Goal: Task Accomplishment & Management: Manage account settings

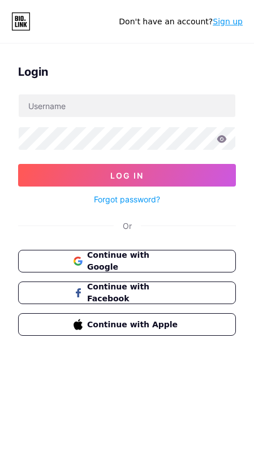
click at [189, 263] on button "Continue with Google" at bounding box center [126, 261] width 217 height 23
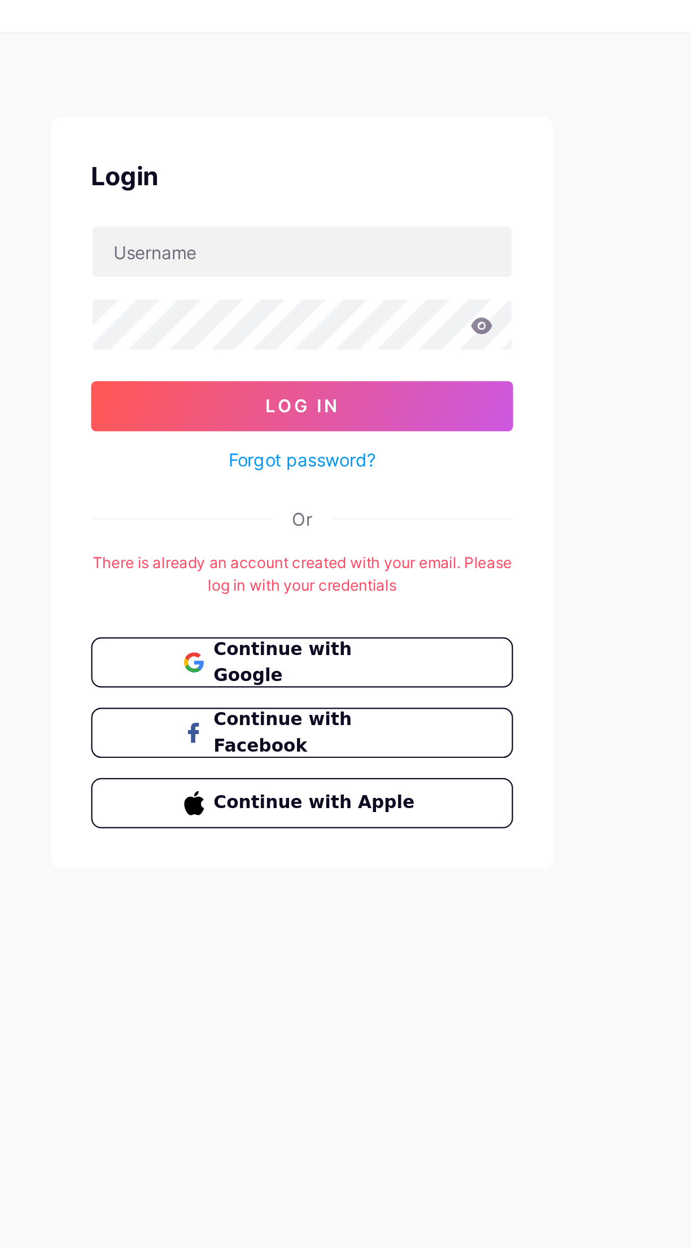
click at [394, 313] on span "Continue with Google" at bounding box center [352, 318] width 93 height 24
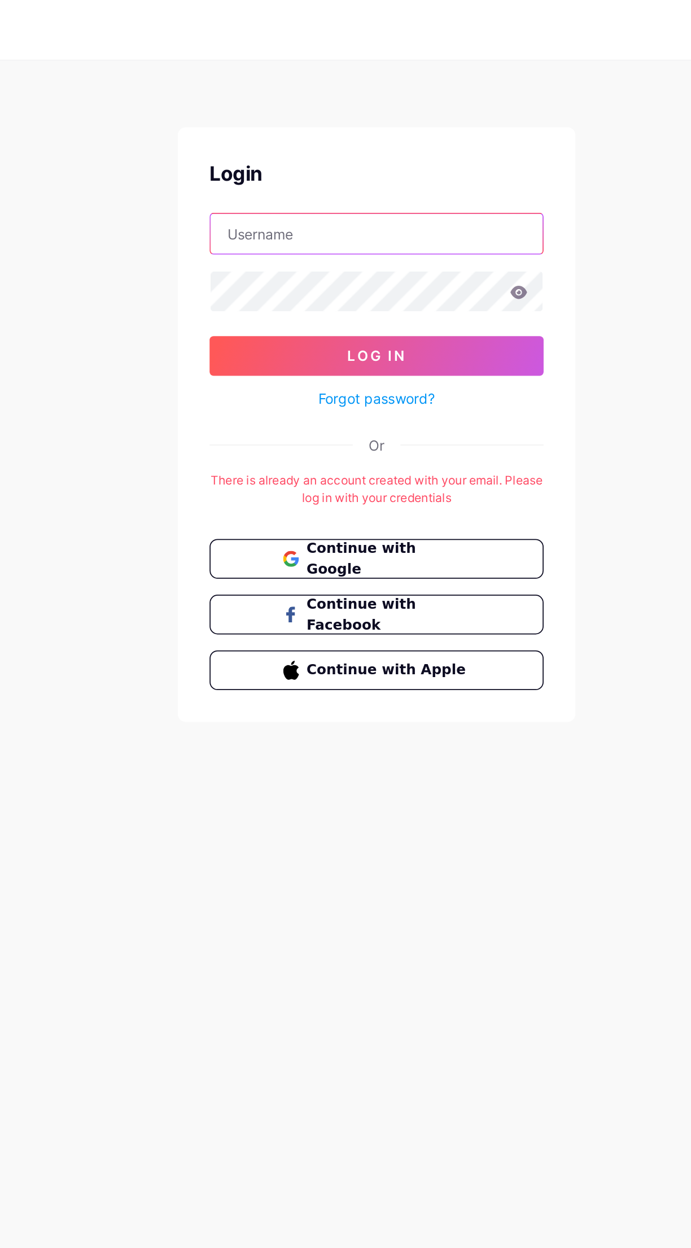
click at [373, 132] on input "text" at bounding box center [345, 132] width 189 height 23
click at [397, 195] on button "Log In" at bounding box center [346, 202] width 190 height 23
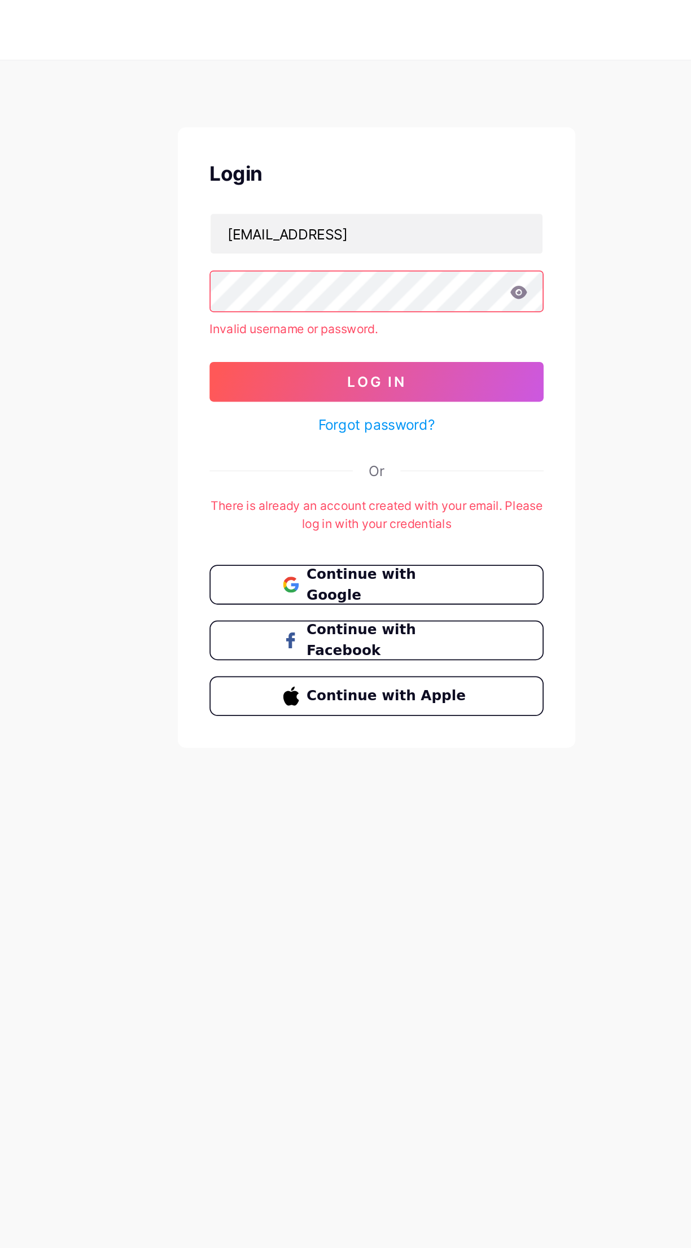
click at [425, 167] on icon at bounding box center [427, 165] width 10 height 7
click at [425, 167] on icon at bounding box center [426, 166] width 10 height 8
click at [268, 132] on input "[EMAIL_ADDRESS]" at bounding box center [345, 132] width 189 height 23
click at [270, 132] on input "[EMAIL_ADDRESS]" at bounding box center [345, 132] width 189 height 23
click at [265, 135] on input "[EMAIL_ADDRESS]" at bounding box center [345, 132] width 189 height 23
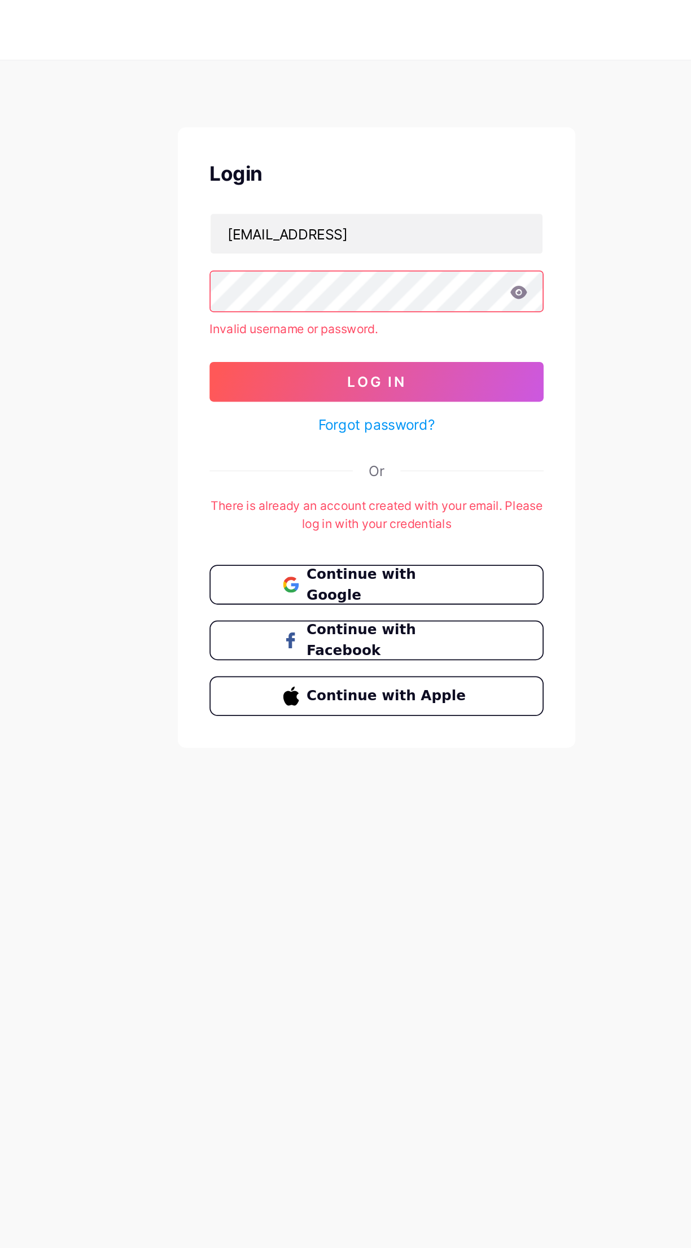
click at [395, 218] on button "Log In" at bounding box center [346, 217] width 190 height 23
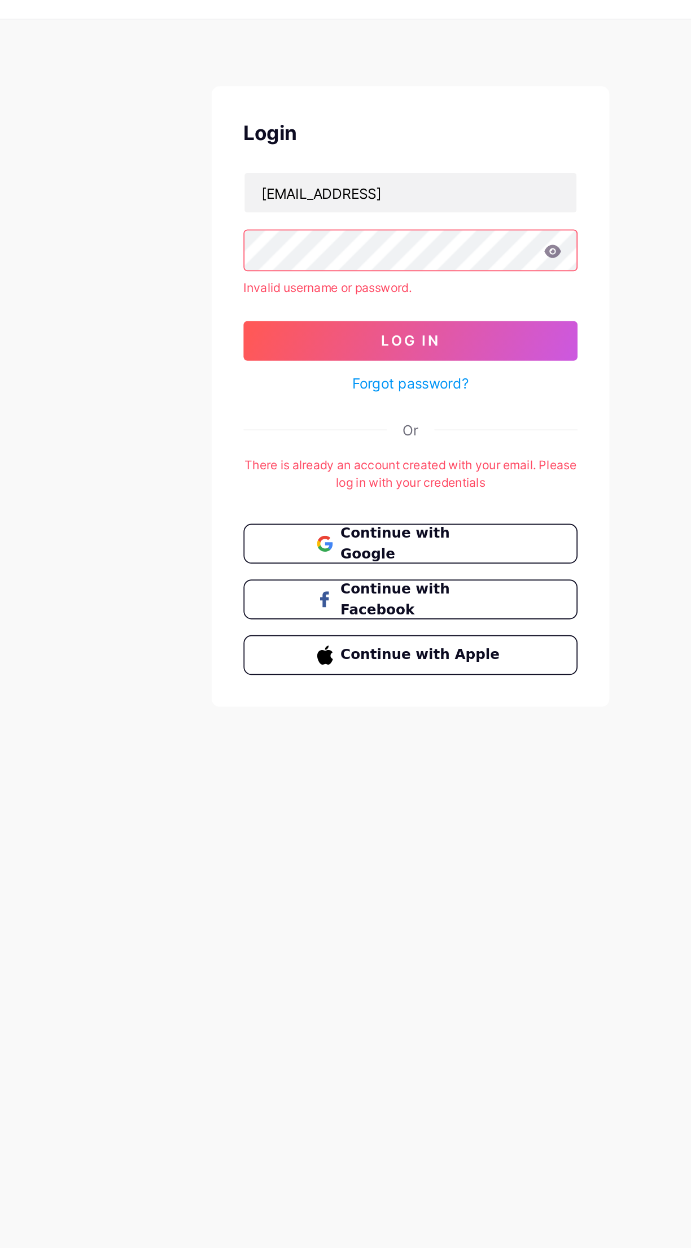
click at [426, 165] on icon at bounding box center [427, 165] width 10 height 7
click at [392, 137] on input "[EMAIL_ADDRESS]" at bounding box center [345, 132] width 189 height 23
type input "[EMAIL_ADDRESS][DOMAIN_NAME]"
click at [394, 216] on button "Log In" at bounding box center [346, 217] width 190 height 23
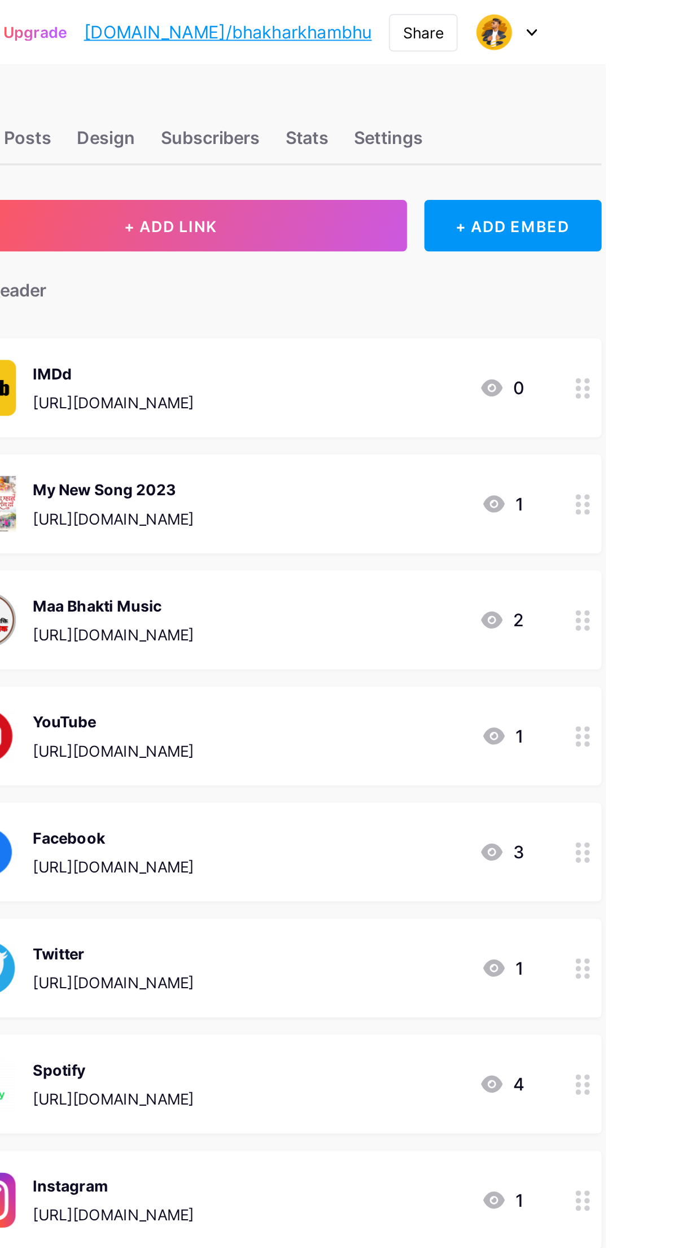
click at [643, 18] on img at bounding box center [632, 16] width 21 height 21
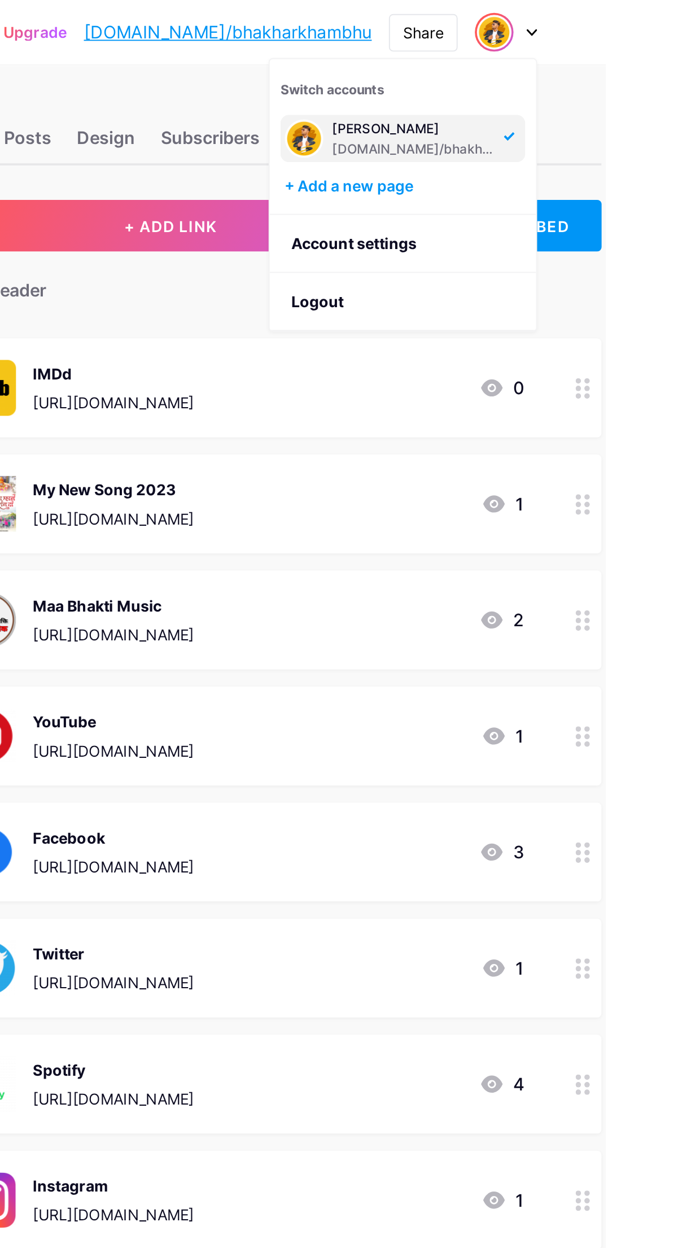
click at [628, 129] on link "Account settings" at bounding box center [584, 128] width 140 height 30
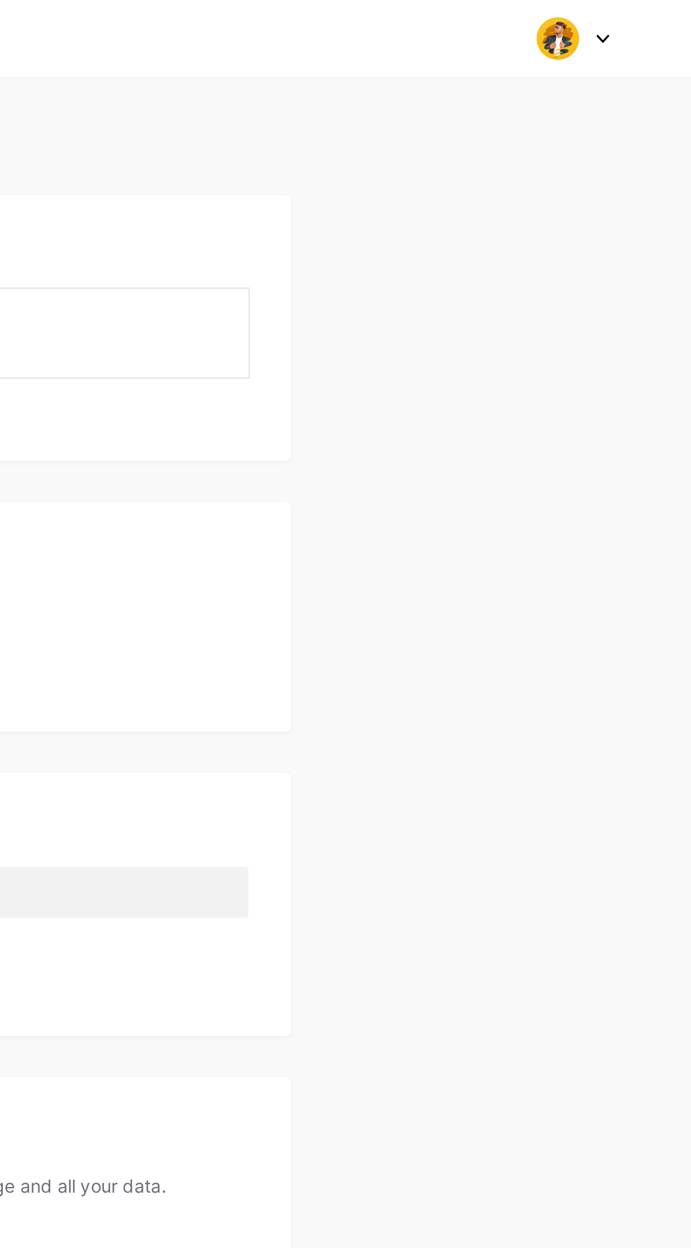
click at [646, 24] on div at bounding box center [638, 17] width 33 height 20
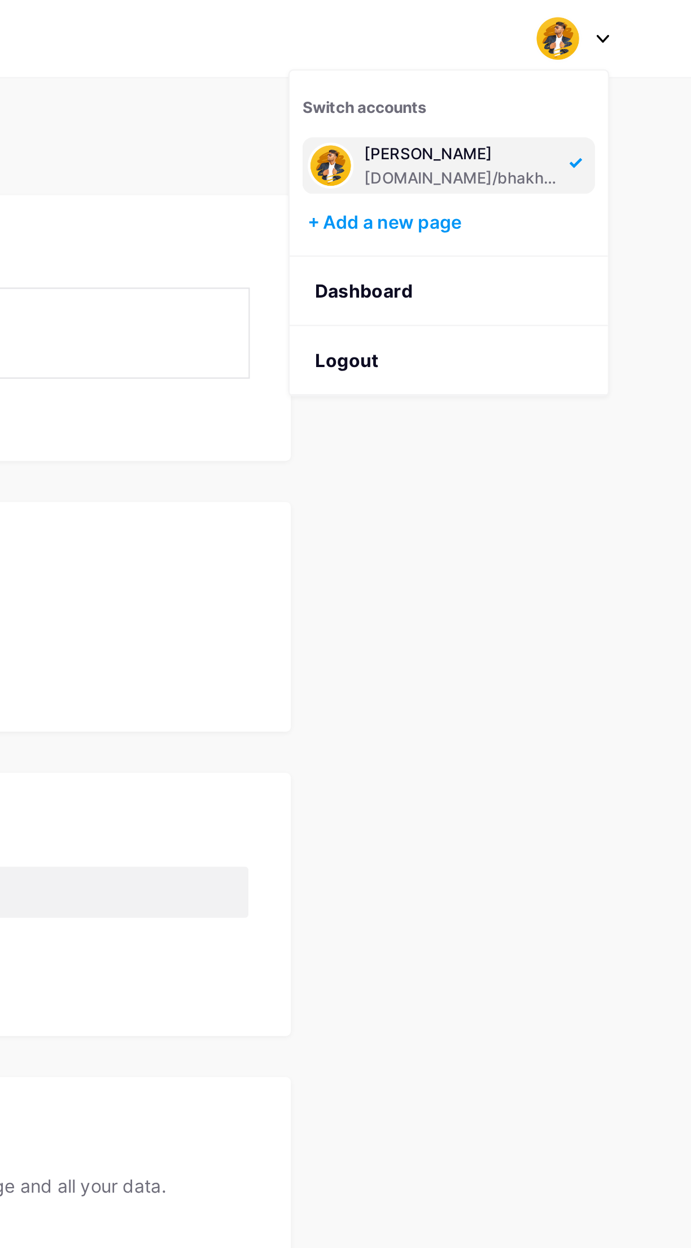
click at [575, 127] on link "Dashboard" at bounding box center [584, 128] width 140 height 30
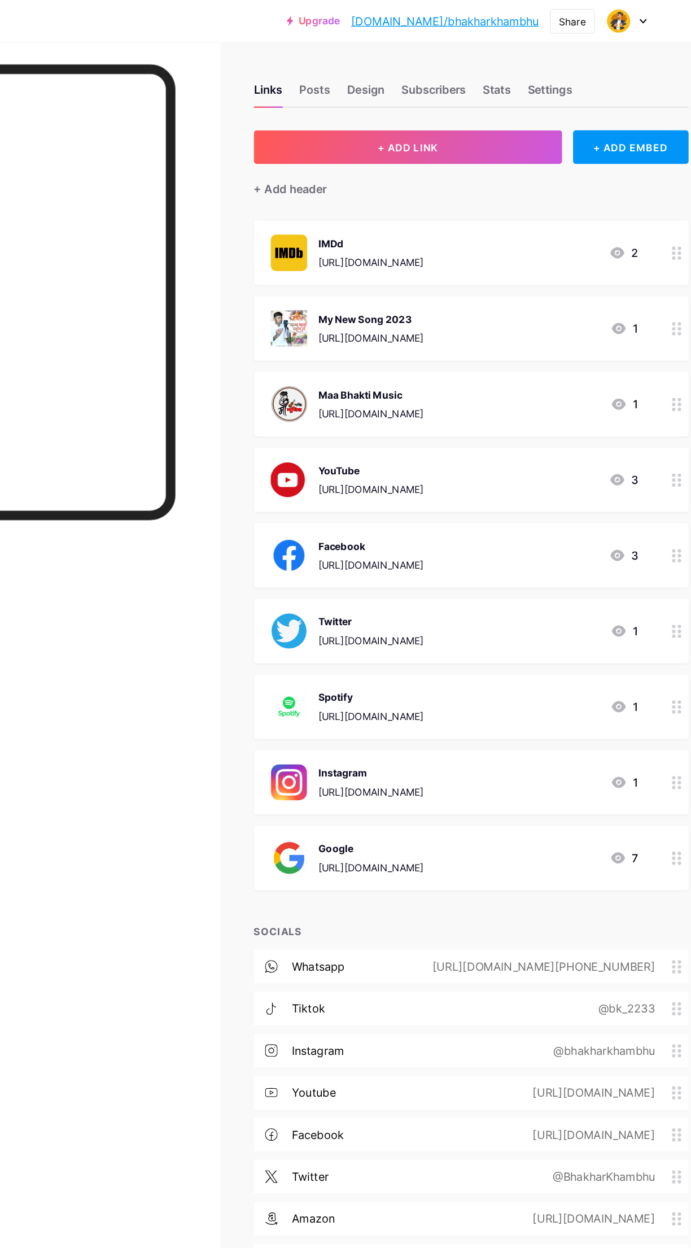
click at [504, 72] on div "Subscribers" at bounding box center [483, 76] width 52 height 20
click at [534, 66] on div "Stats" at bounding box center [534, 76] width 23 height 20
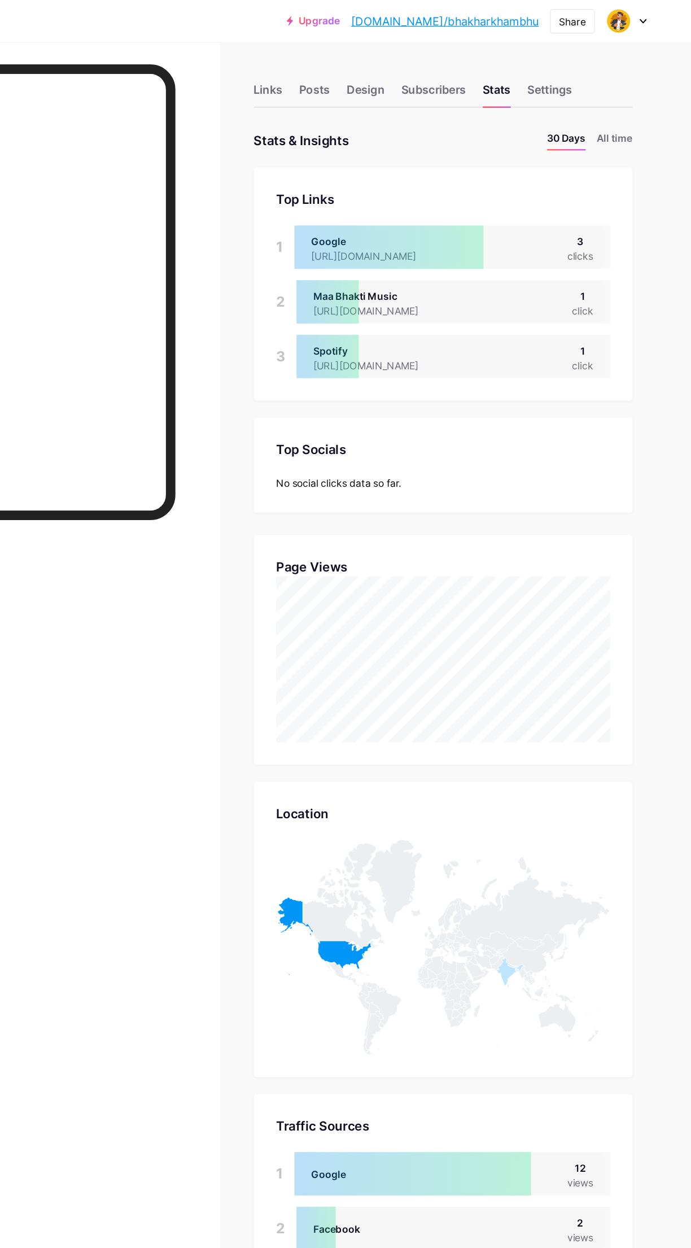
click at [587, 73] on div "Settings" at bounding box center [577, 76] width 36 height 20
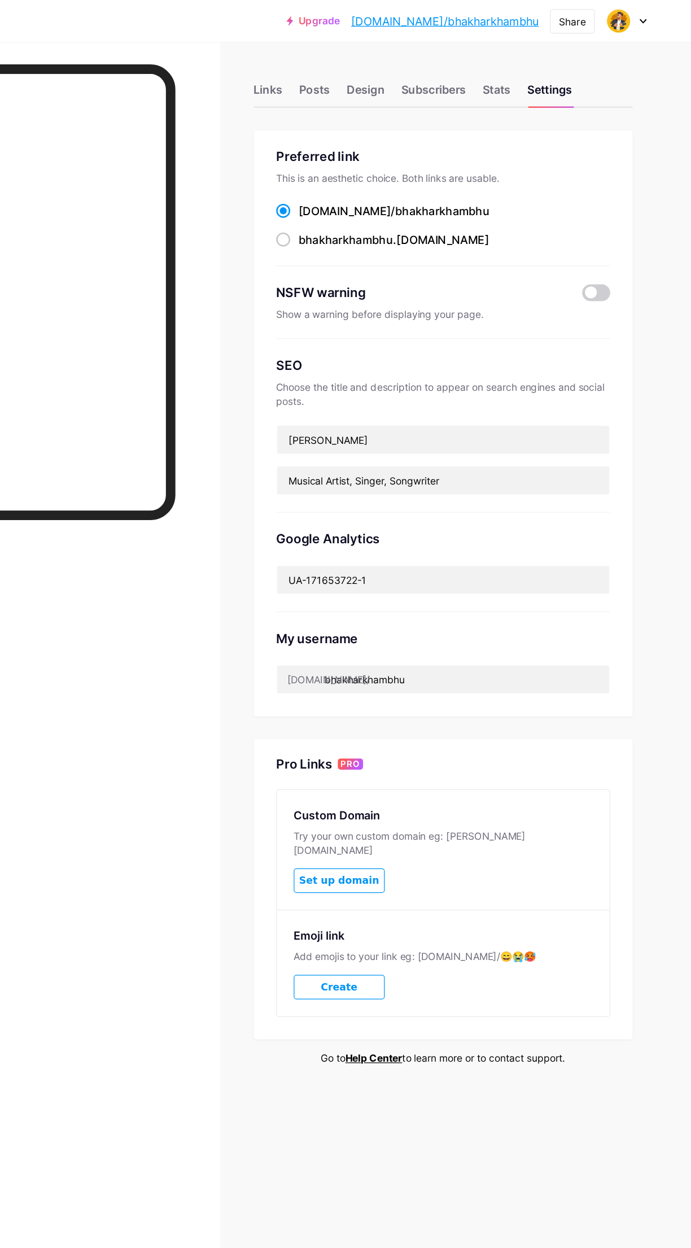
click at [432, 80] on div "Design" at bounding box center [428, 76] width 30 height 20
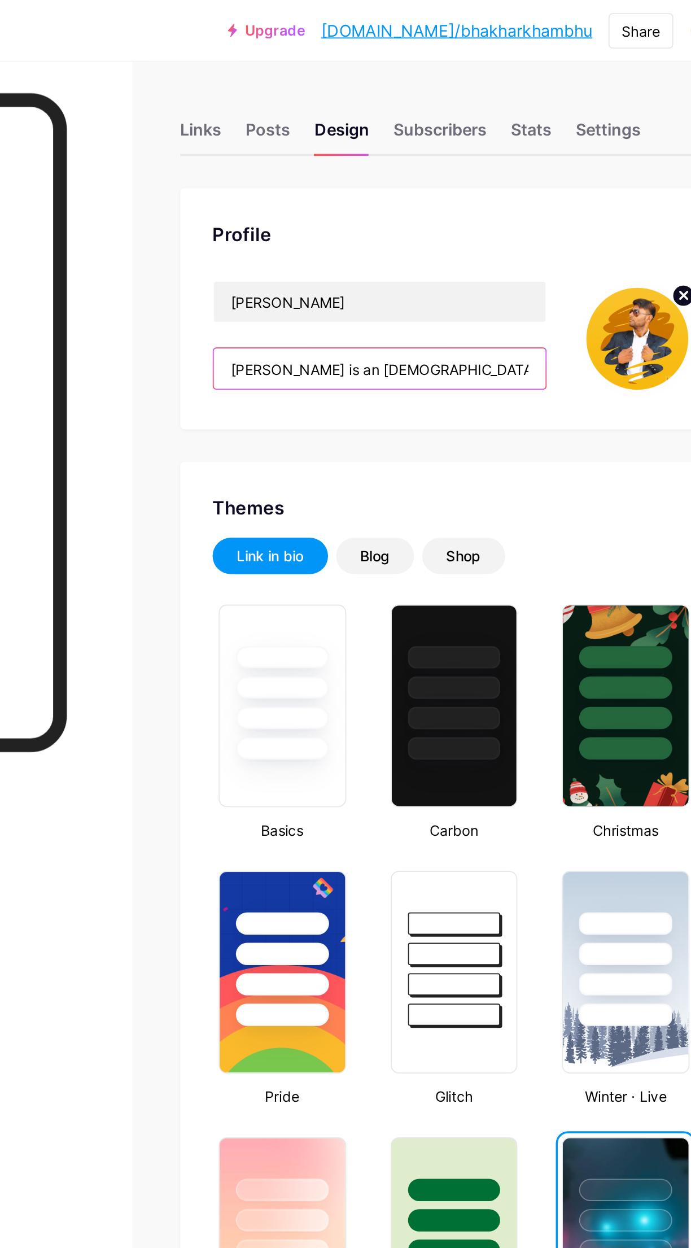
click at [505, 205] on input "[PERSON_NAME] is an [DEMOGRAPHIC_DATA] Musical Artist, Singer & Songwriter from…" at bounding box center [449, 205] width 185 height 23
click at [514, 201] on input "[PERSON_NAME] is an [DEMOGRAPHIC_DATA] Musical Artist, Singer & Songwriter from…" at bounding box center [449, 205] width 185 height 23
click at [508, 203] on input "[PERSON_NAME] is an [DEMOGRAPHIC_DATA] Musical Artist, Singer & Songwriter from…" at bounding box center [449, 205] width 185 height 23
click at [520, 204] on input "[PERSON_NAME] is an [DEMOGRAPHIC_DATA] Musical Artist, Singer & Songwriter from…" at bounding box center [449, 205] width 185 height 23
click at [537, 202] on input "[PERSON_NAME] is an [DEMOGRAPHIC_DATA] Musical Artist, Singer & Songwriter from…" at bounding box center [449, 205] width 185 height 23
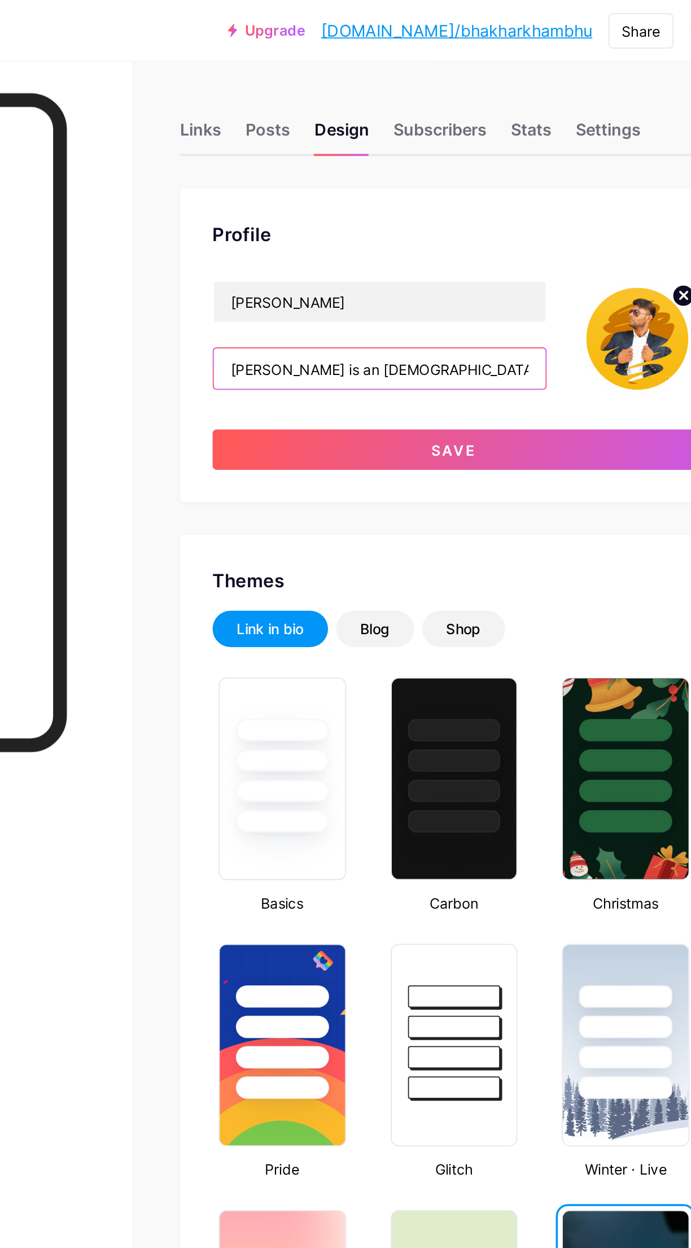
click at [475, 206] on input "[PERSON_NAME] is an [DEMOGRAPHIC_DATA] , Singer & Songwriter from Sanchore." at bounding box center [449, 205] width 185 height 23
click at [484, 204] on input "[PERSON_NAME] is an [DEMOGRAPHIC_DATA] , Singer & Songwriter from Sanchore." at bounding box center [449, 205] width 185 height 23
click at [507, 206] on input "[PERSON_NAME] is an [DEMOGRAPHIC_DATA] Singer & Songwriter from Sanchore." at bounding box center [449, 205] width 185 height 23
click at [509, 208] on input "[PERSON_NAME] is an [DEMOGRAPHIC_DATA] Singer & Songwriter from Sanchore." at bounding box center [449, 205] width 185 height 23
click at [529, 206] on input "[PERSON_NAME] is an [DEMOGRAPHIC_DATA] Singer & Songwriter from Sanchore." at bounding box center [449, 205] width 185 height 23
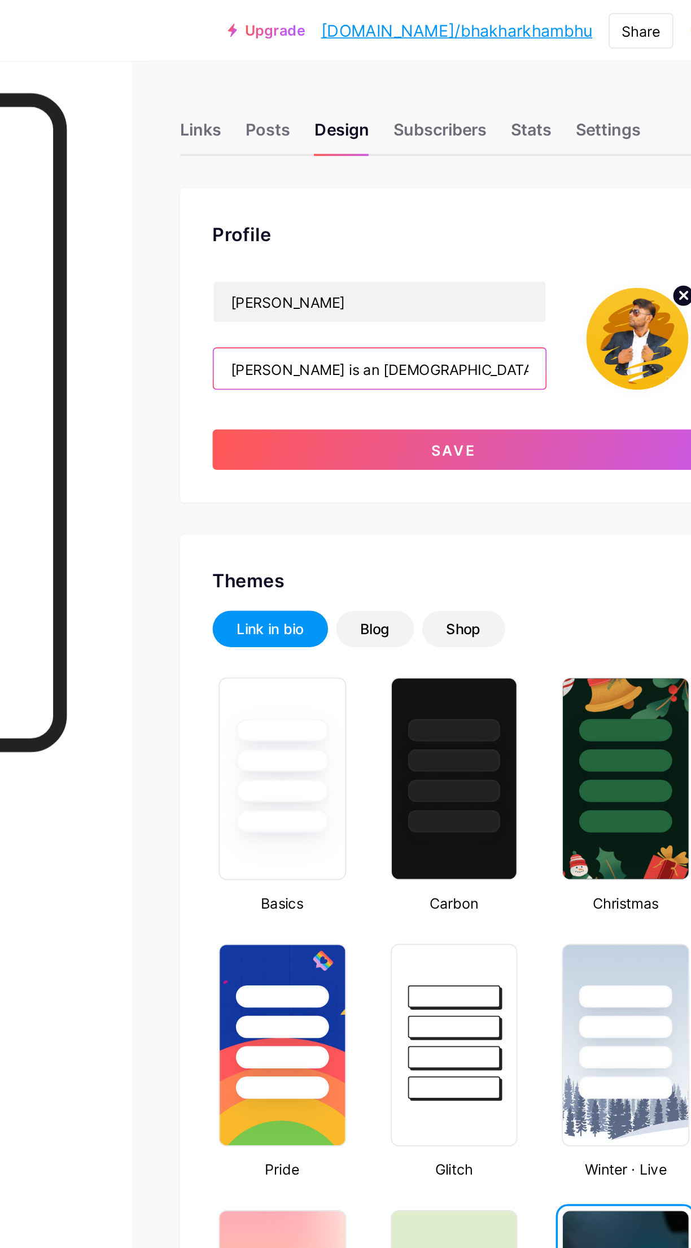
click at [510, 203] on input "[PERSON_NAME] is an [DEMOGRAPHIC_DATA] Singer & Songwriter from Sanchore." at bounding box center [449, 205] width 185 height 23
click at [526, 206] on input "[PERSON_NAME] is an [DEMOGRAPHIC_DATA] Singer, Songwriter from Sanchore." at bounding box center [449, 205] width 185 height 23
click at [478, 204] on input "[PERSON_NAME] is an [DEMOGRAPHIC_DATA] Singer, Songwriter from Sanchore." at bounding box center [449, 205] width 185 height 23
paste input "Musical Artist"
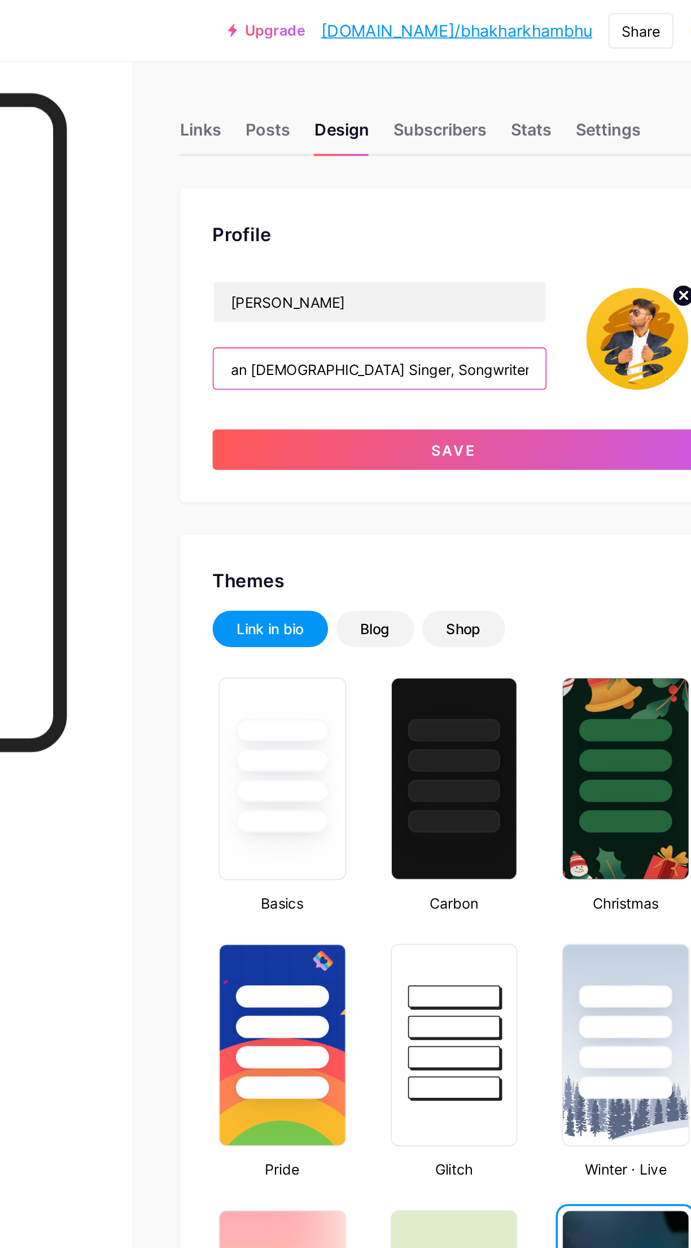
scroll to position [0, 77]
click at [529, 205] on input "[PERSON_NAME] is an [DEMOGRAPHIC_DATA] Singer, Songwriter & Musical Artistfrom …" at bounding box center [449, 205] width 185 height 23
click at [474, 205] on input "[PERSON_NAME] is an [DEMOGRAPHIC_DATA] Singer, Songwriter & Musical Artistfrom …" at bounding box center [449, 205] width 185 height 23
click at [528, 205] on input "[PERSON_NAME] is an [DEMOGRAPHIC_DATA] Singer, Songwriter & Musical Artist from…" at bounding box center [449, 205] width 185 height 23
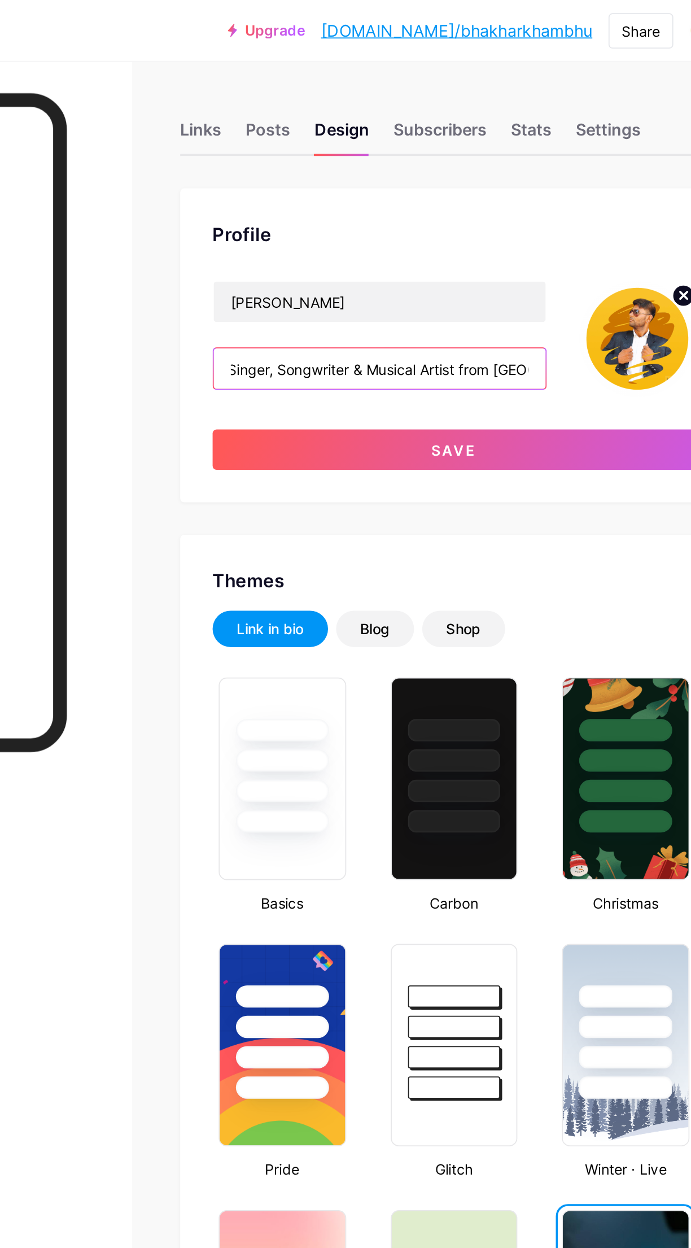
scroll to position [0, 177]
type input "[PERSON_NAME] is an [DEMOGRAPHIC_DATA] Singer, Songwriter & Musical Artist from…"
click at [551, 245] on button "Save" at bounding box center [490, 250] width 269 height 23
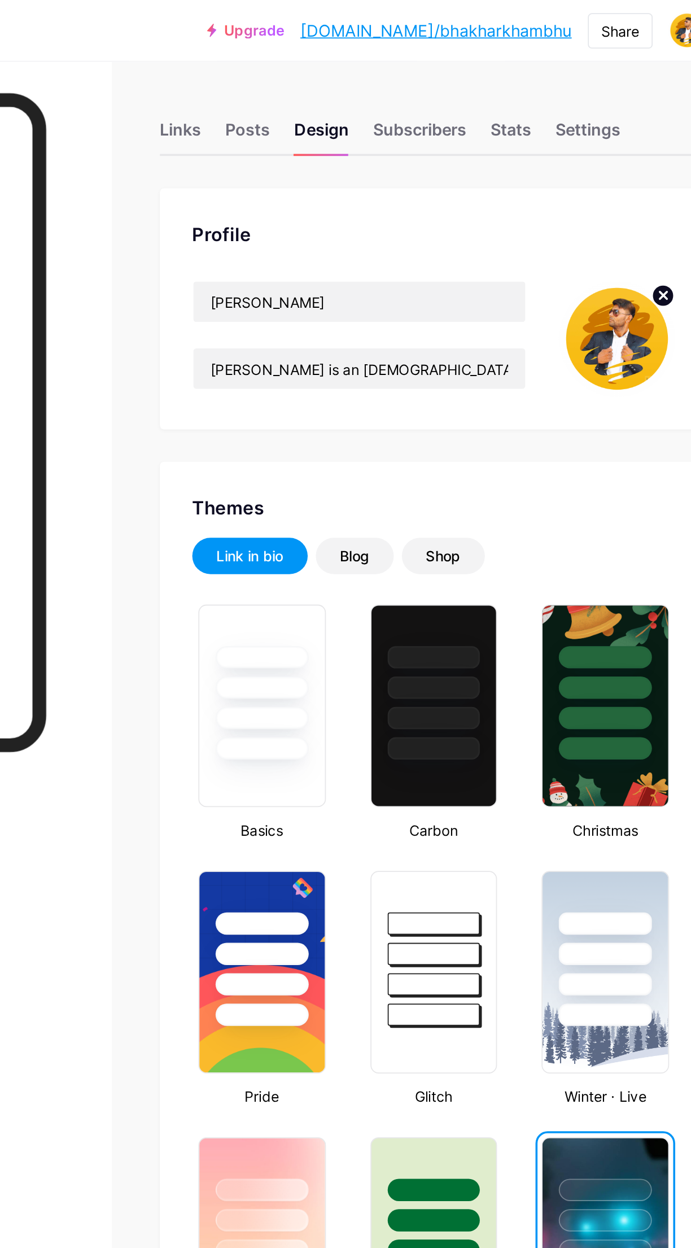
click at [354, 54] on div "Links Posts Design Subscribers Stats Settings" at bounding box center [491, 67] width 306 height 40
click at [350, 73] on div "Links" at bounding box center [349, 76] width 23 height 20
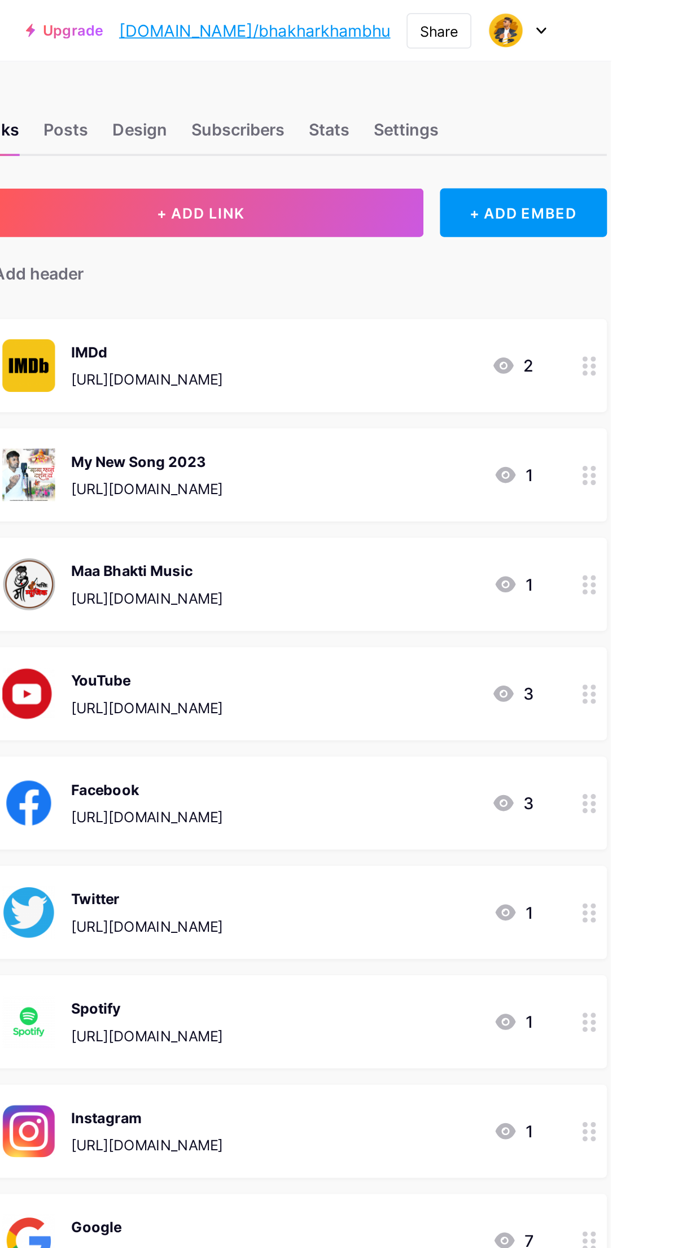
click at [674, 274] on div at bounding box center [679, 265] width 19 height 52
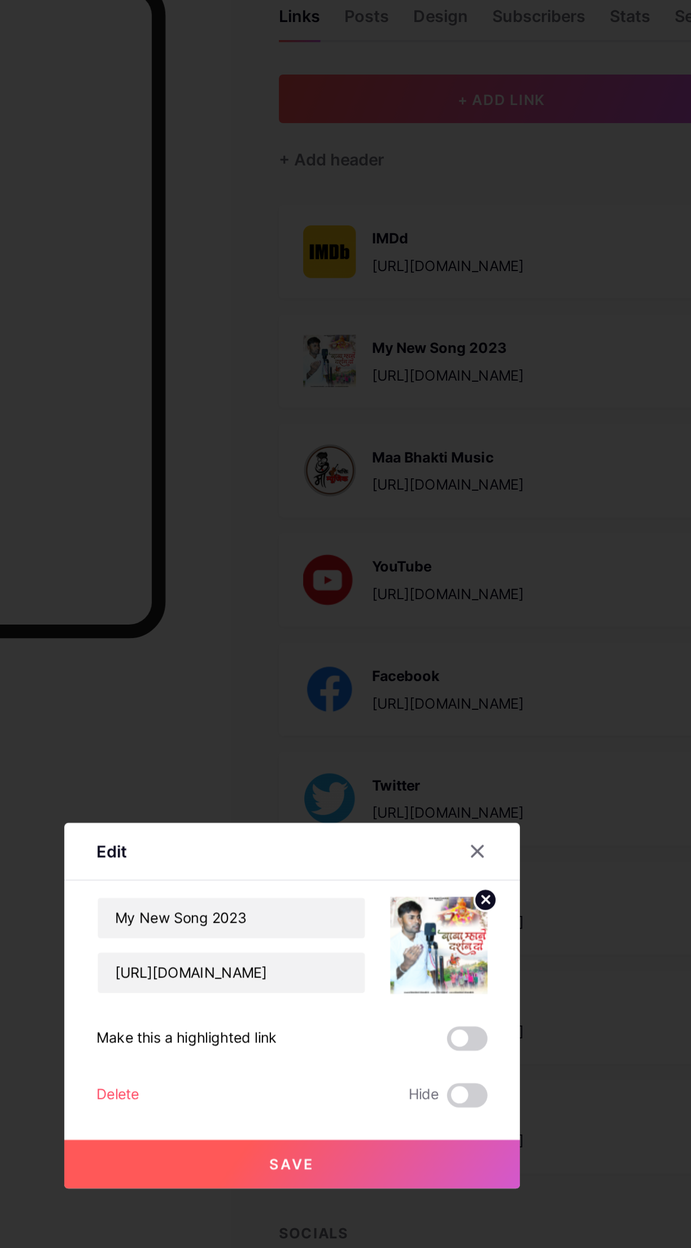
click at [455, 548] on div at bounding box center [456, 538] width 34 height 20
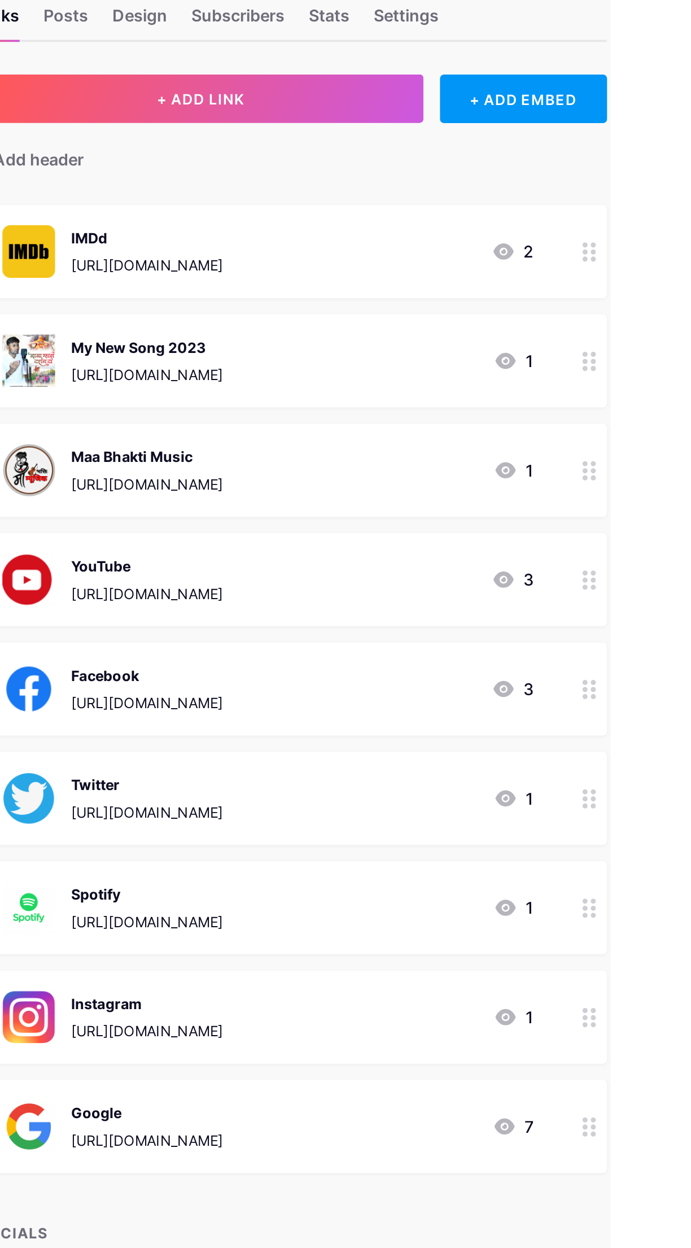
click at [673, 272] on div at bounding box center [679, 265] width 19 height 52
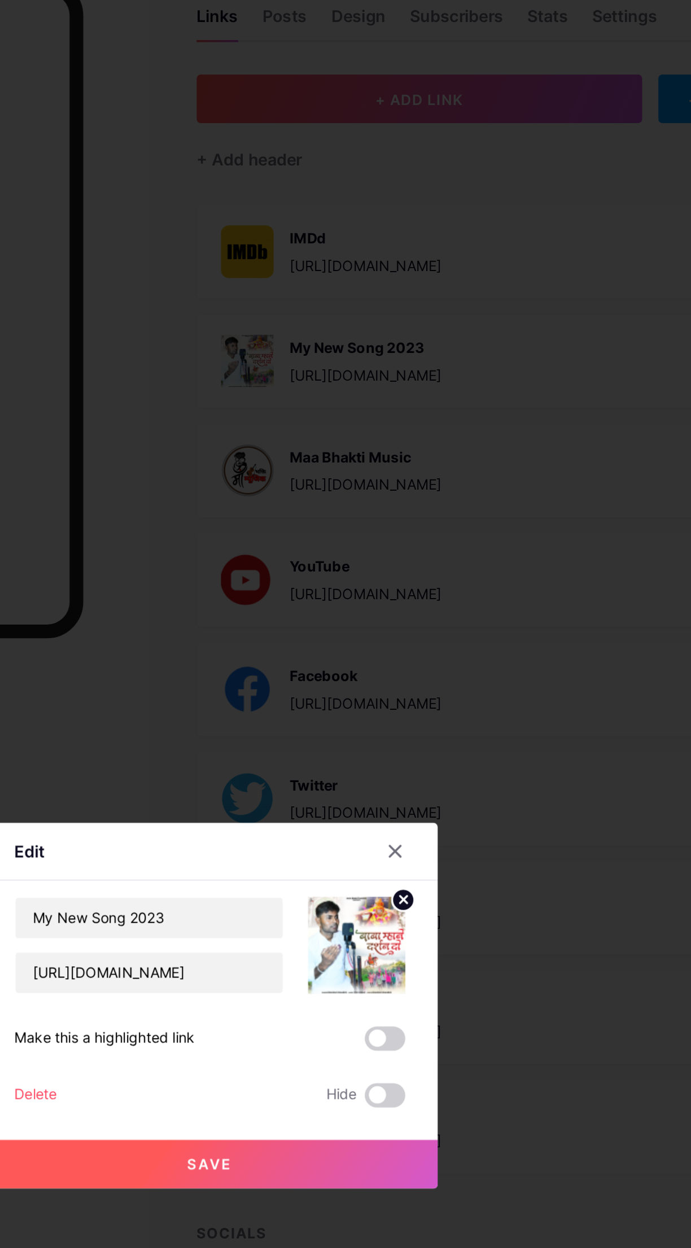
click at [260, 681] on div "Delete" at bounding box center [249, 675] width 24 height 14
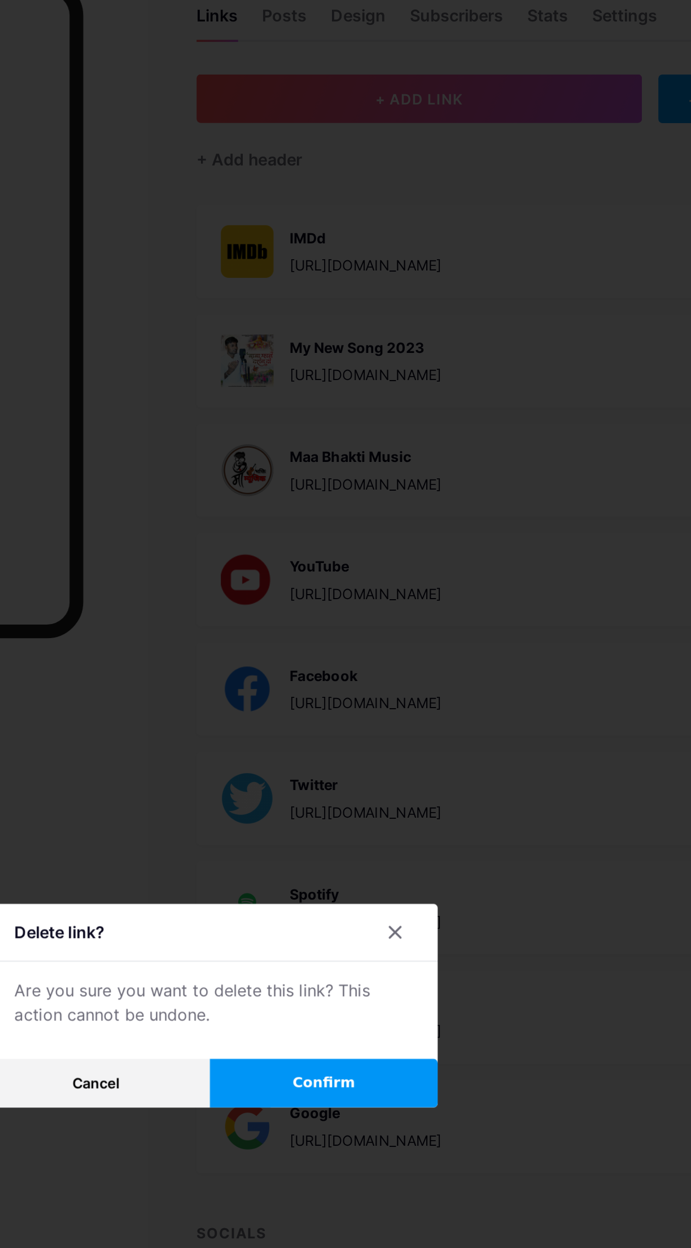
click at [423, 681] on button "Confirm" at bounding box center [409, 667] width 127 height 27
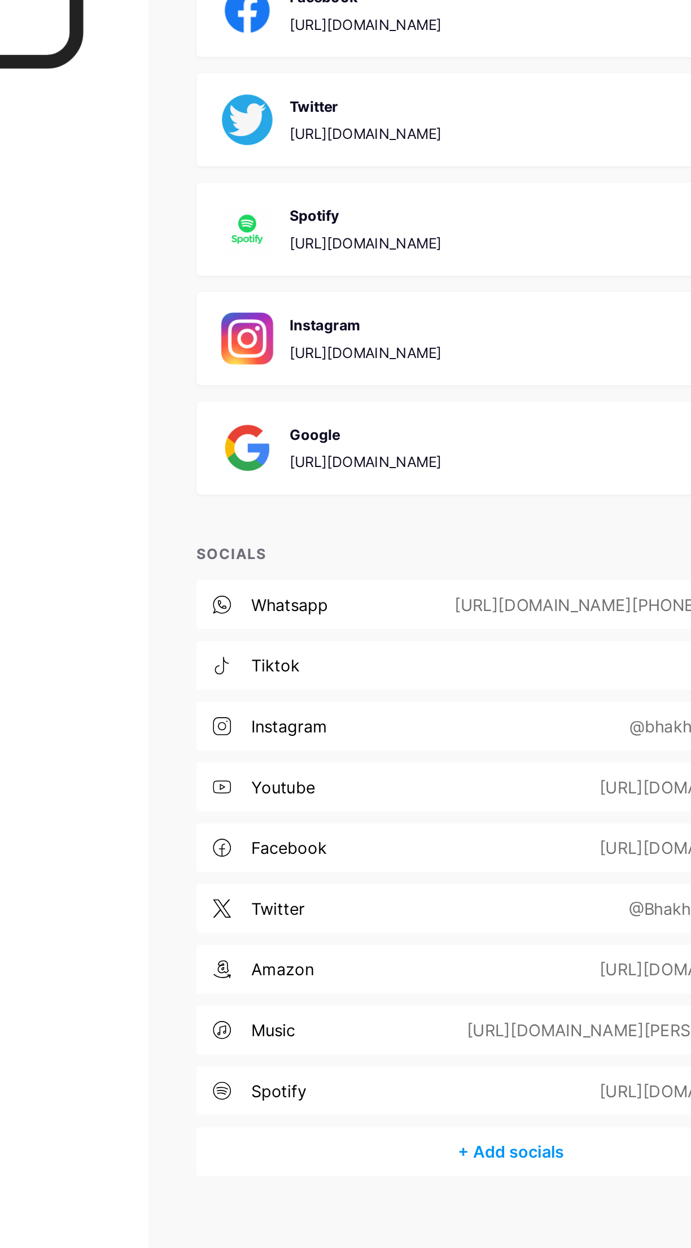
click at [510, 1013] on div "+ Add socials" at bounding box center [513, 1023] width 351 height 27
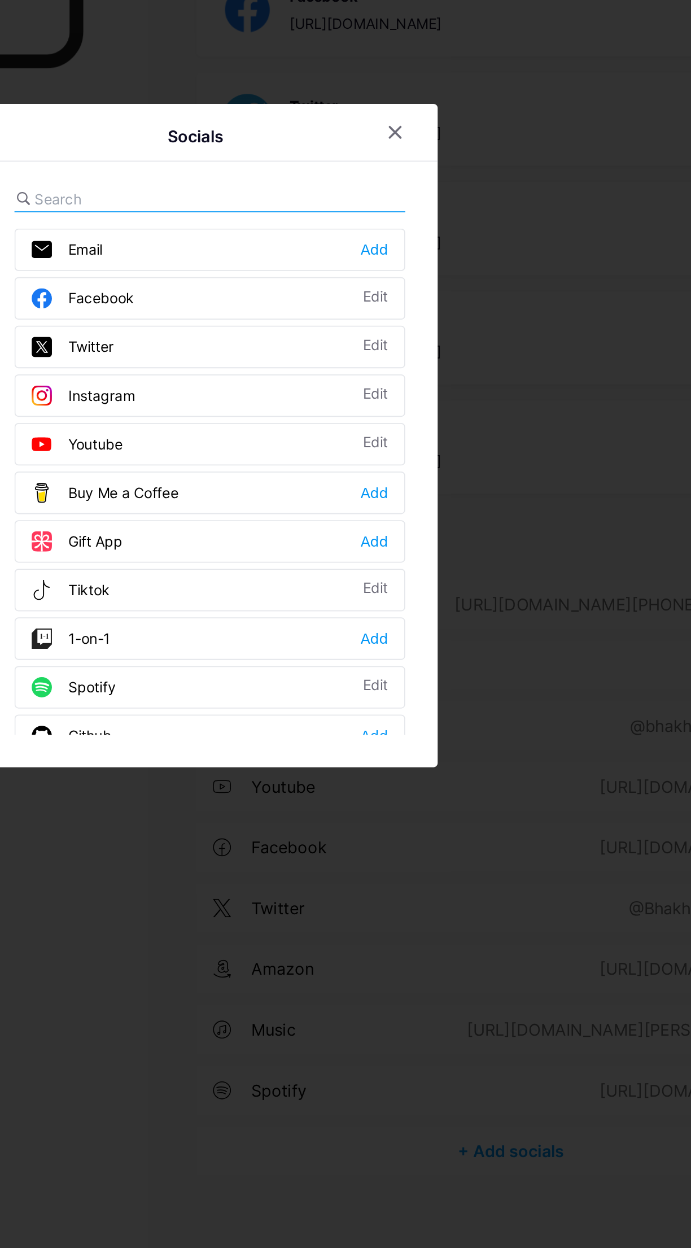
click at [367, 498] on input "text" at bounding box center [310, 492] width 125 height 12
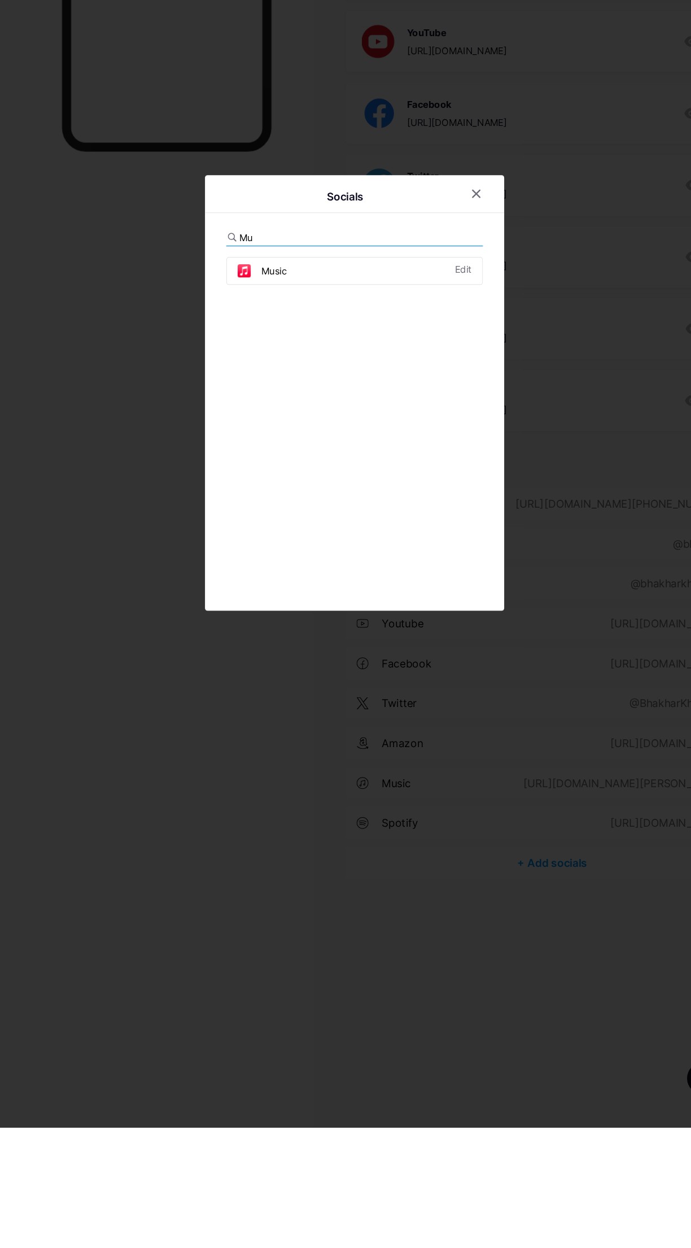
type input "Mus"
click at [435, 526] on div "Edit" at bounding box center [438, 520] width 14 height 11
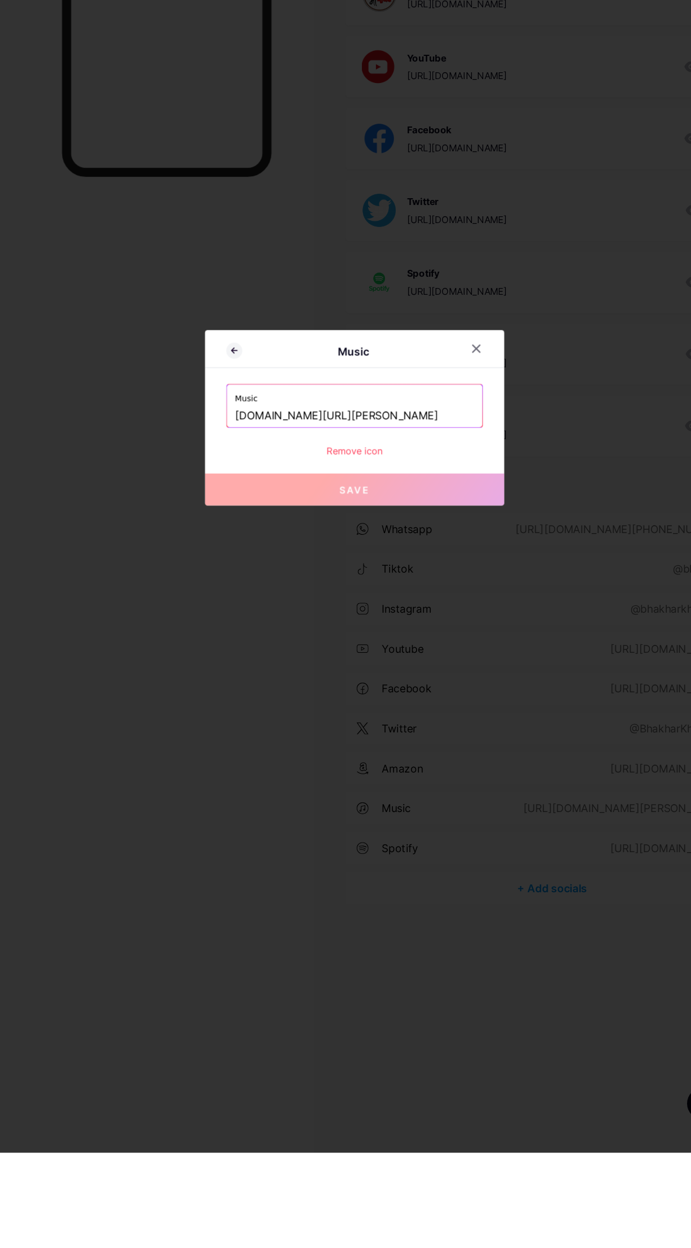
click at [448, 569] on icon at bounding box center [449, 565] width 6 height 6
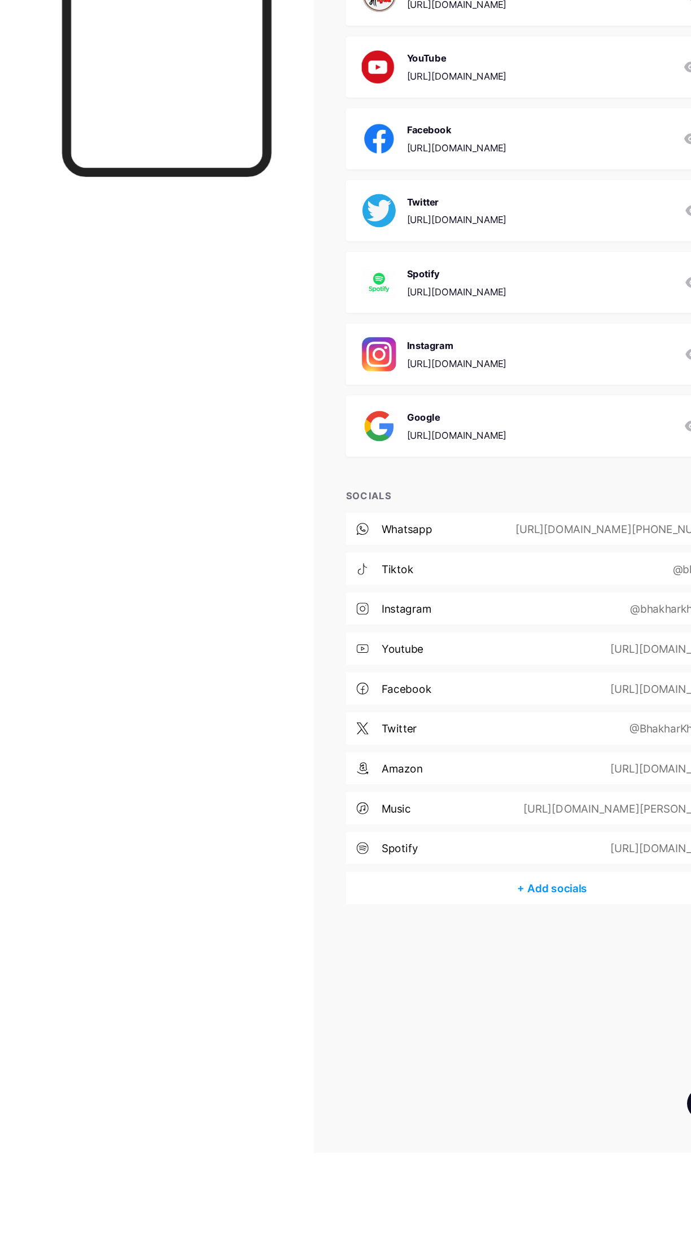
click at [513, 1026] on div "+ Add socials" at bounding box center [513, 1023] width 351 height 27
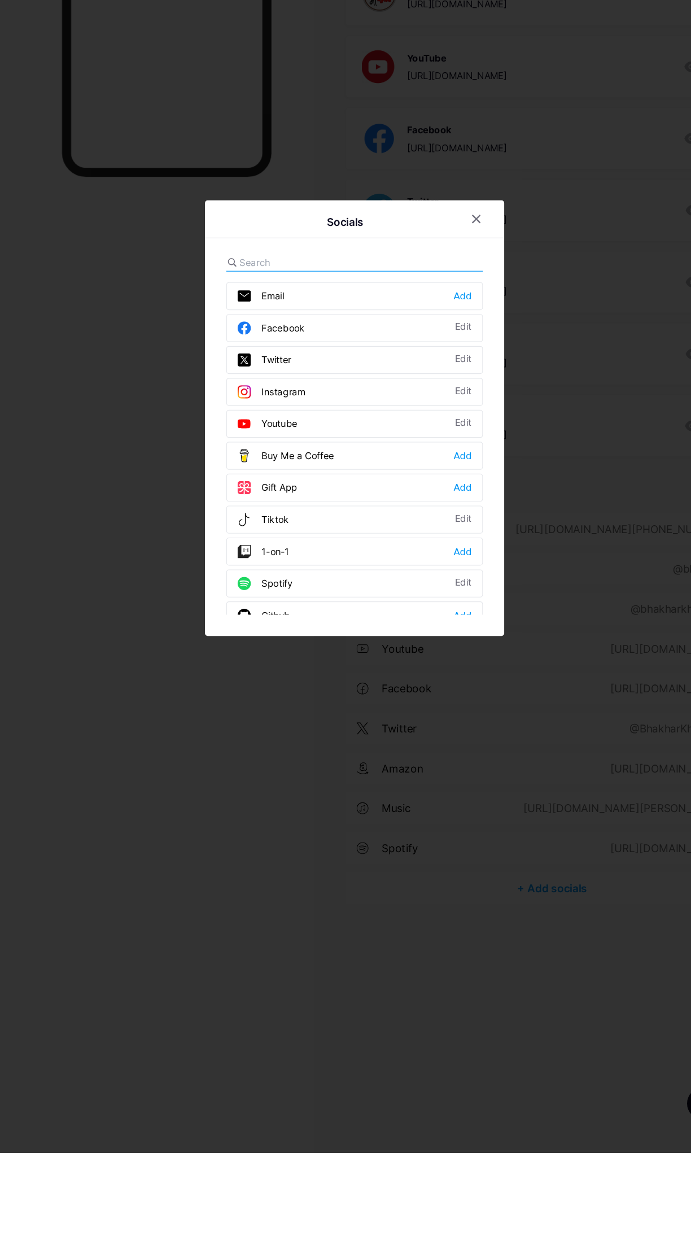
click at [304, 498] on input "text" at bounding box center [310, 492] width 125 height 12
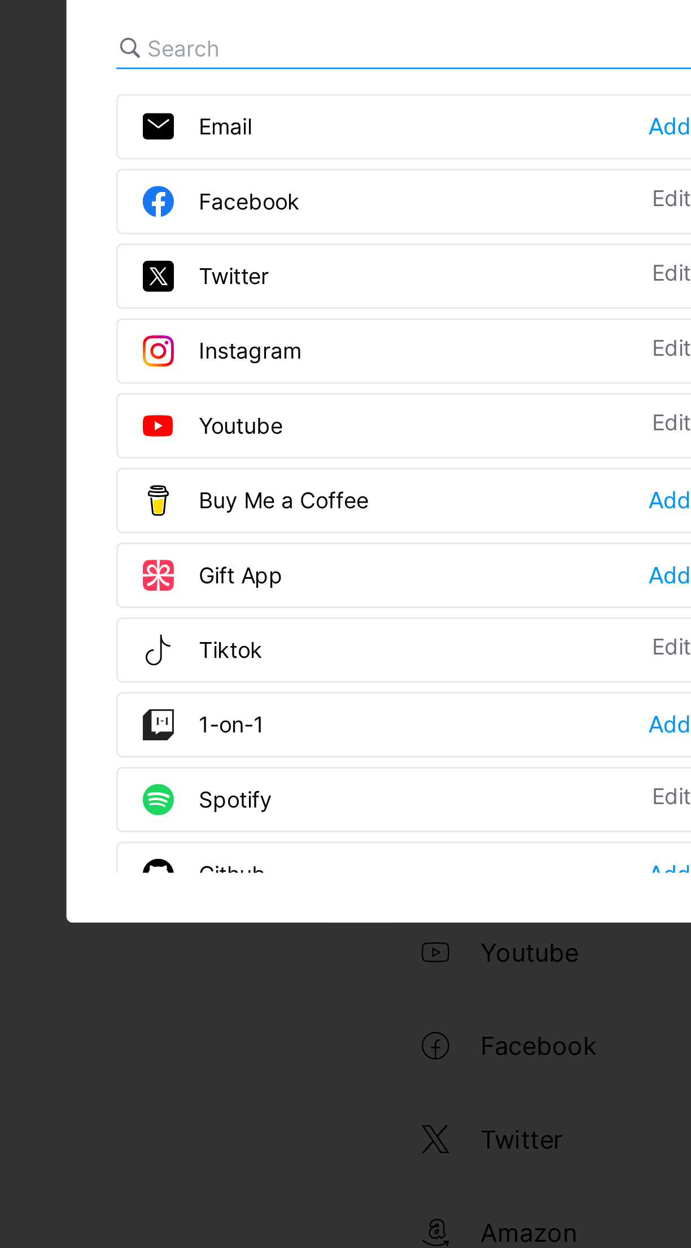
click at [326, 498] on input "text" at bounding box center [310, 492] width 125 height 12
type input "G"
click at [300, 498] on input "text" at bounding box center [310, 492] width 125 height 12
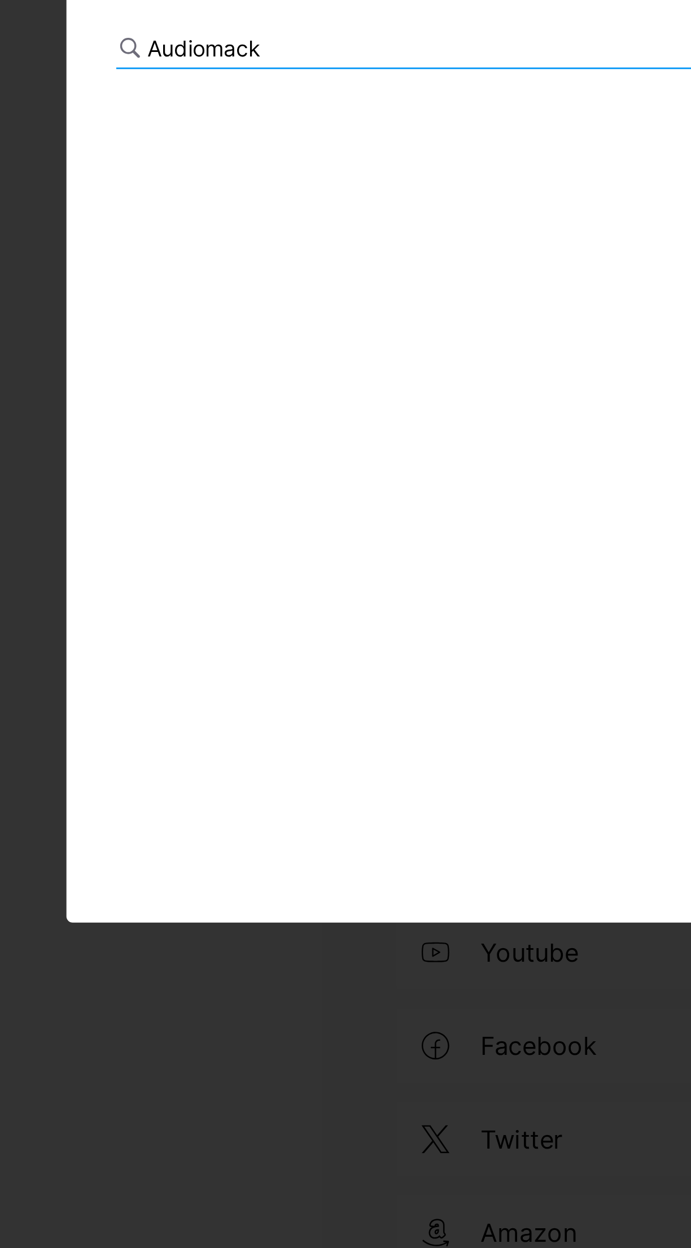
click at [309, 559] on div "Audiomack" at bounding box center [346, 638] width 218 height 306
click at [323, 498] on input "Audiomack" at bounding box center [310, 492] width 125 height 12
type input "A"
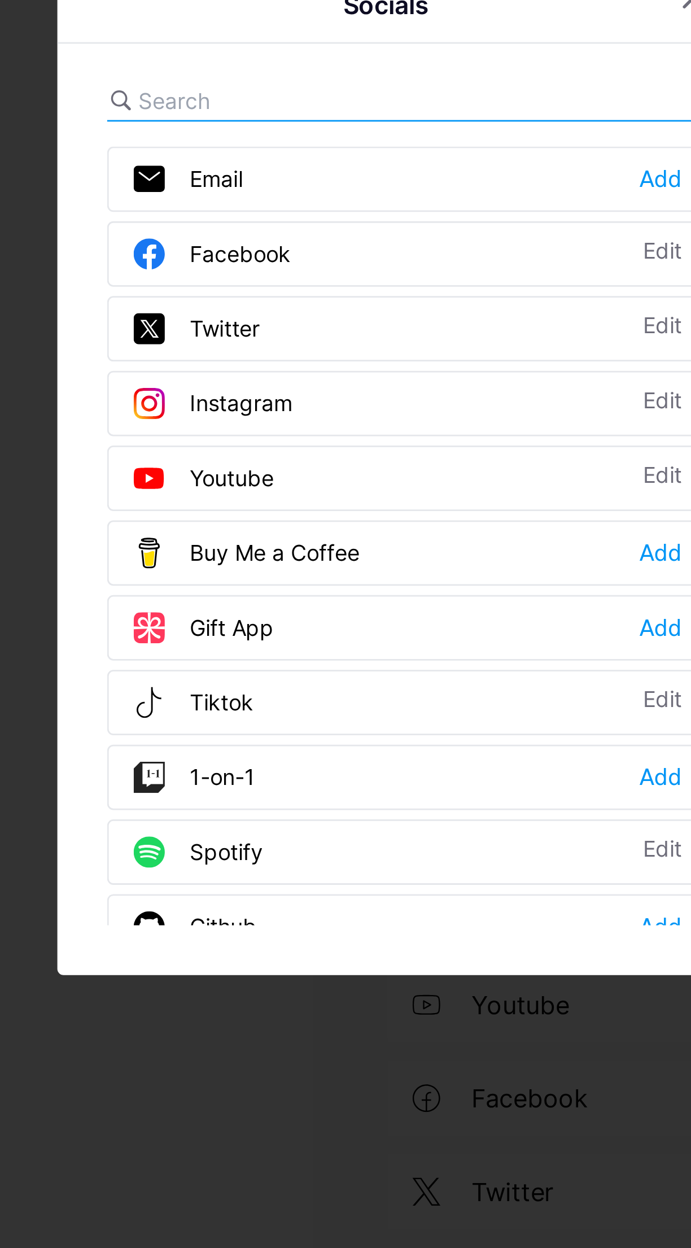
click at [336, 498] on input "text" at bounding box center [310, 492] width 125 height 12
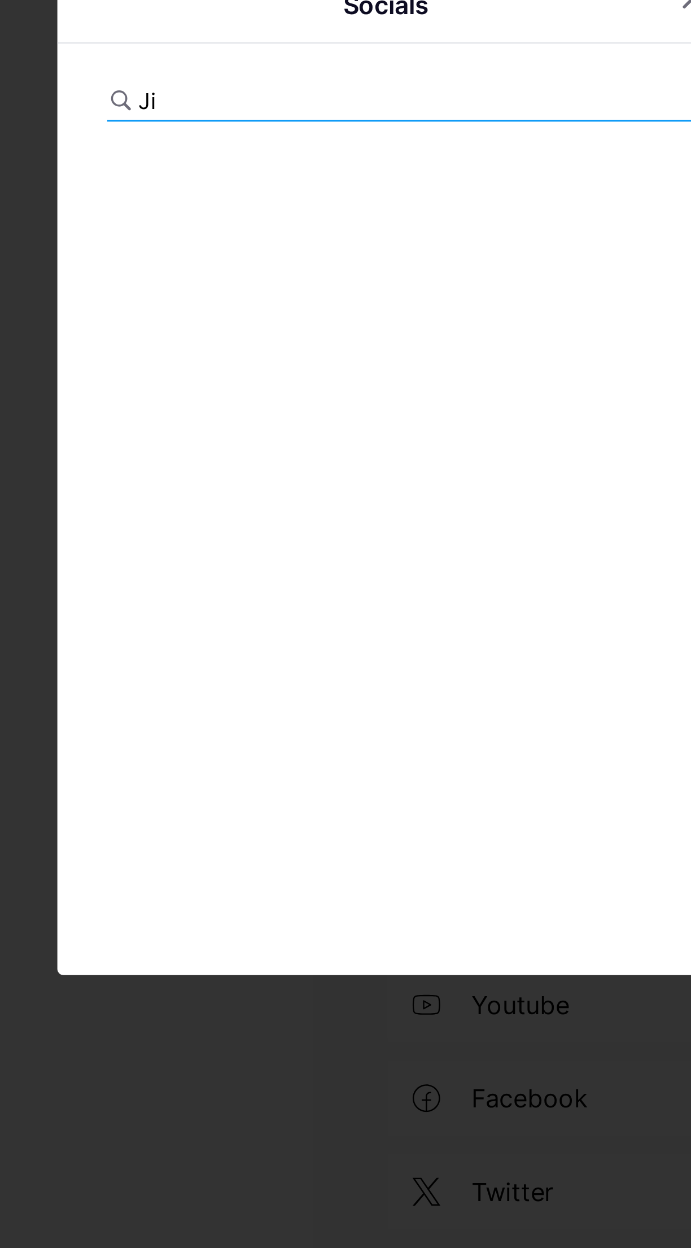
type input "J"
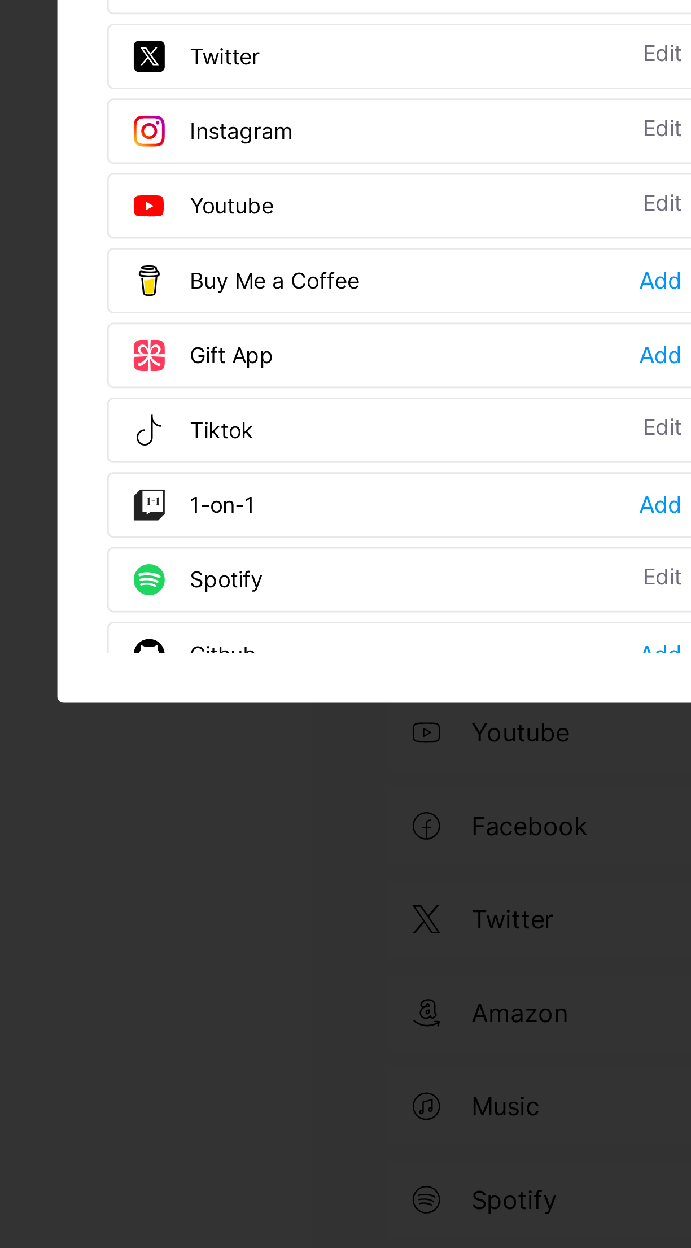
click at [282, 943] on div at bounding box center [345, 624] width 691 height 1248
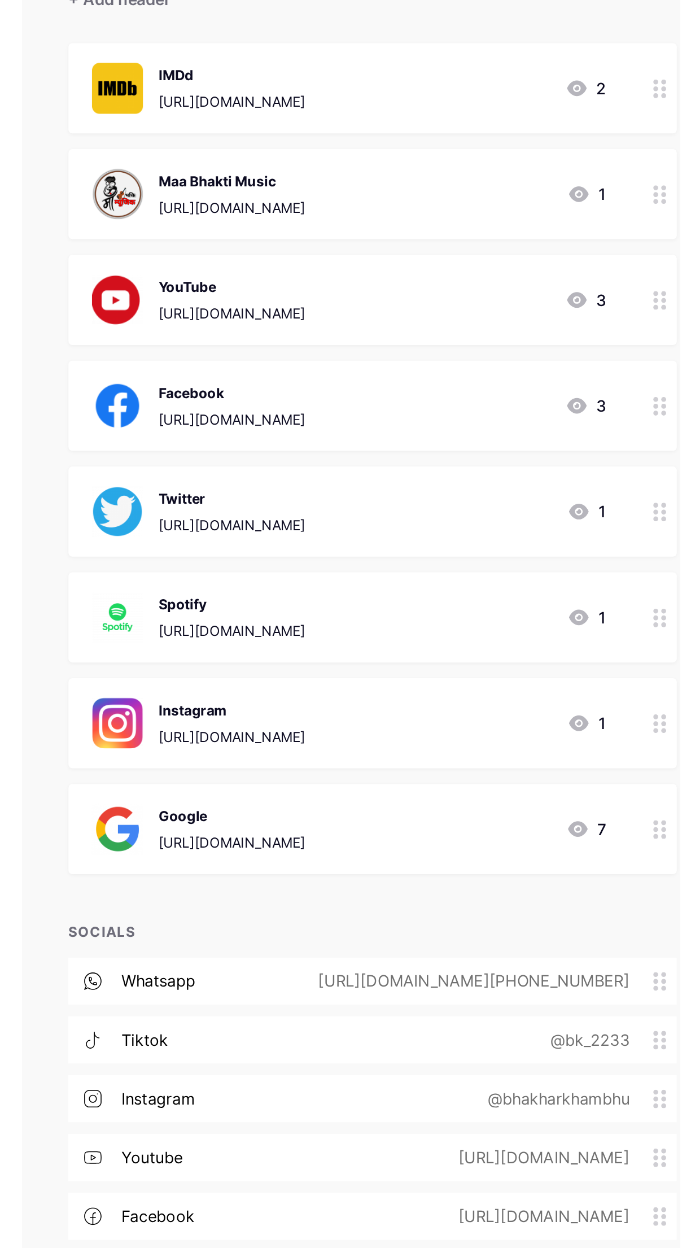
click at [681, 508] on circle at bounding box center [681, 509] width 3 height 3
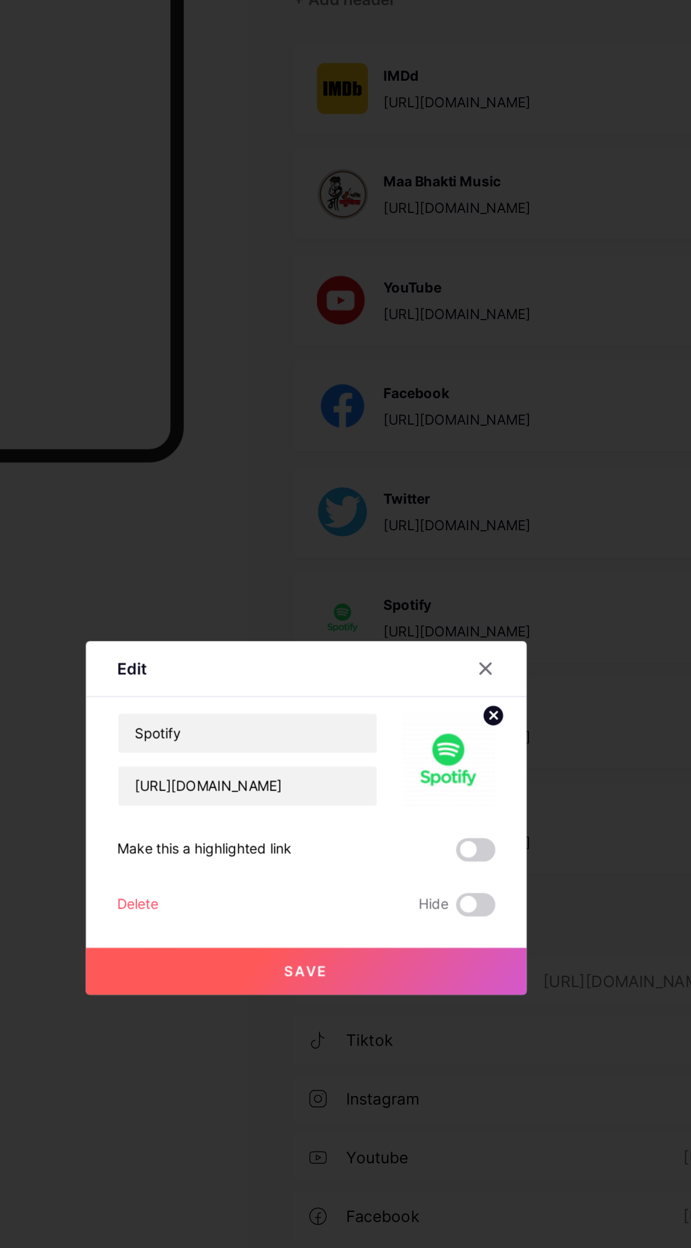
click at [439, 649] on span at bounding box center [443, 643] width 23 height 14
click at [432, 645] on input "checkbox" at bounding box center [432, 645] width 0 height 0
click at [378, 780] on div at bounding box center [345, 624] width 691 height 1248
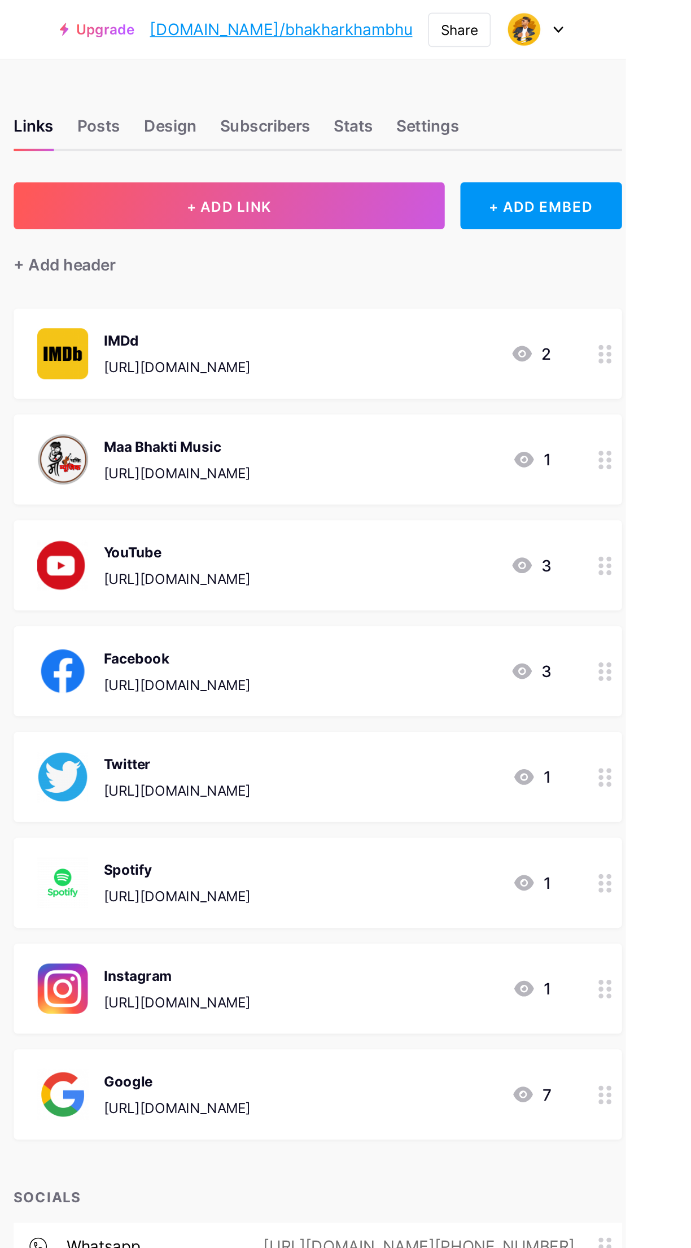
click at [508, 130] on button "+ ADD LINK" at bounding box center [462, 118] width 248 height 27
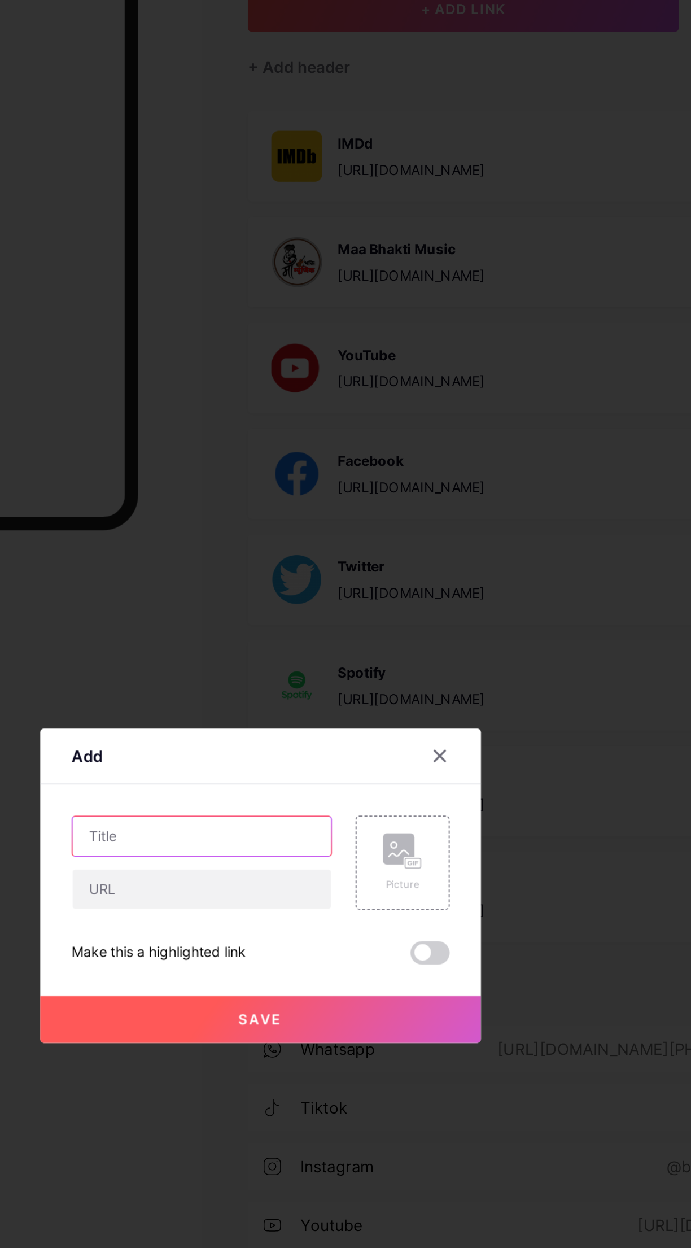
click at [341, 607] on input "text" at bounding box center [311, 595] width 149 height 23
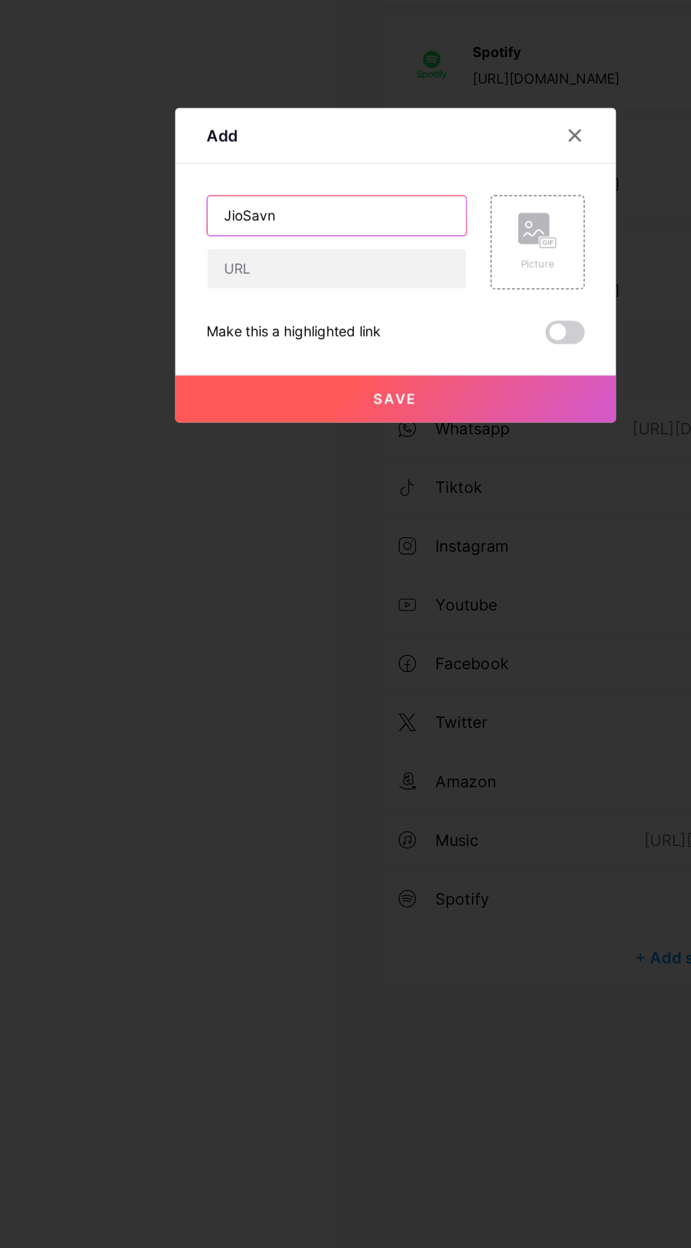
click at [271, 607] on input "JioSavn" at bounding box center [311, 595] width 149 height 23
type input "Jiosaavn"
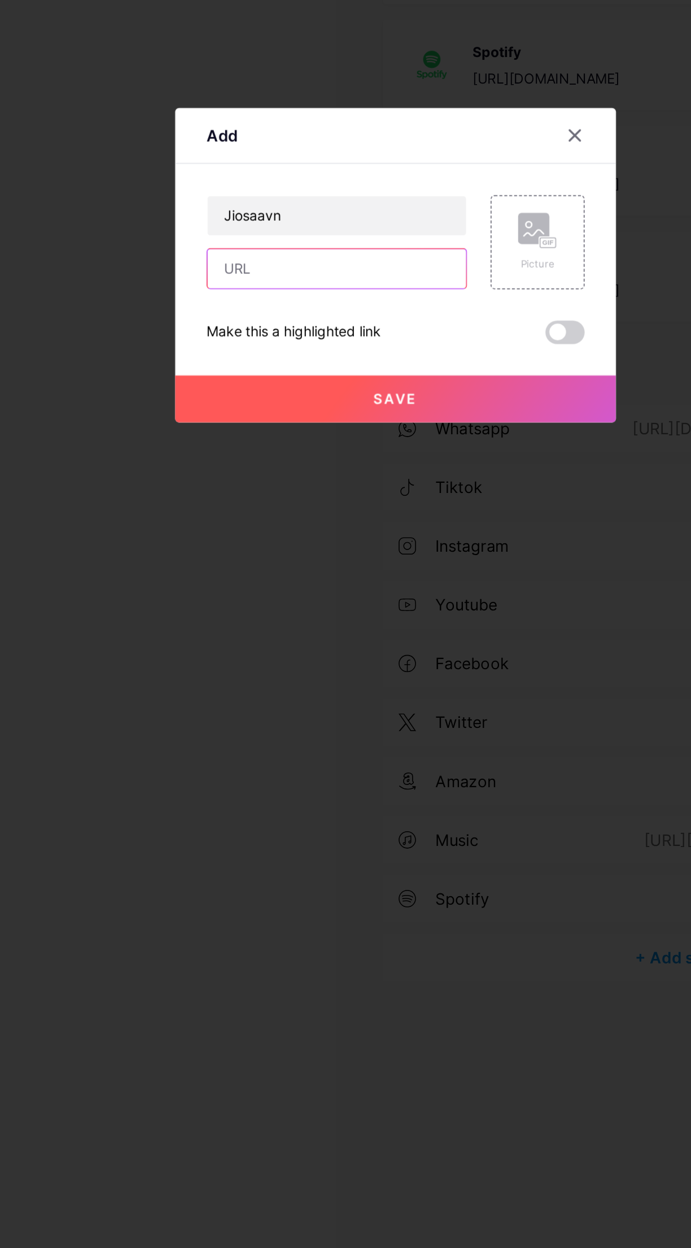
click at [328, 638] on input "text" at bounding box center [311, 626] width 149 height 23
click at [429, 638] on div "Picture" at bounding box center [427, 611] width 54 height 54
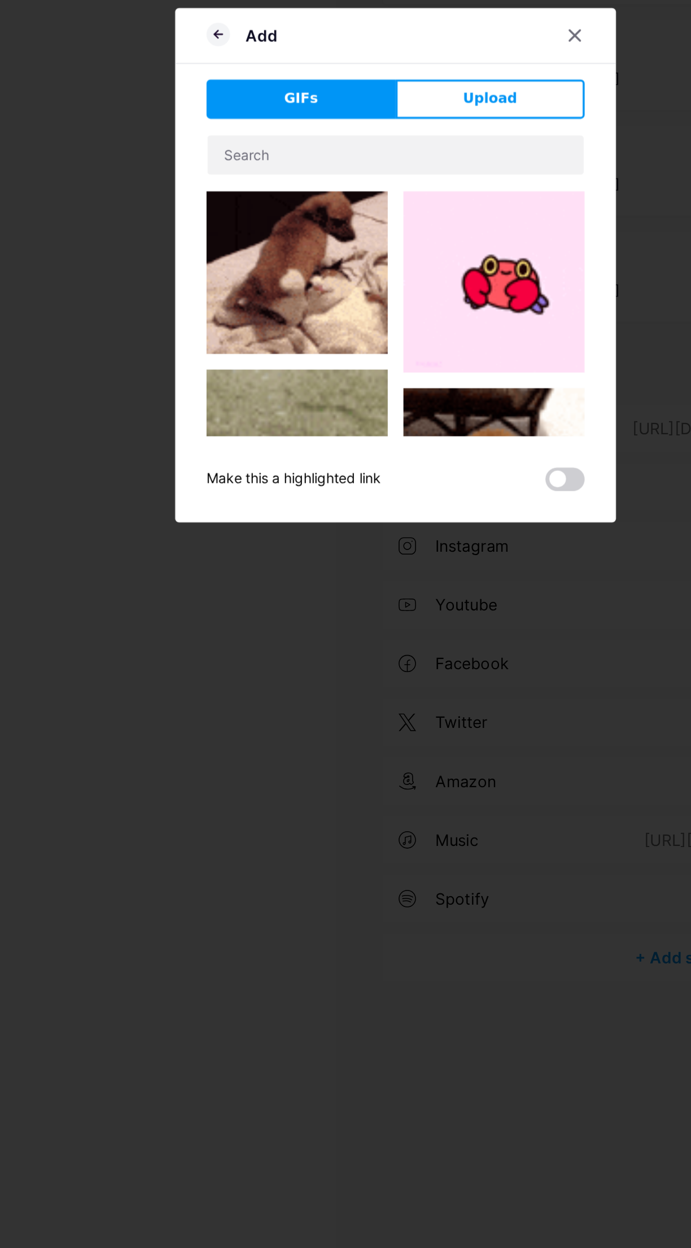
click at [418, 540] on button "Upload" at bounding box center [400, 528] width 109 height 23
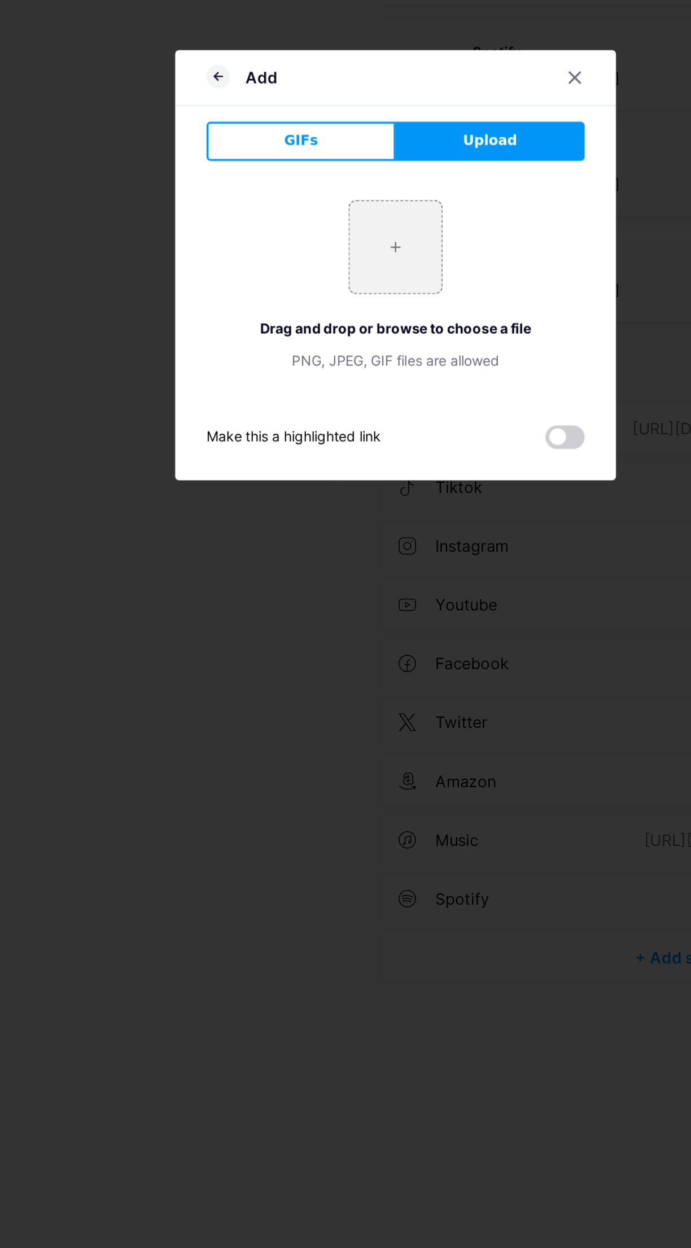
click at [355, 640] on input "file" at bounding box center [345, 613] width 53 height 53
type input "C:\fakepath\492x0w.webp"
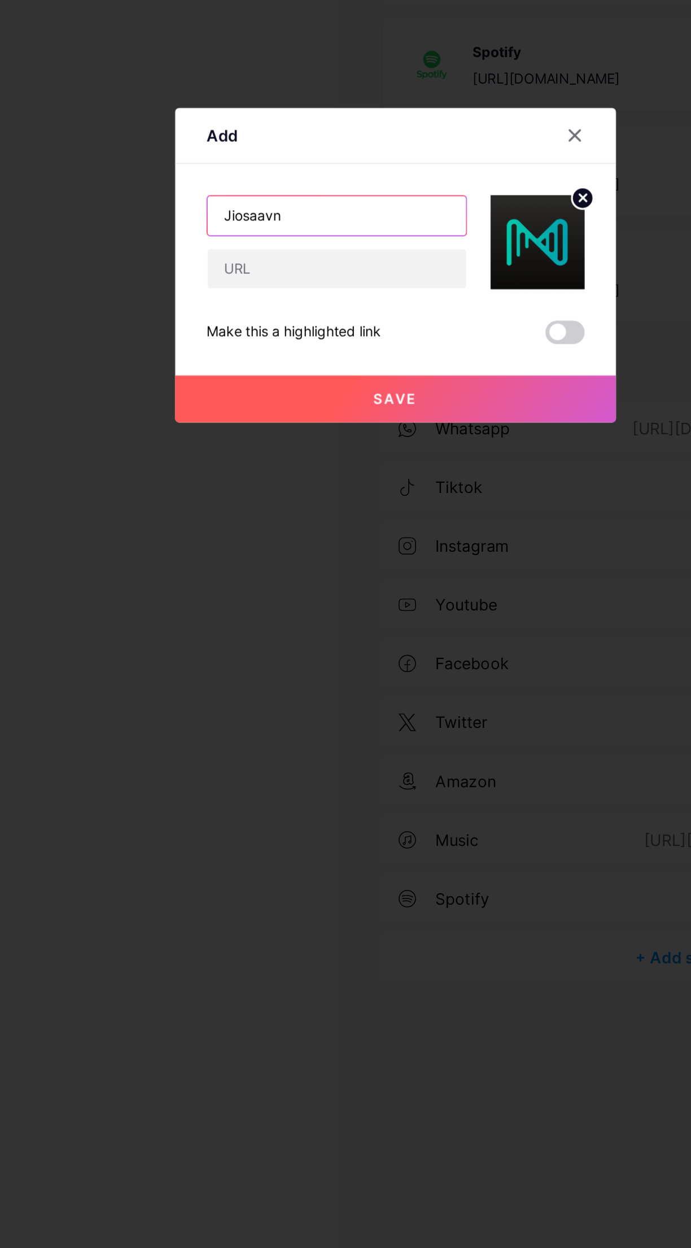
click at [336, 607] on input "Jiosaavn" at bounding box center [311, 595] width 149 height 23
type input "J"
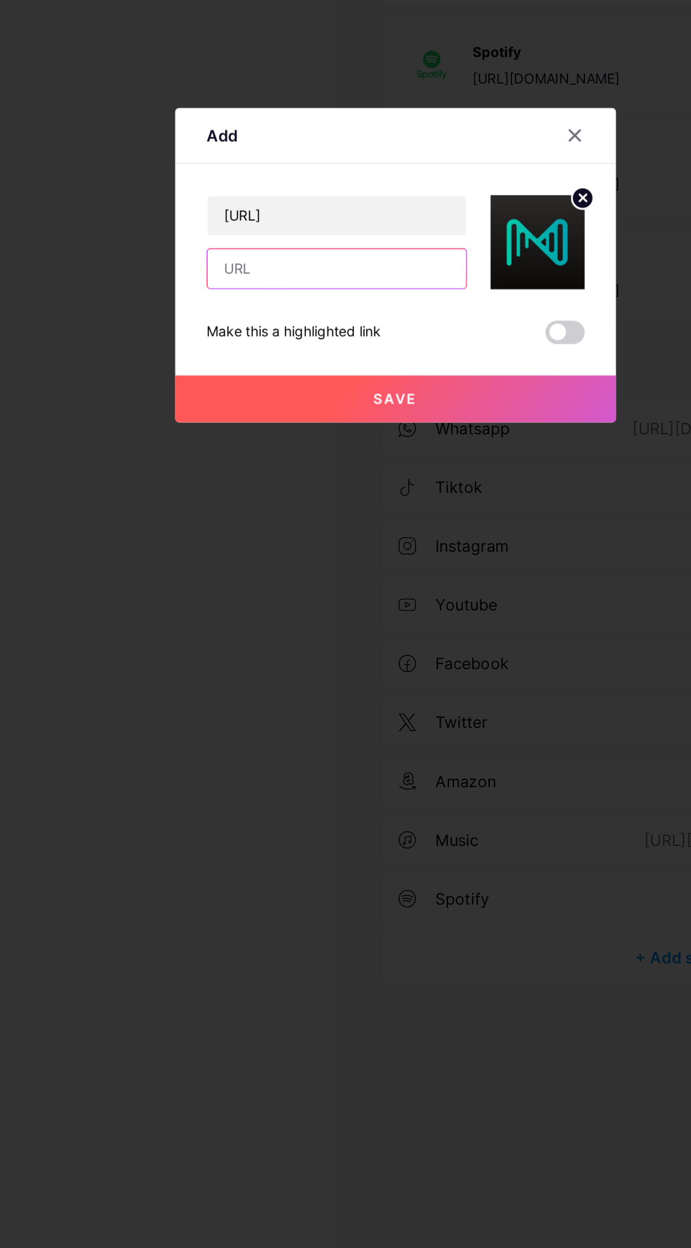
click at [321, 638] on input "text" at bounding box center [311, 626] width 149 height 23
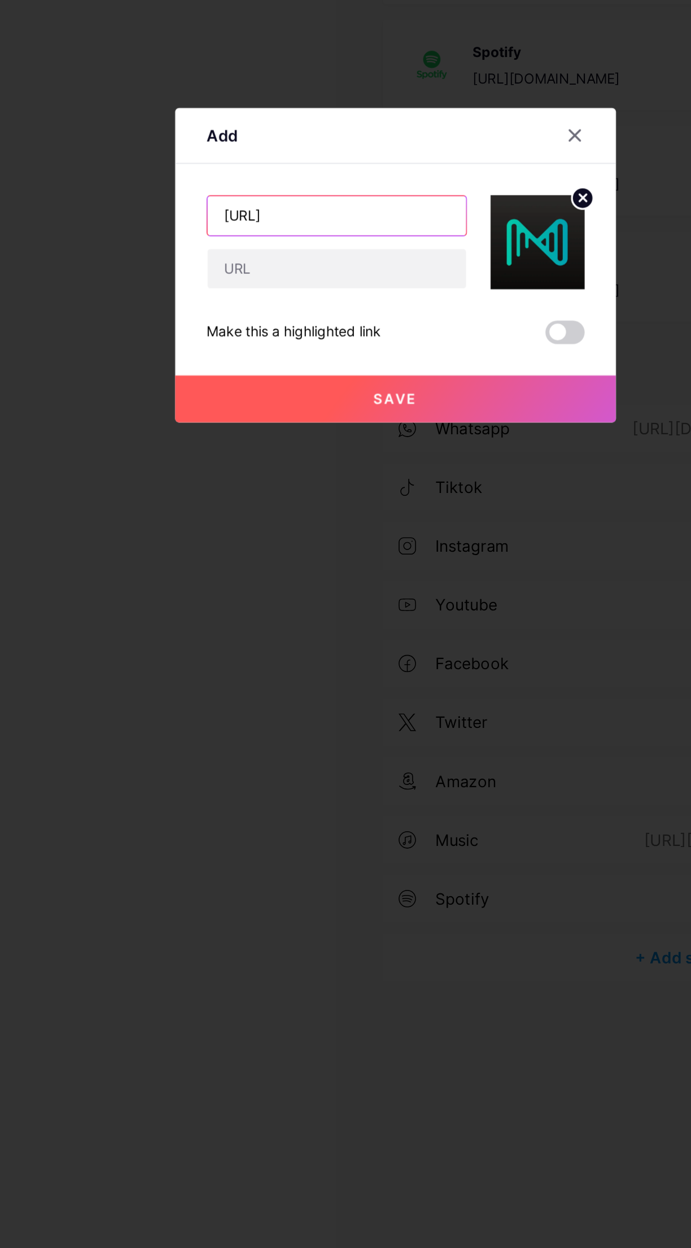
click at [276, 607] on input "[URL]" at bounding box center [311, 595] width 149 height 23
type input "[URL]"
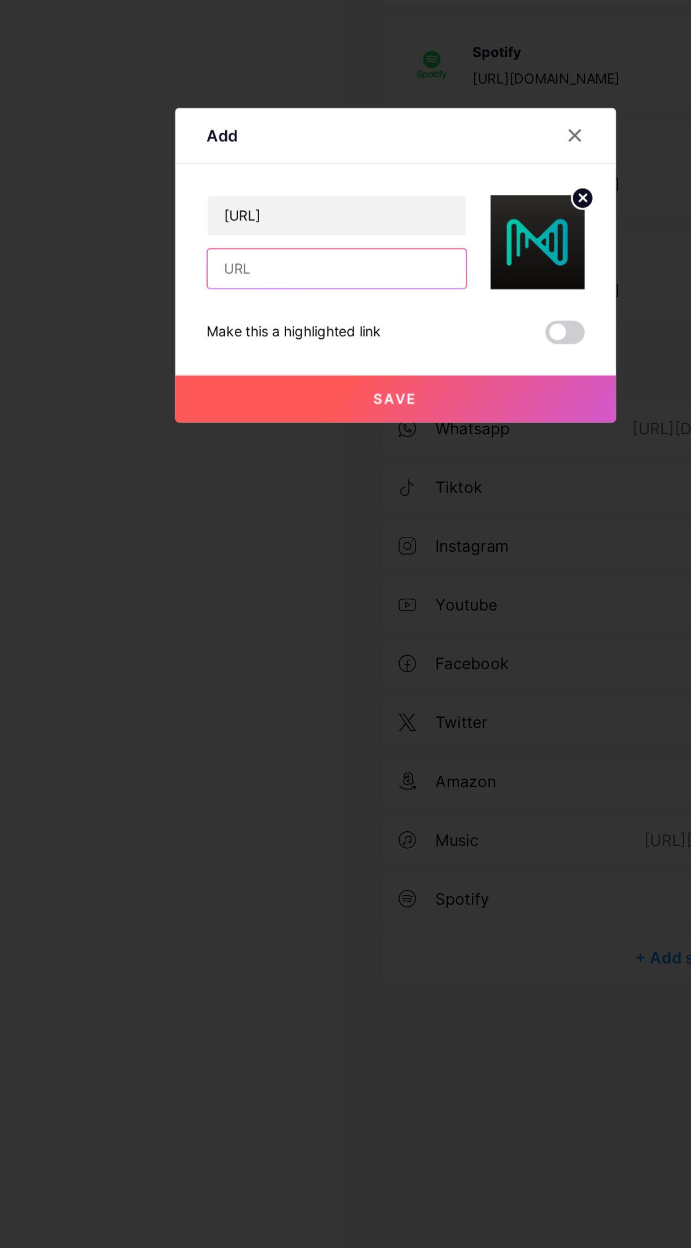
click at [304, 638] on input "text" at bounding box center [311, 626] width 149 height 23
paste input "[URL]"
type input "[URL]"
click at [399, 715] on button "Save" at bounding box center [346, 701] width 254 height 27
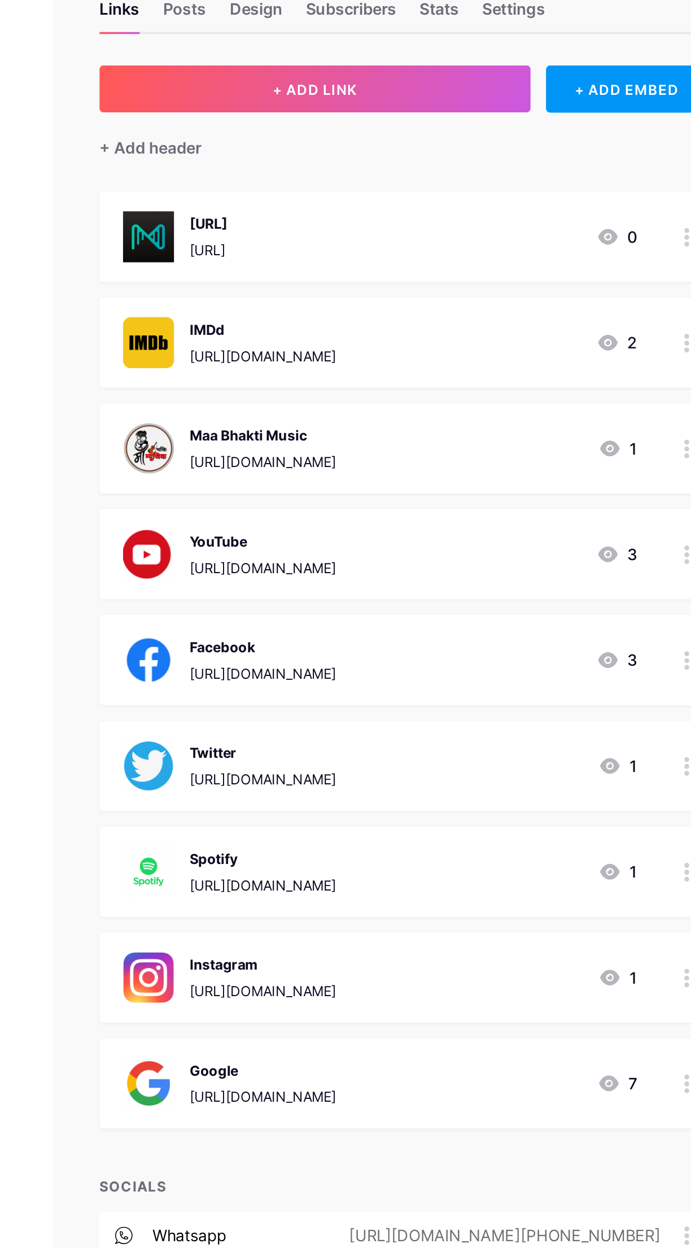
scroll to position [0, 0]
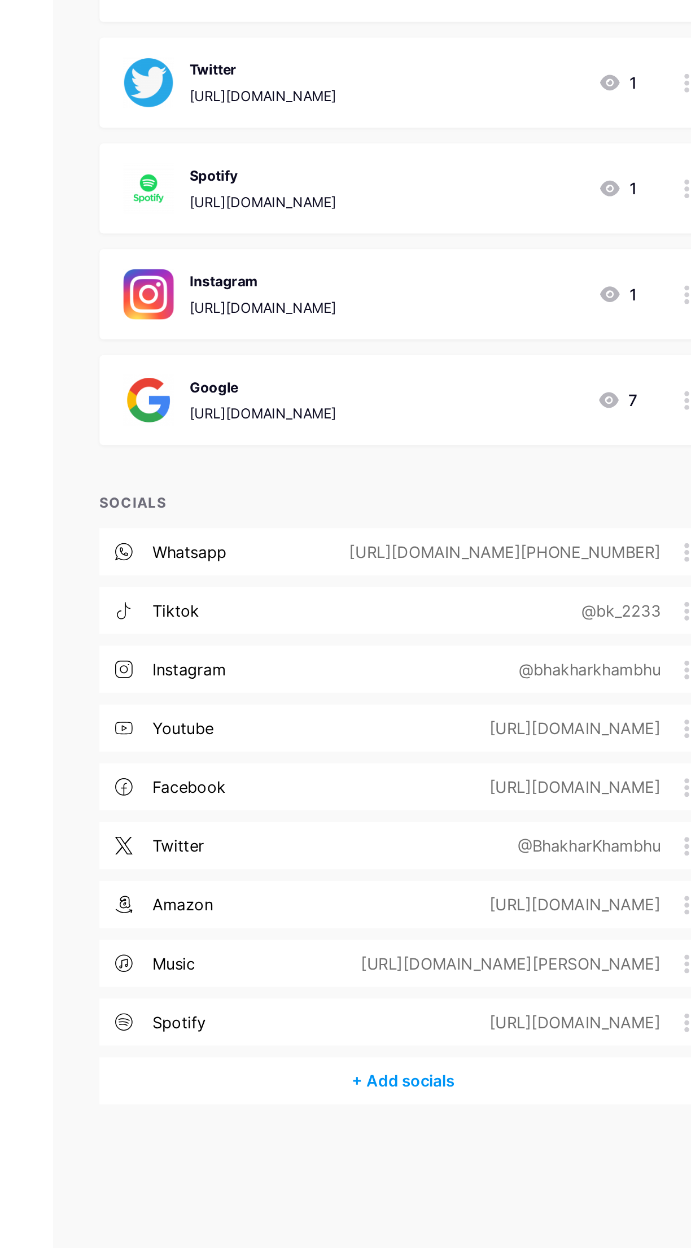
click at [518, 1078] on div "+ Add socials" at bounding box center [513, 1084] width 351 height 27
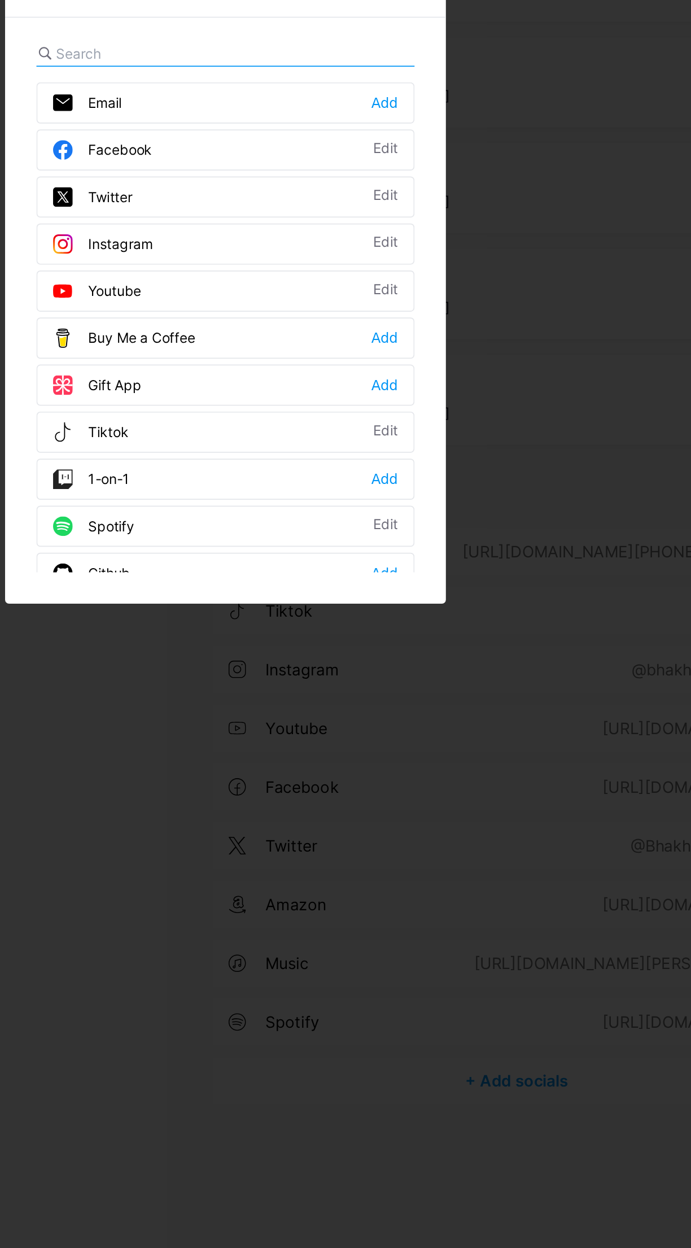
click at [447, 460] on icon at bounding box center [448, 455] width 9 height 9
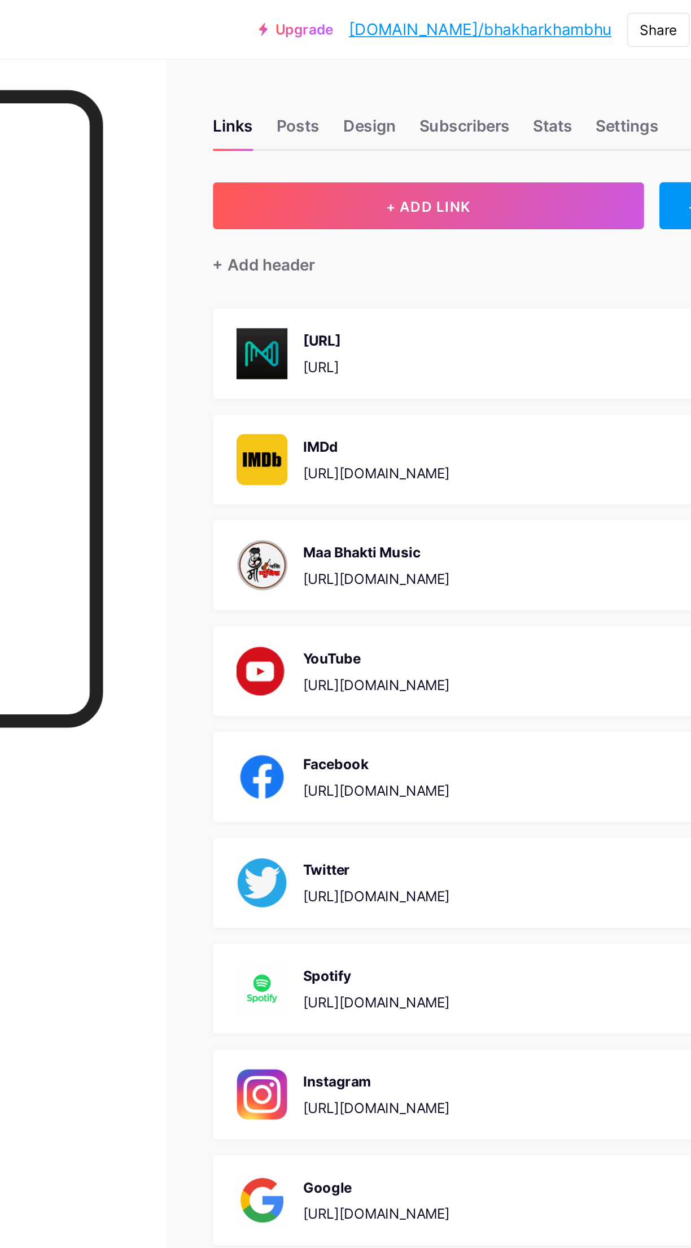
click at [487, 122] on button "+ ADD LINK" at bounding box center [462, 118] width 248 height 27
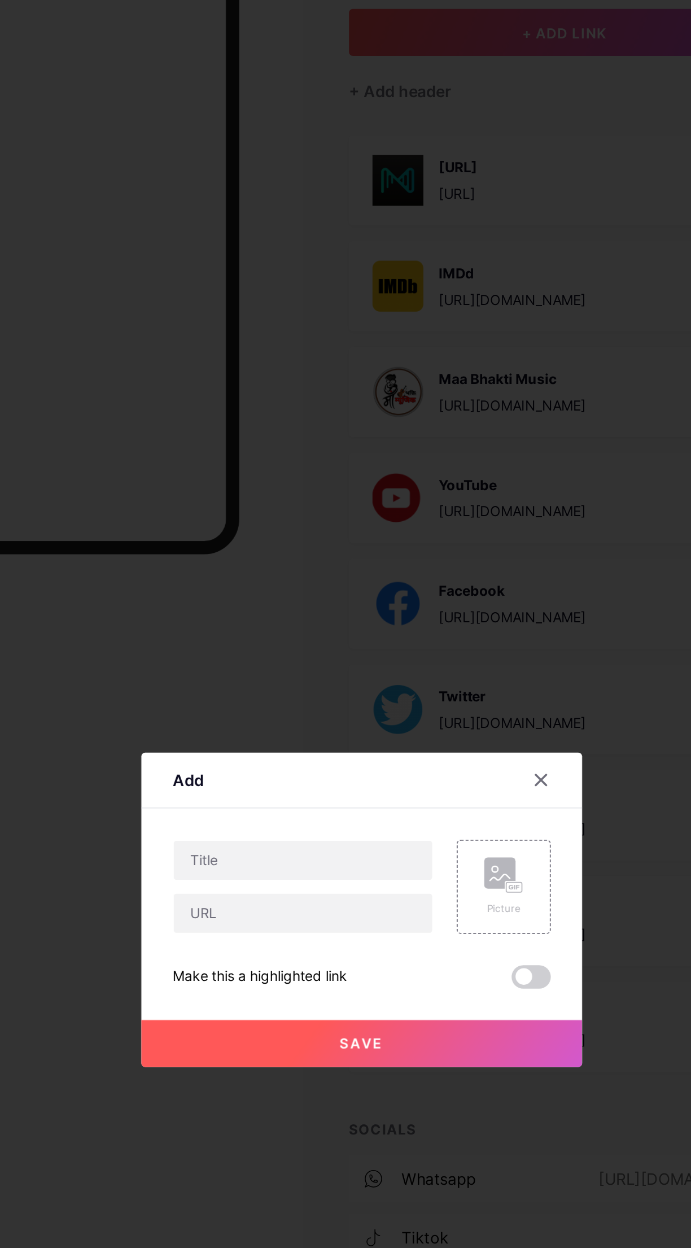
click at [436, 614] on rect at bounding box center [433, 611] width 9 height 6
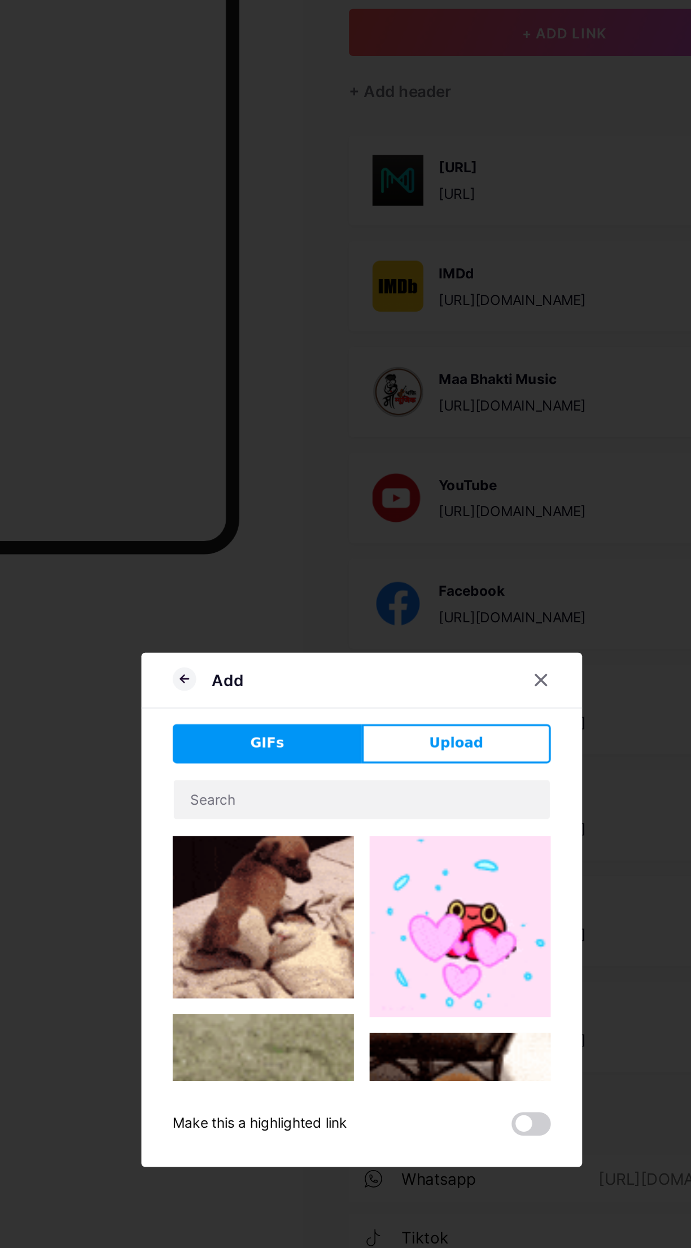
click at [412, 534] on span "Upload" at bounding box center [400, 528] width 31 height 12
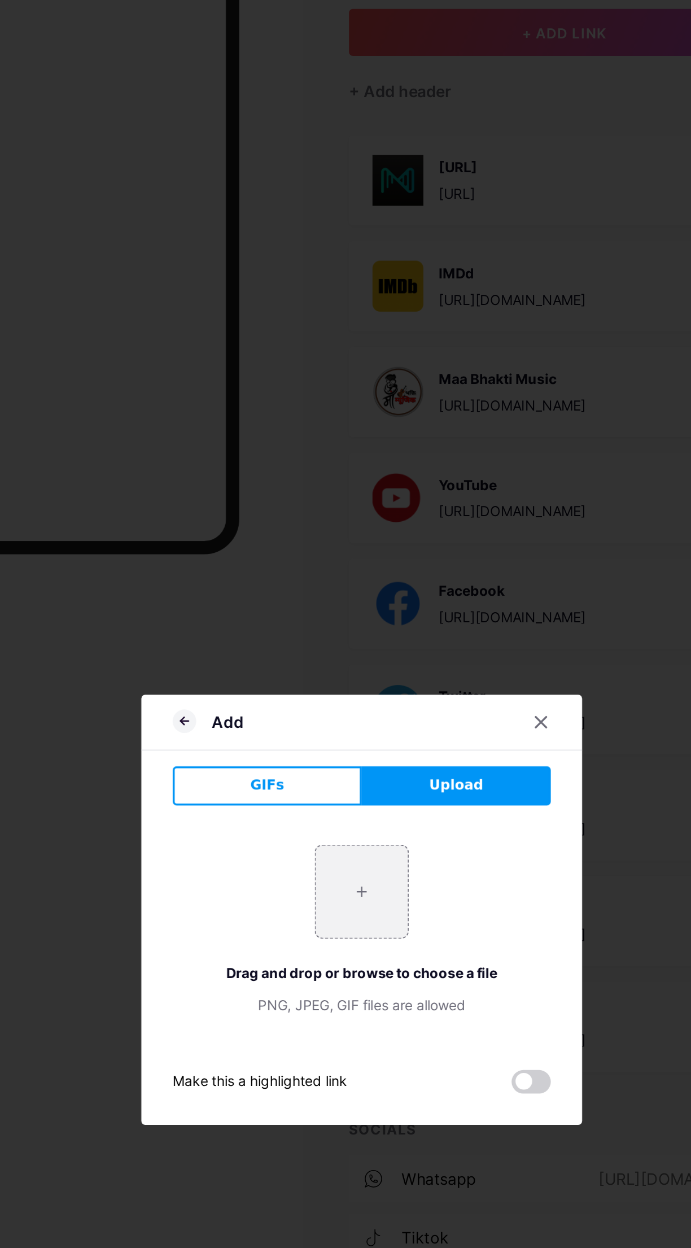
click at [352, 640] on input "file" at bounding box center [345, 613] width 53 height 53
type input "C:\fakepath\FB_IMG_1760209762938.jpg"
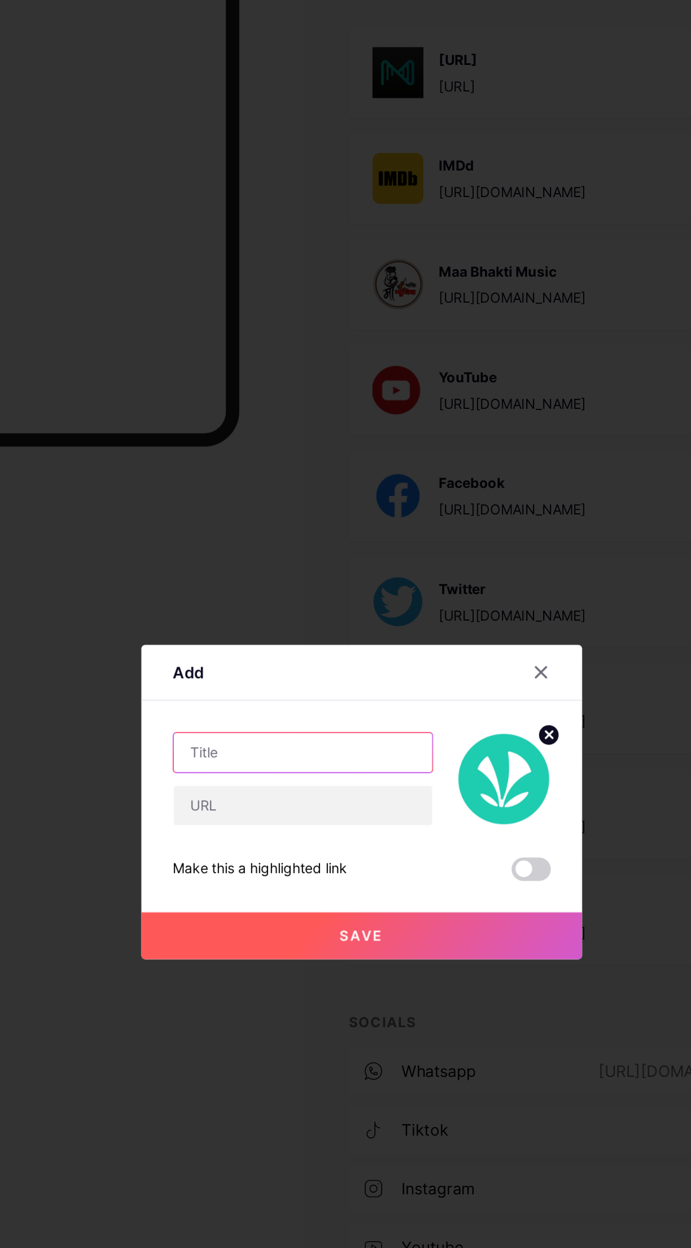
click at [341, 607] on input "text" at bounding box center [311, 595] width 149 height 23
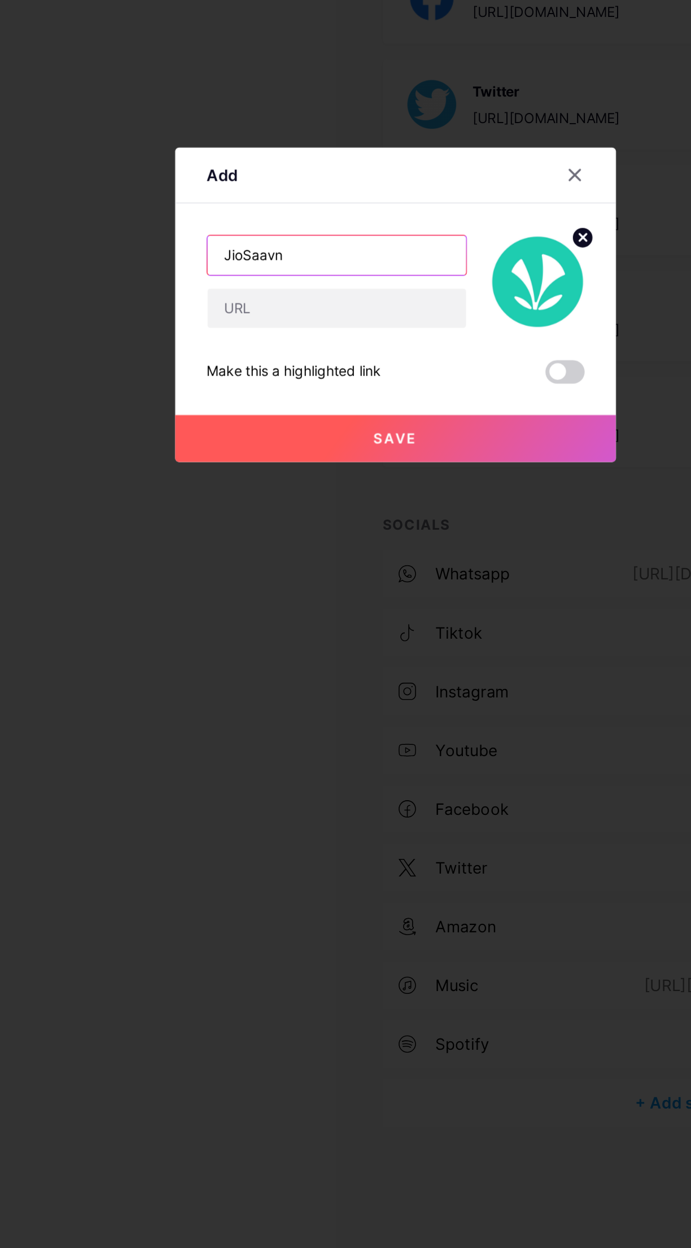
type input "JioSaavn"
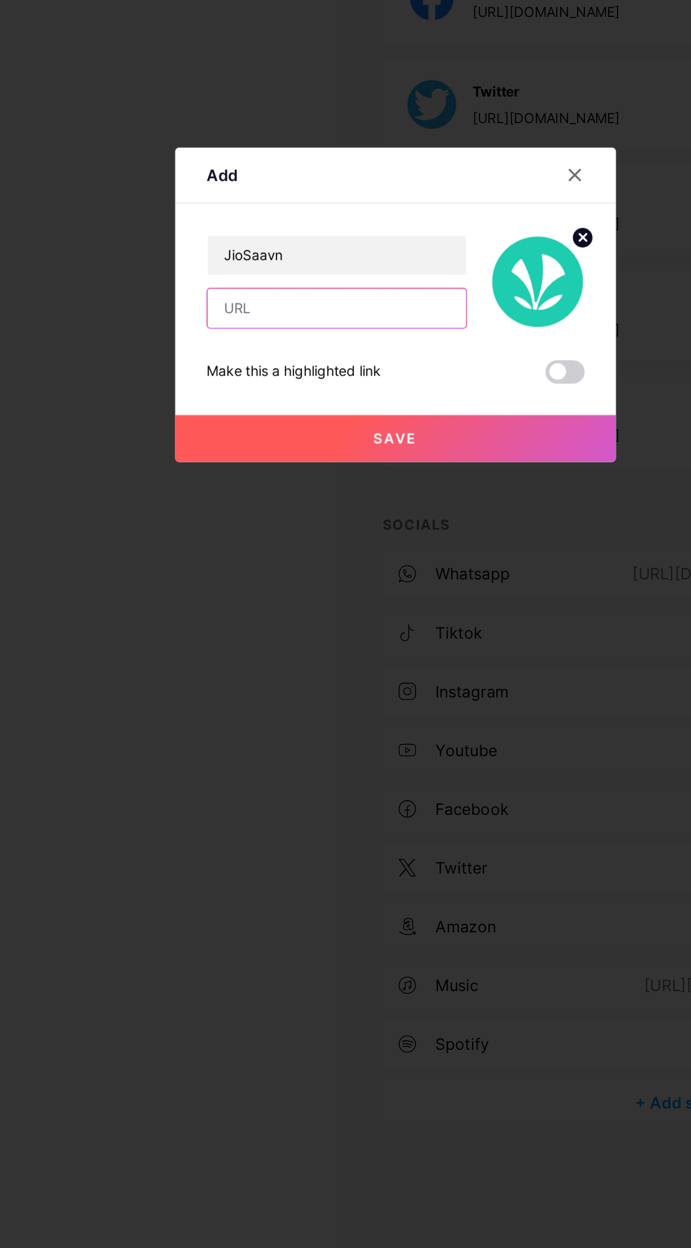
click at [331, 638] on input "text" at bounding box center [311, 626] width 149 height 23
paste input "[URL][DOMAIN_NAME][PERSON_NAME]"
type input "[URL][DOMAIN_NAME][PERSON_NAME]"
click at [372, 715] on button "Save" at bounding box center [346, 701] width 254 height 27
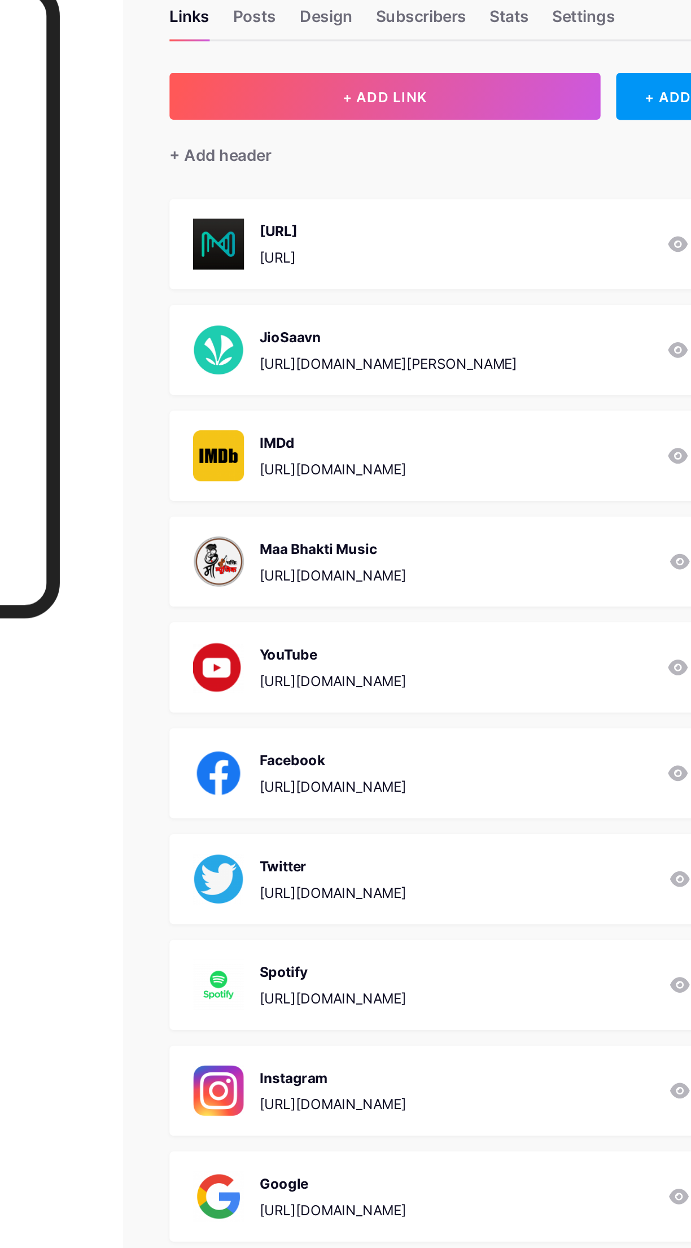
scroll to position [22, 0]
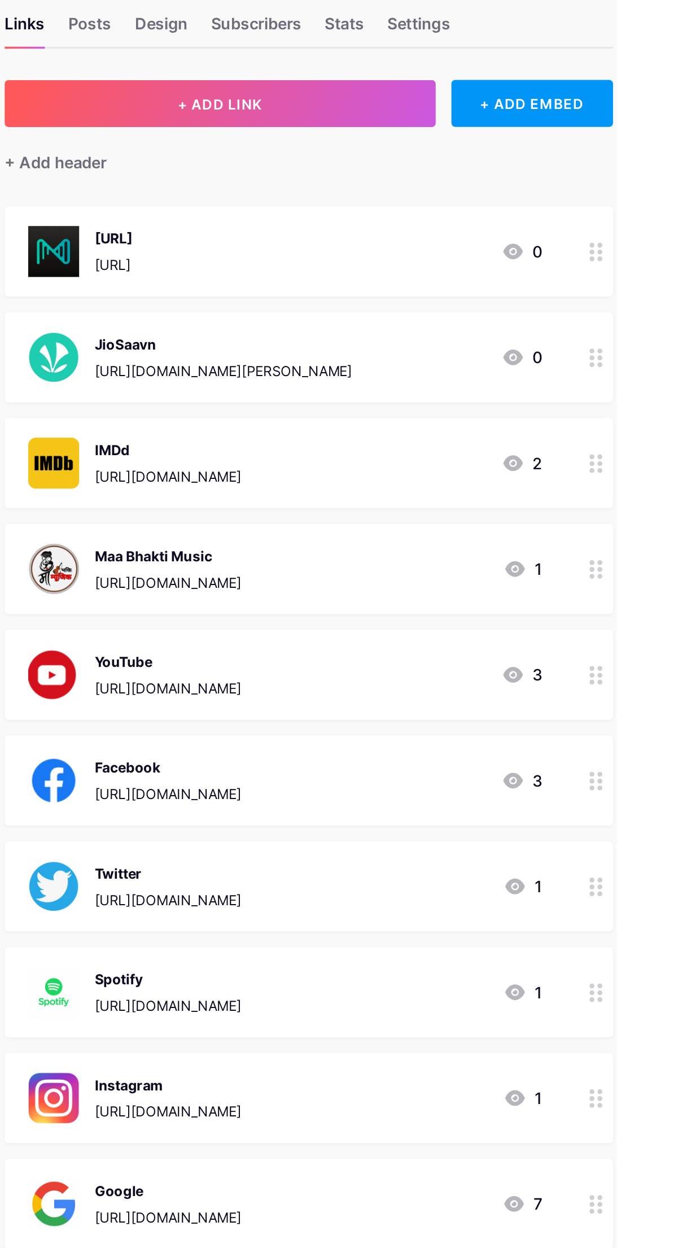
click at [674, 306] on div at bounding box center [679, 326] width 19 height 52
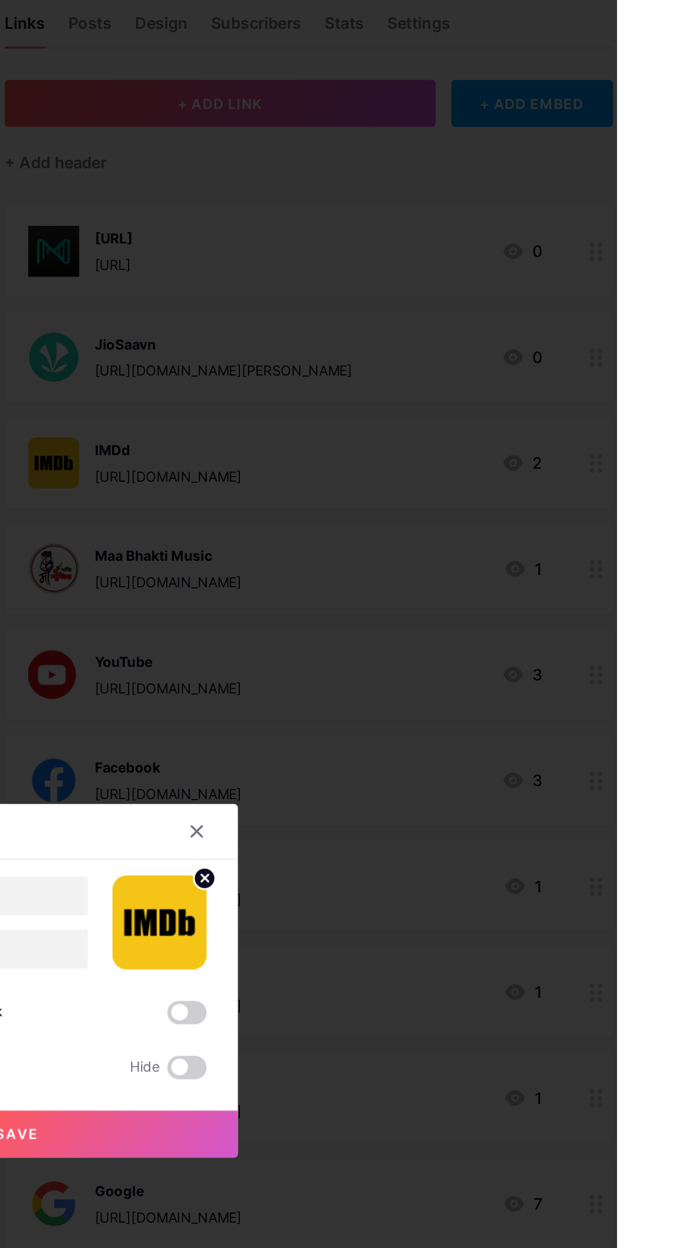
scroll to position [0, 0]
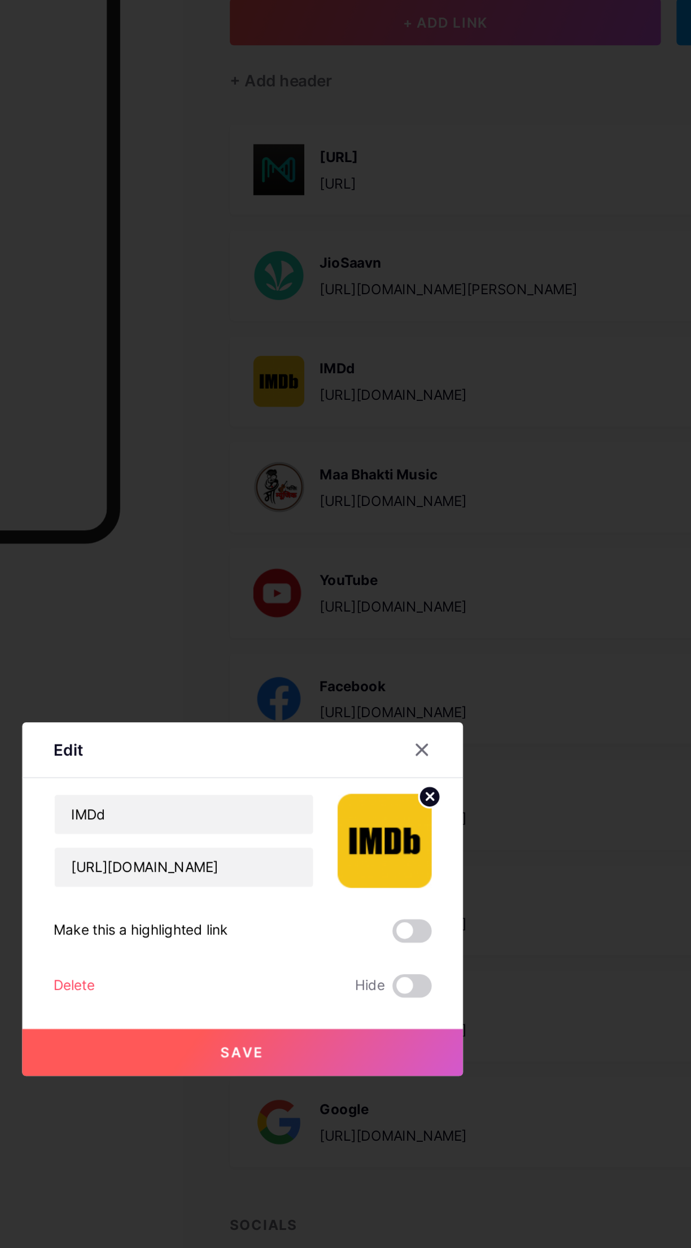
click at [439, 649] on span at bounding box center [443, 643] width 23 height 14
click at [432, 645] on input "checkbox" at bounding box center [432, 645] width 0 height 0
click at [393, 726] on button "Save" at bounding box center [346, 712] width 254 height 27
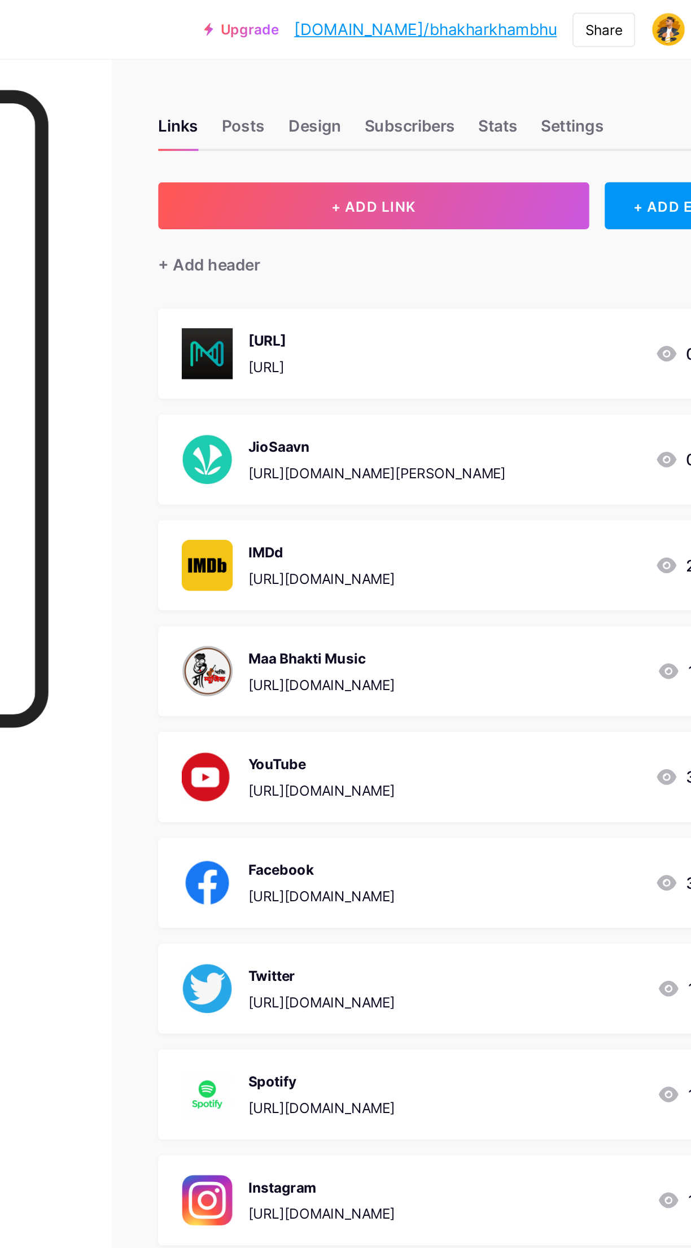
click at [517, 108] on button "+ ADD LINK" at bounding box center [462, 118] width 248 height 27
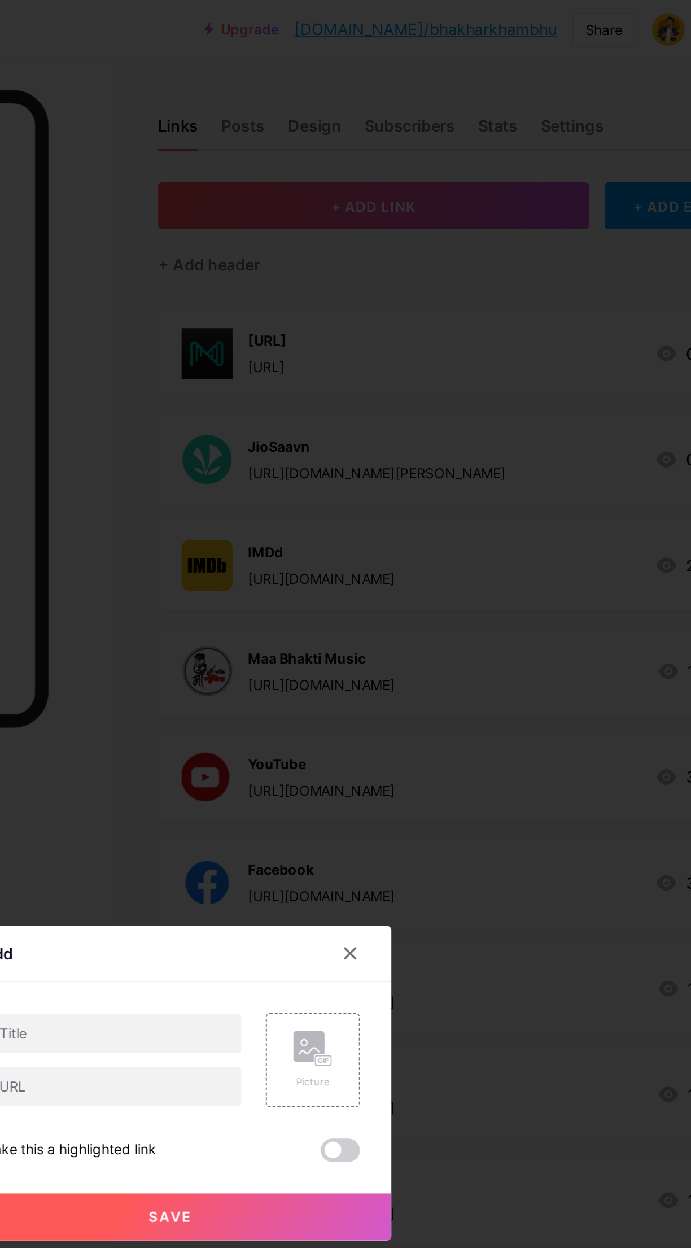
click at [434, 612] on rect at bounding box center [425, 603] width 18 height 18
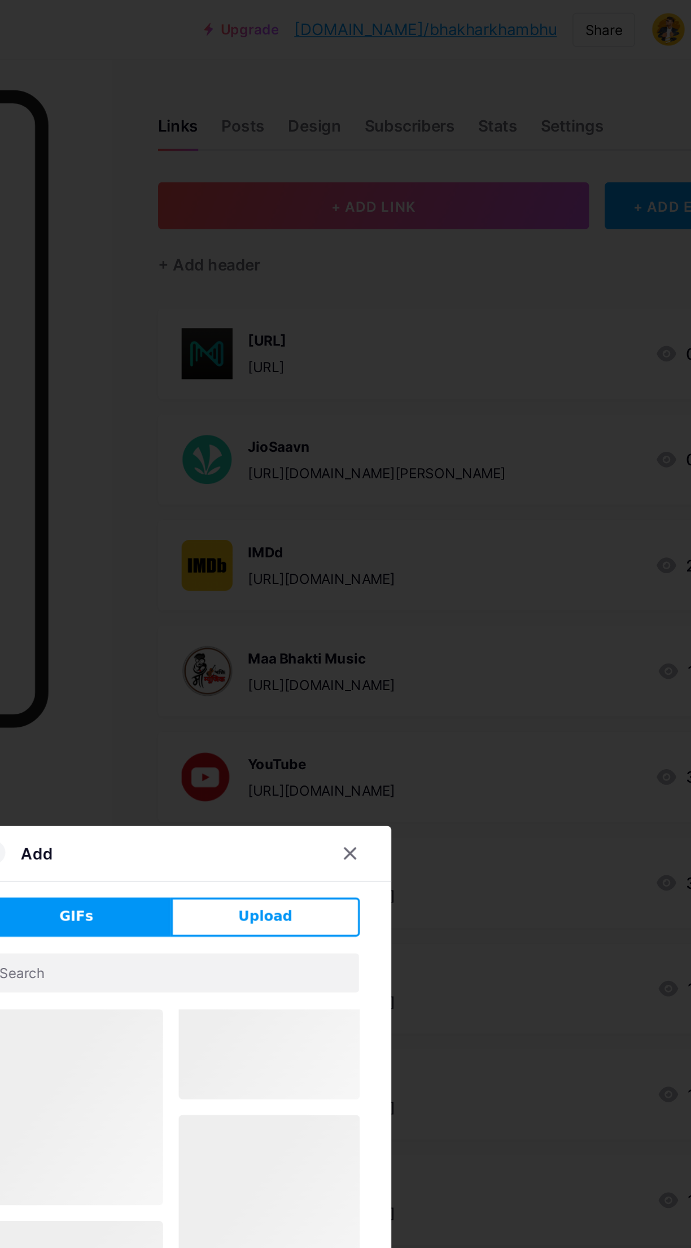
click at [419, 540] on button "Upload" at bounding box center [400, 528] width 109 height 23
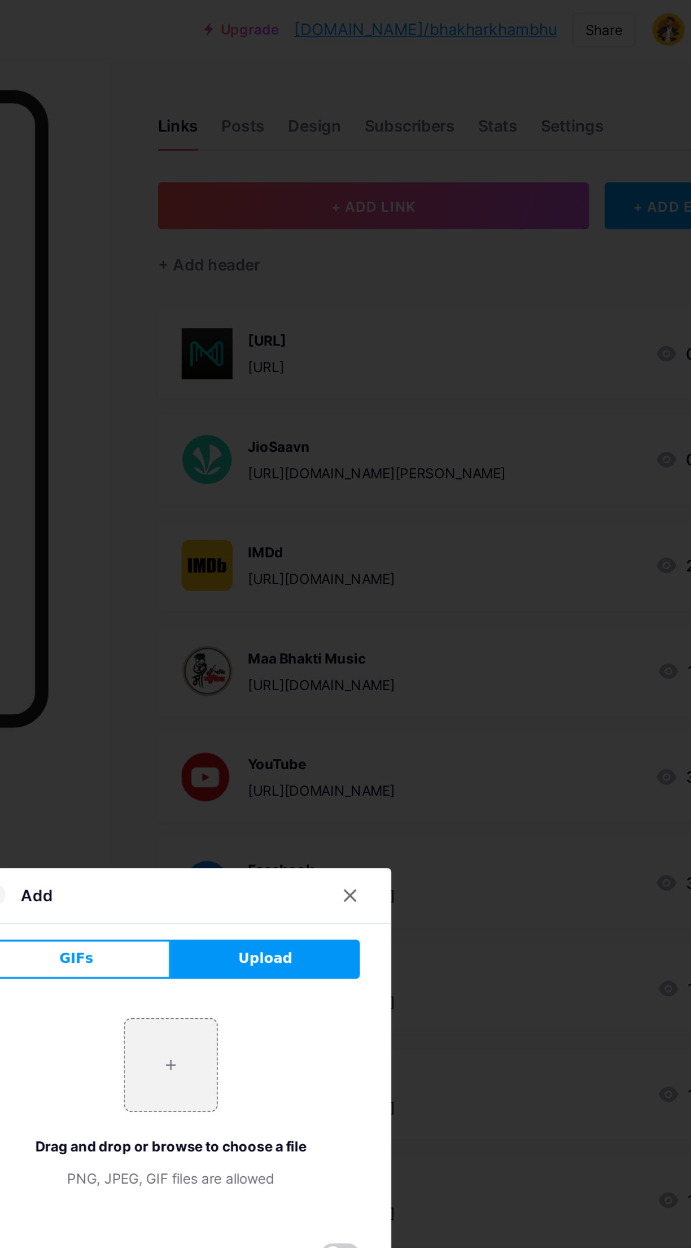
click at [345, 640] on input "file" at bounding box center [345, 613] width 53 height 53
type input "C:\fakepath\Genius Lyrics.jpeg"
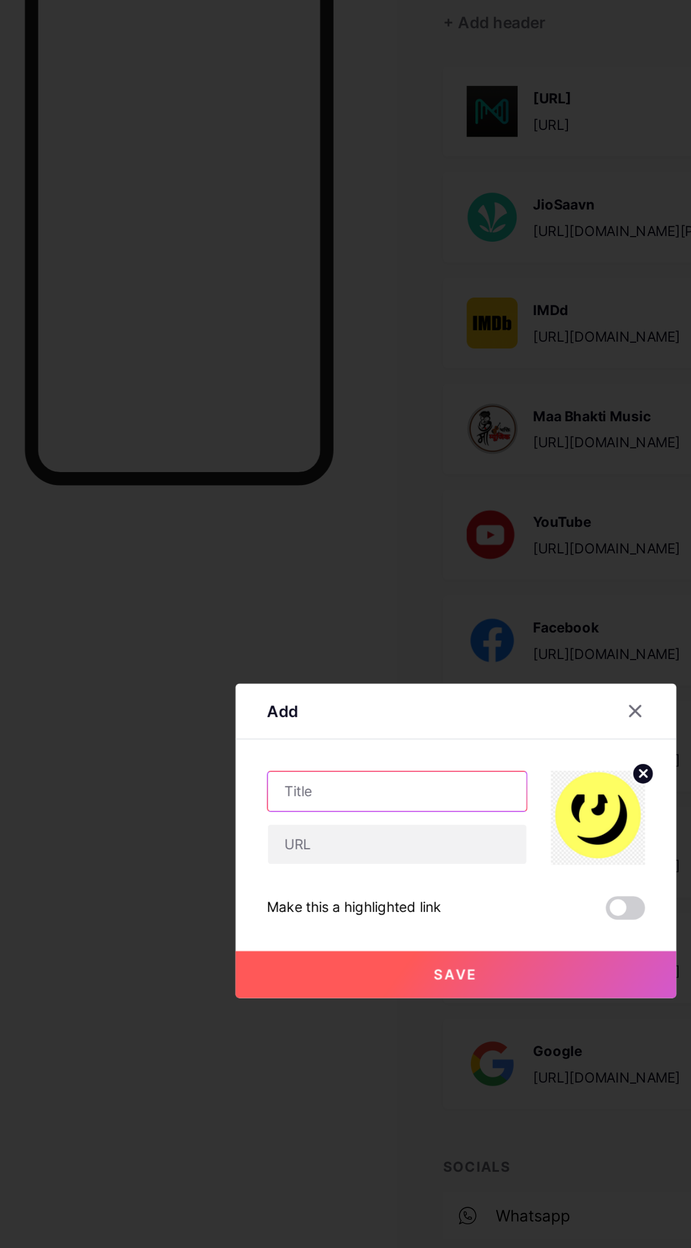
click at [328, 607] on input "text" at bounding box center [311, 595] width 149 height 23
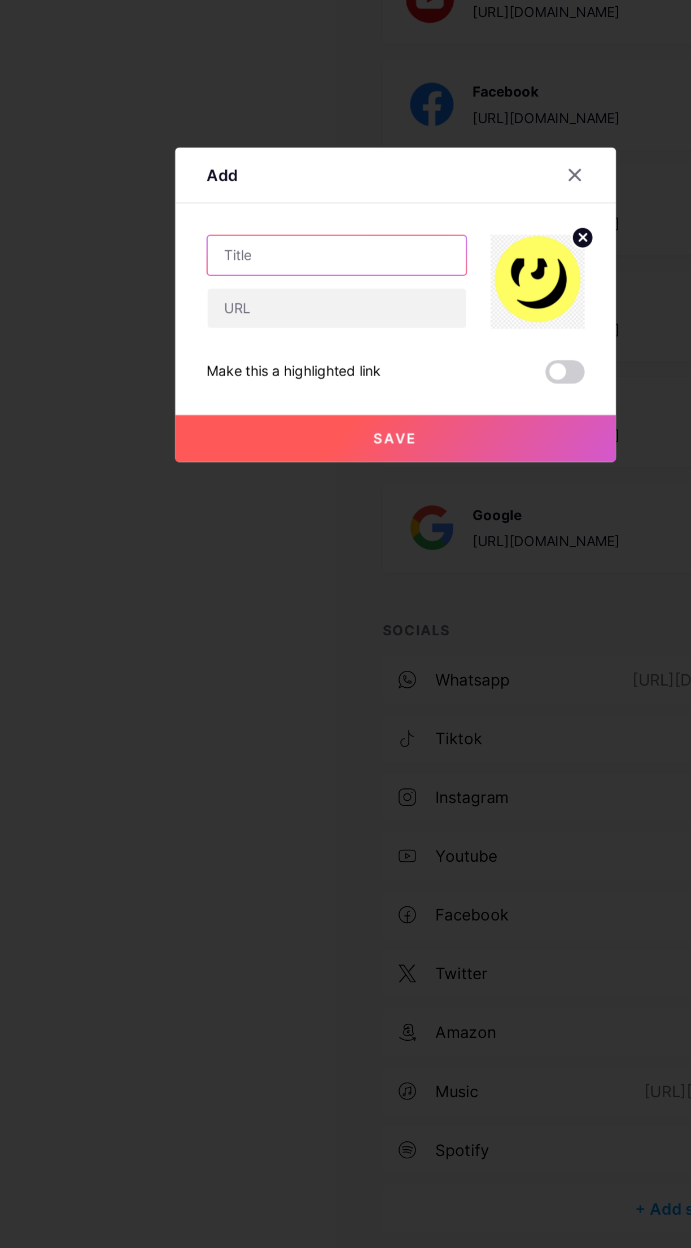
click at [297, 607] on input "text" at bounding box center [311, 595] width 149 height 23
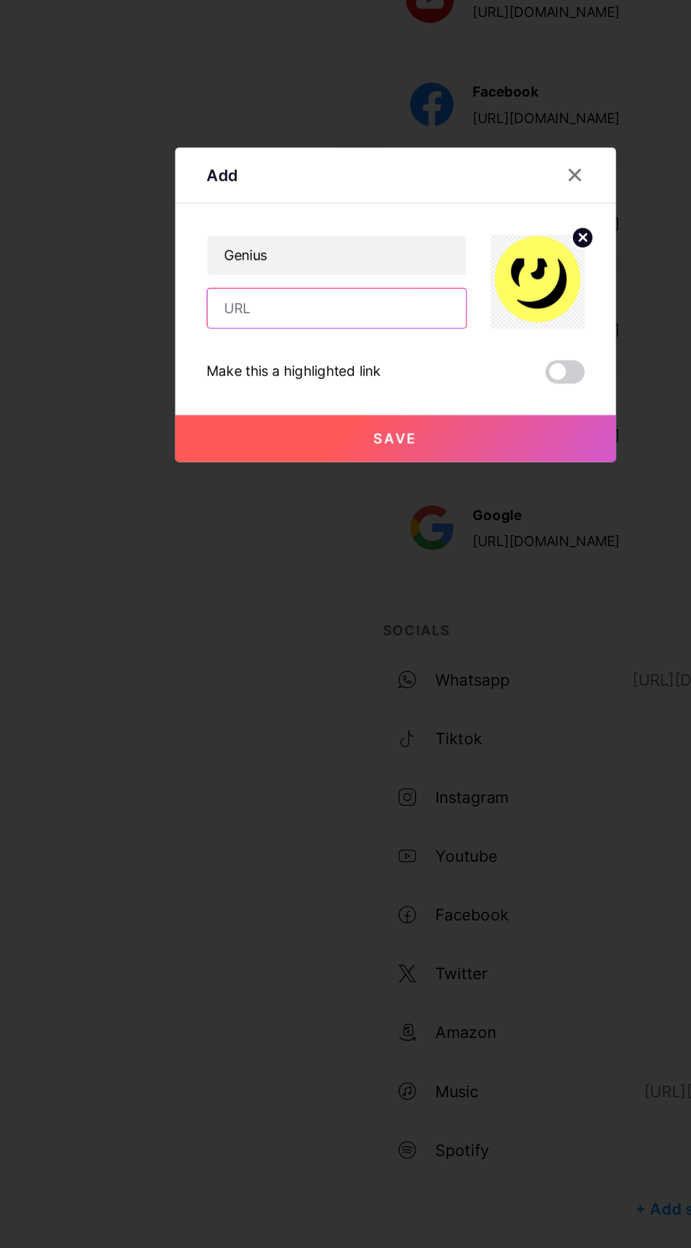
click at [314, 638] on input "text" at bounding box center [311, 626] width 149 height 23
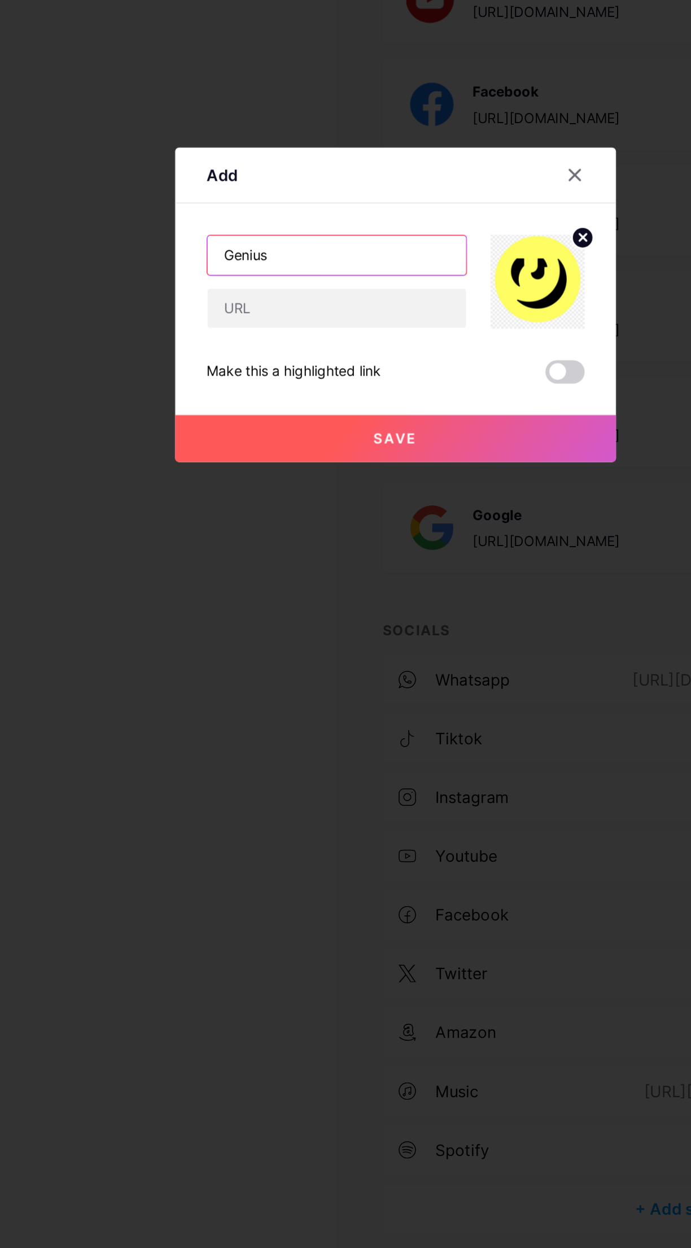
click at [350, 607] on input "Genius" at bounding box center [311, 595] width 149 height 23
type input "Genius"
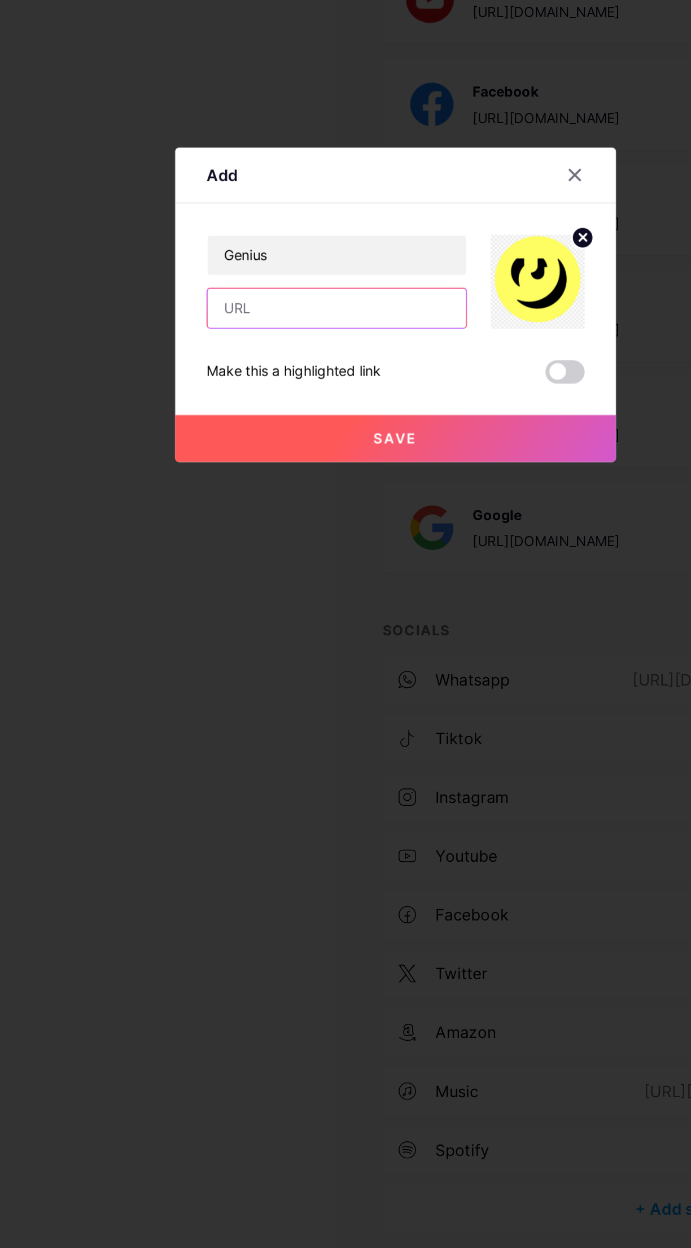
click at [333, 638] on input "text" at bounding box center [311, 626] width 149 height 23
paste input "[URL][DOMAIN_NAME]"
type input "[URL][DOMAIN_NAME]"
click at [397, 715] on button "Save" at bounding box center [346, 701] width 254 height 27
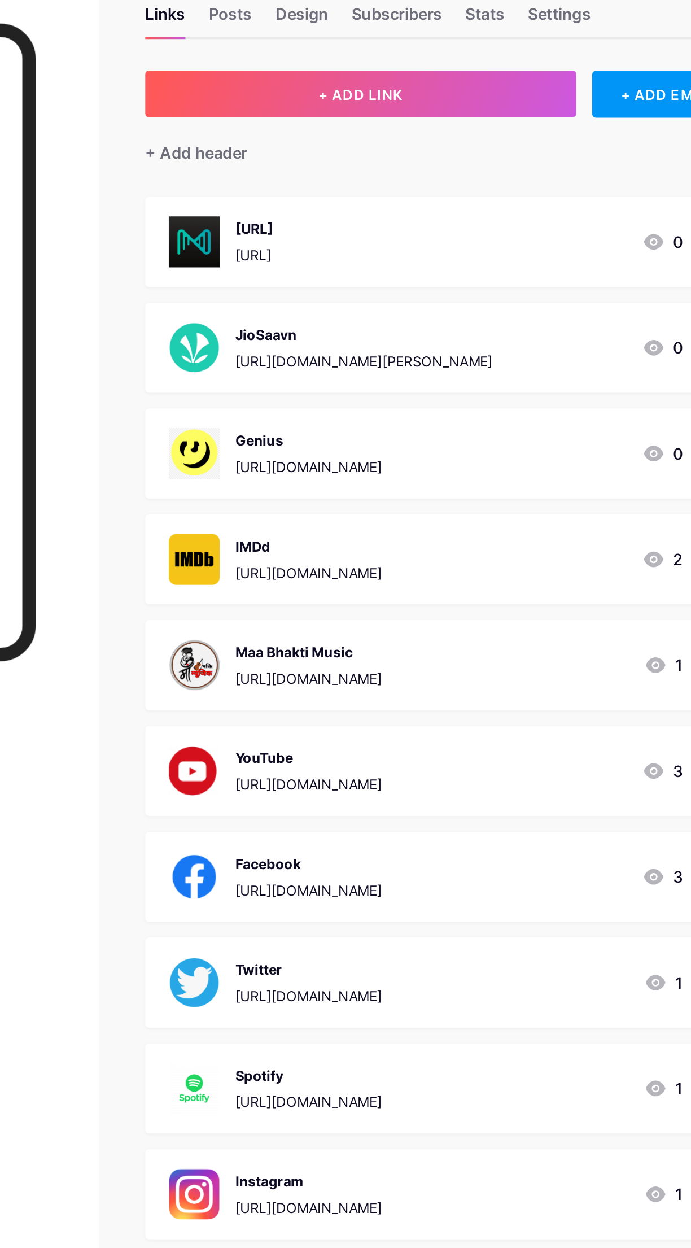
scroll to position [0, 0]
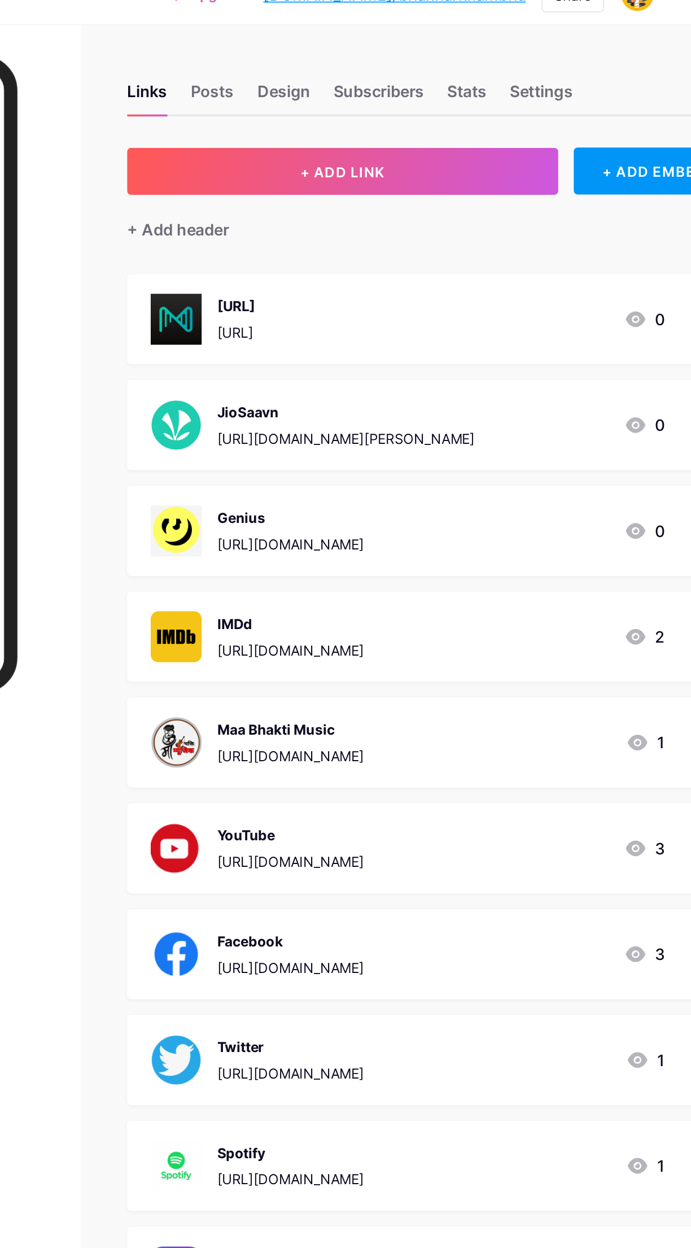
click at [492, 125] on button "+ ADD LINK" at bounding box center [462, 118] width 248 height 27
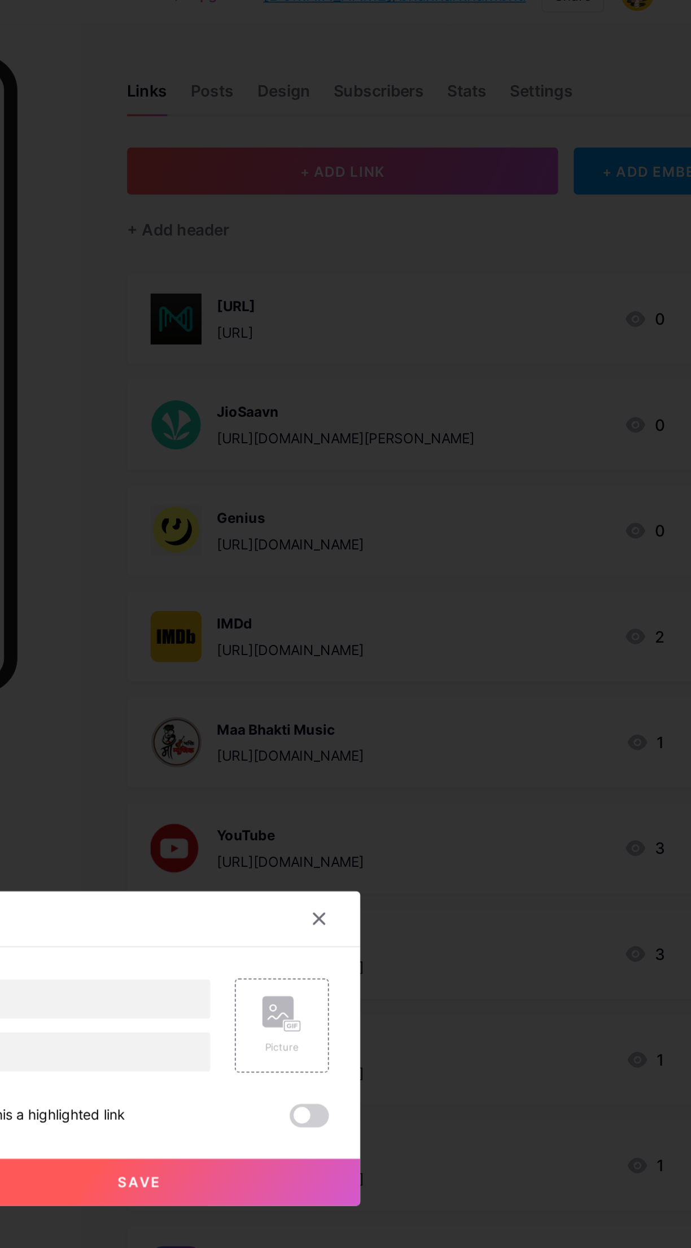
click at [449, 638] on div "Picture" at bounding box center [427, 611] width 54 height 54
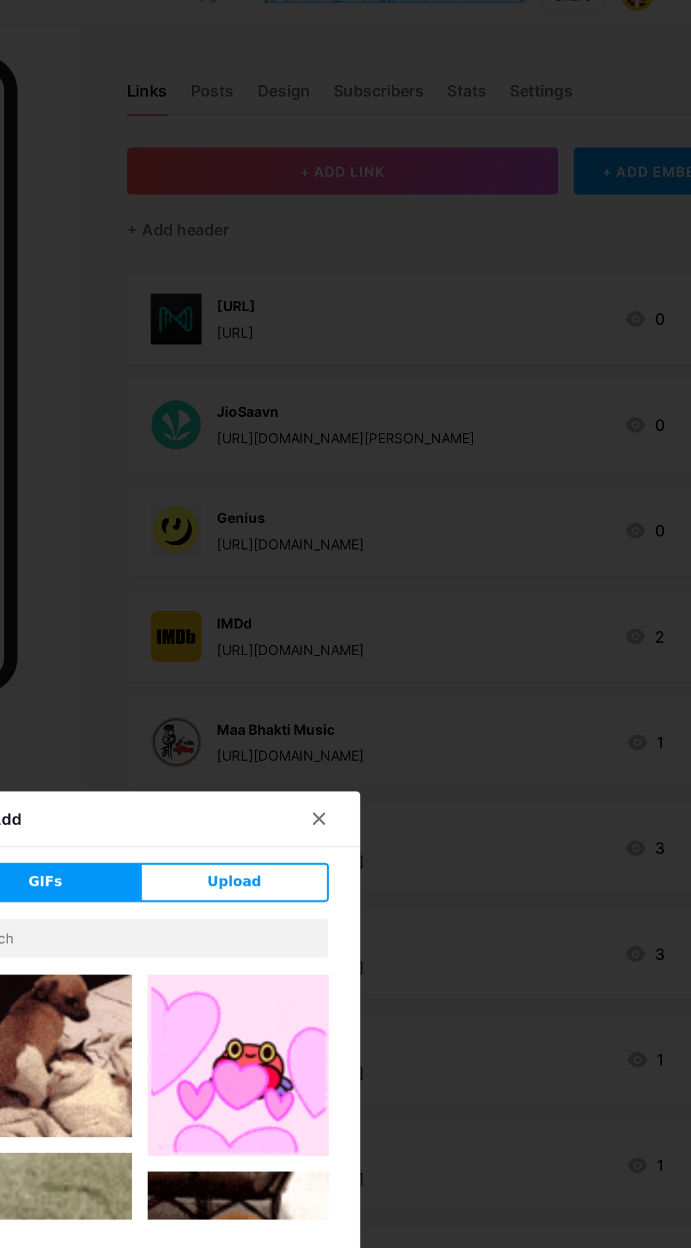
click at [429, 540] on button "Upload" at bounding box center [400, 528] width 109 height 23
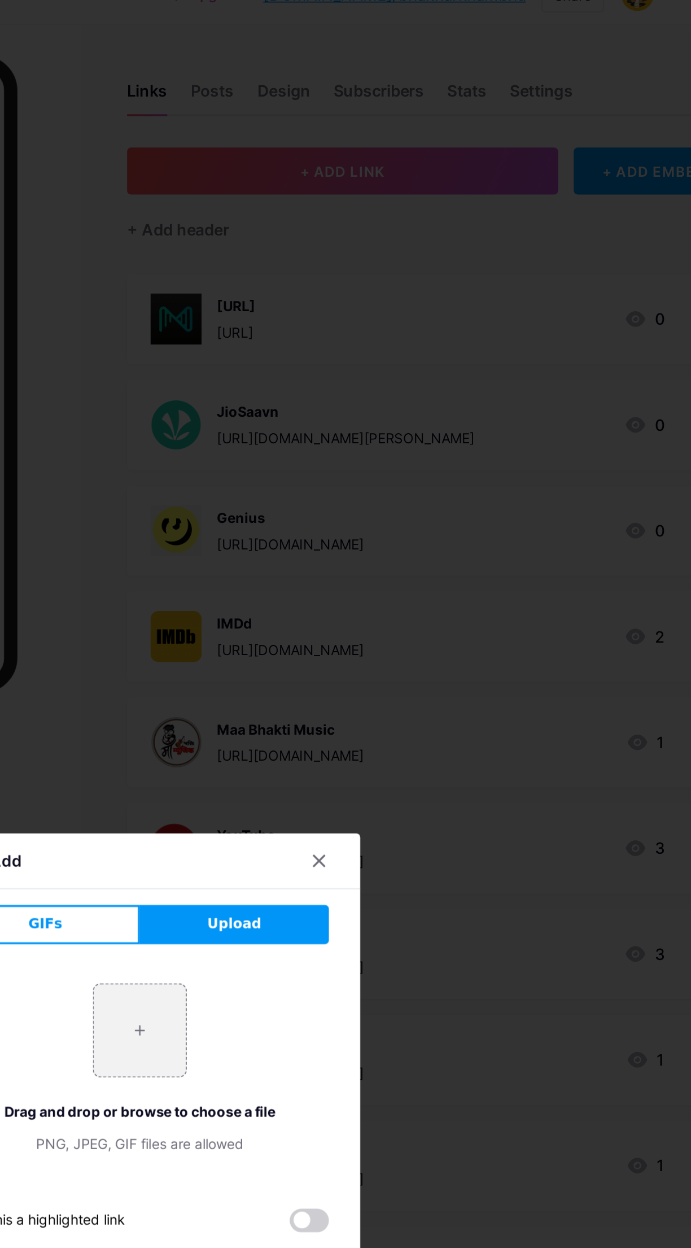
click at [359, 640] on input "file" at bounding box center [345, 613] width 53 height 53
type input "C:\fakepath\png-transparent-musixmatch-music-lyrics-android-matches-lyrics-musi…"
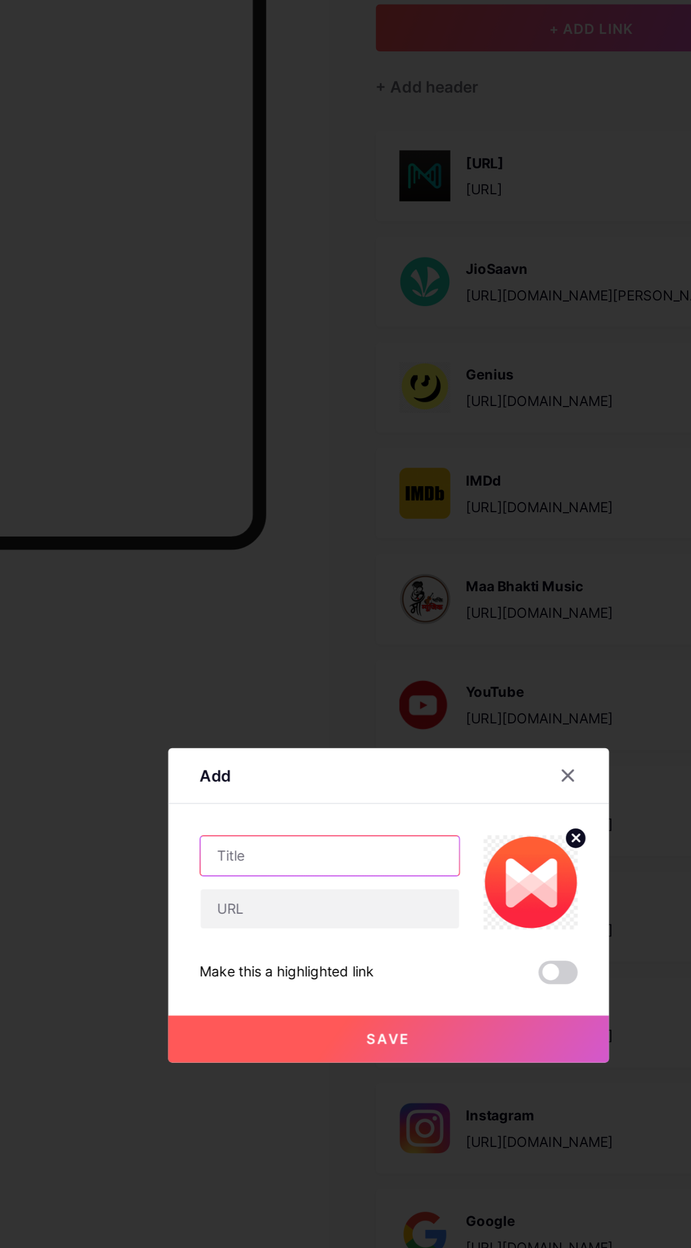
click at [326, 607] on input "text" at bounding box center [311, 595] width 149 height 23
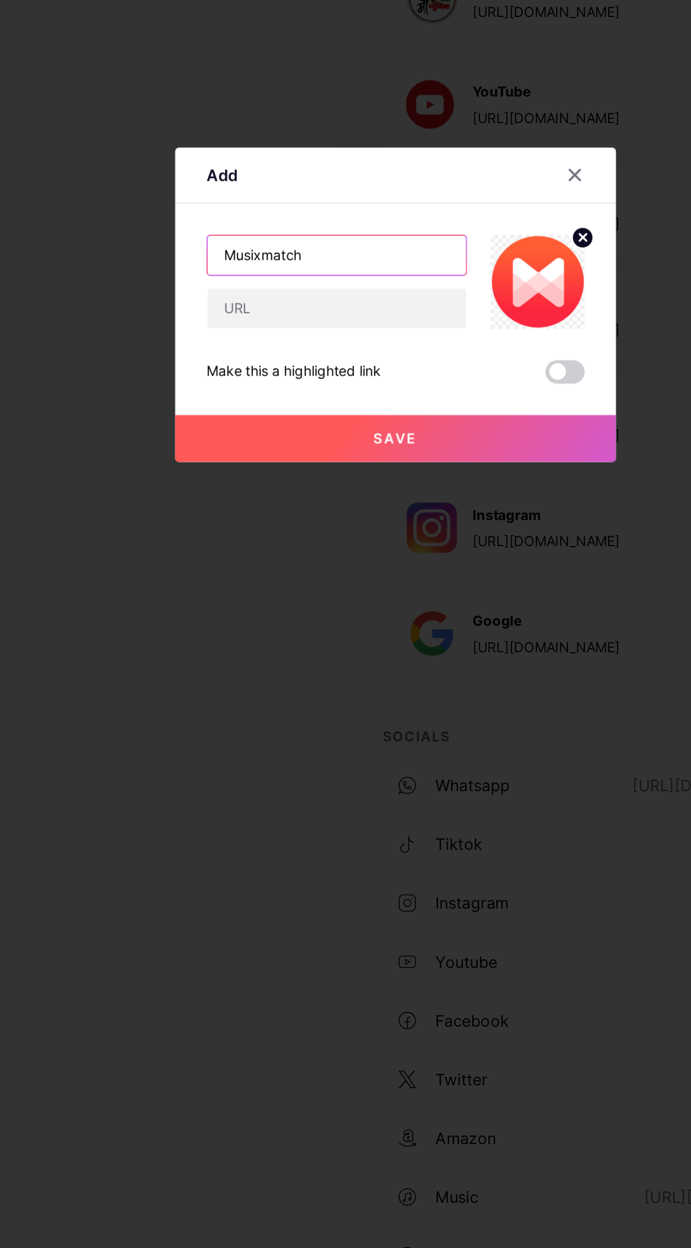
type input "Musixmatch"
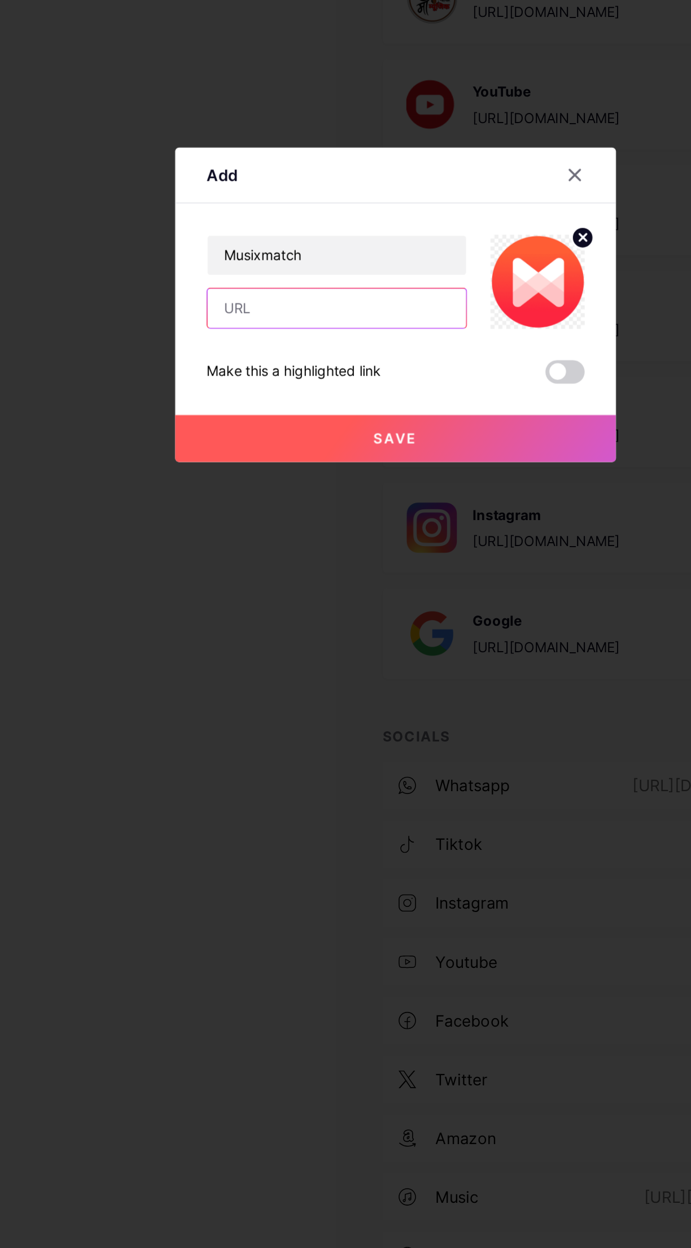
click at [314, 638] on input "text" at bounding box center [311, 626] width 149 height 23
paste input "[URL][DOMAIN_NAME][PERSON_NAME]"
type input "[URL][DOMAIN_NAME][PERSON_NAME]"
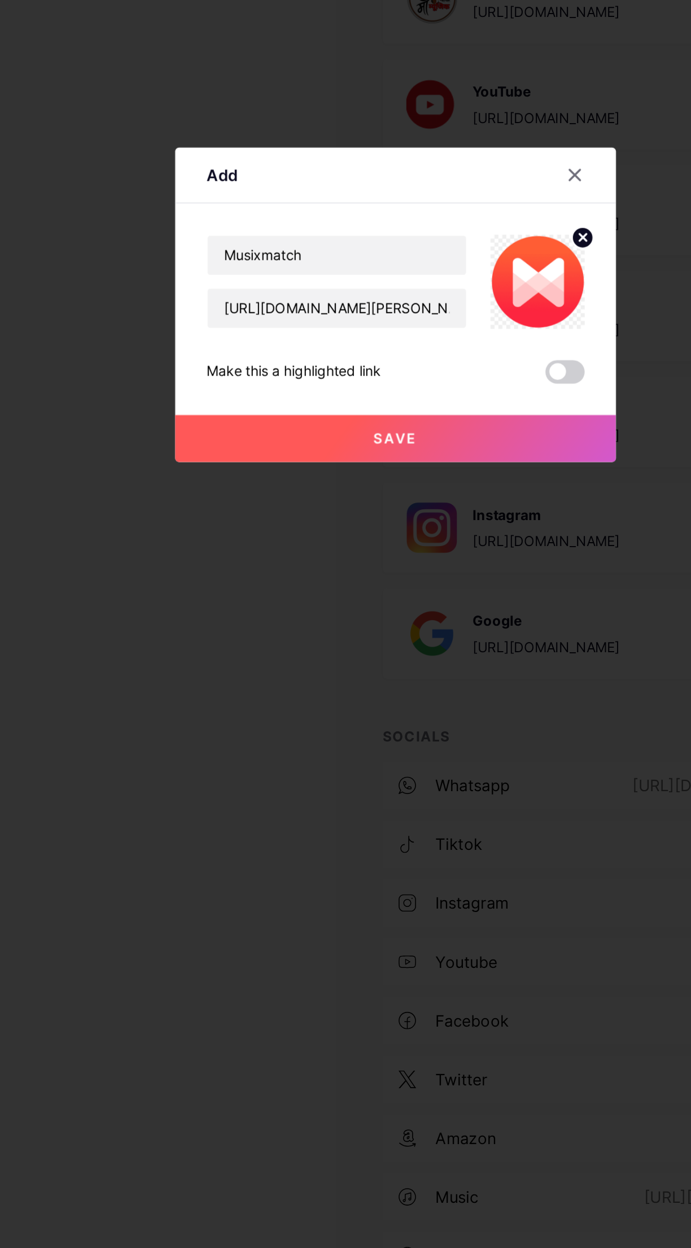
click at [398, 715] on button "Save" at bounding box center [346, 701] width 254 height 27
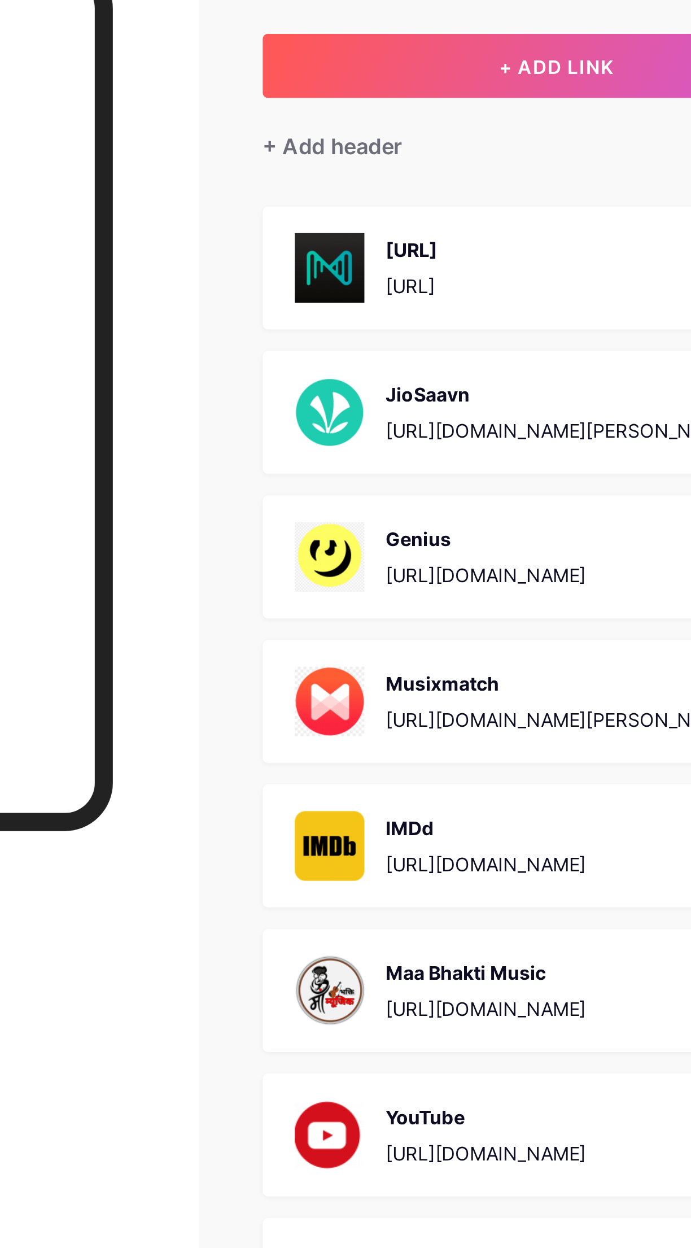
scroll to position [22, 0]
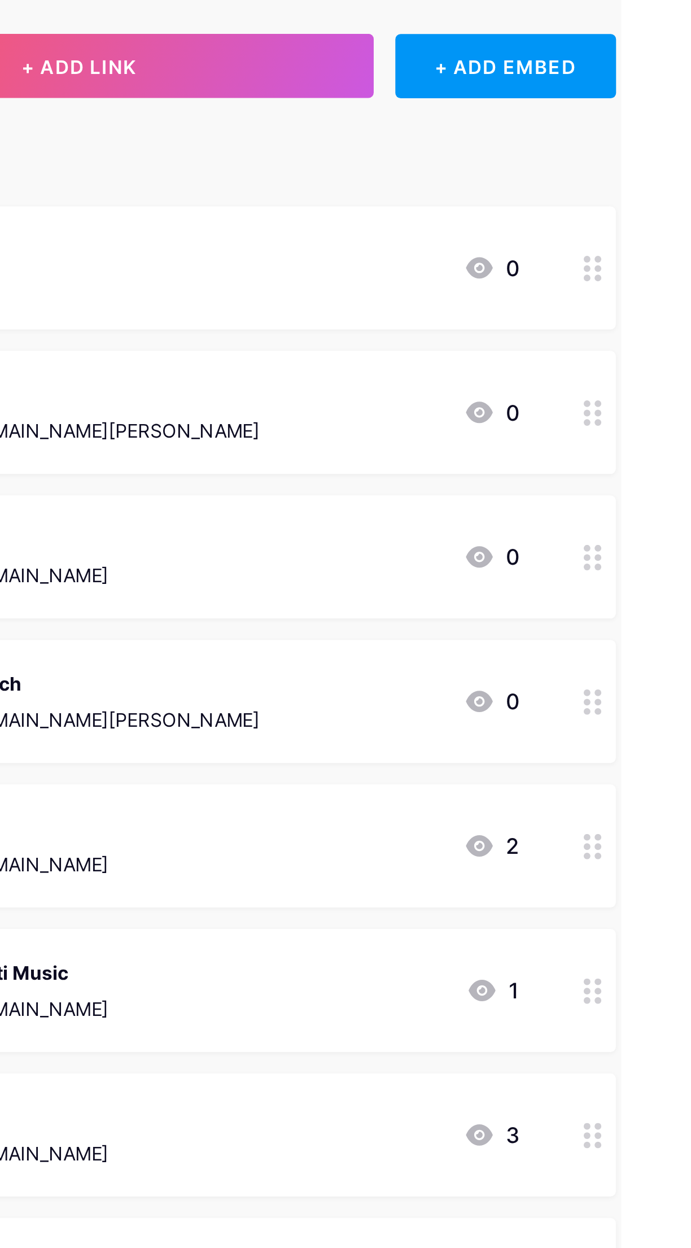
click at [677, 368] on circle at bounding box center [676, 369] width 3 height 3
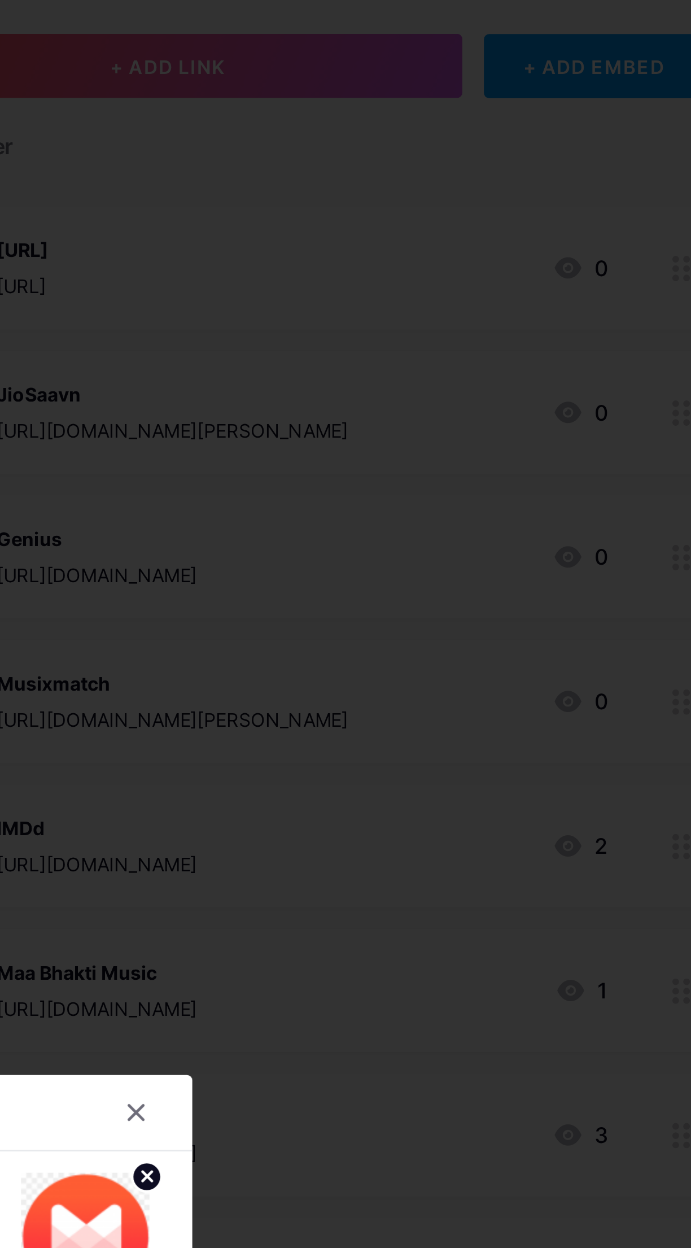
scroll to position [0, 0]
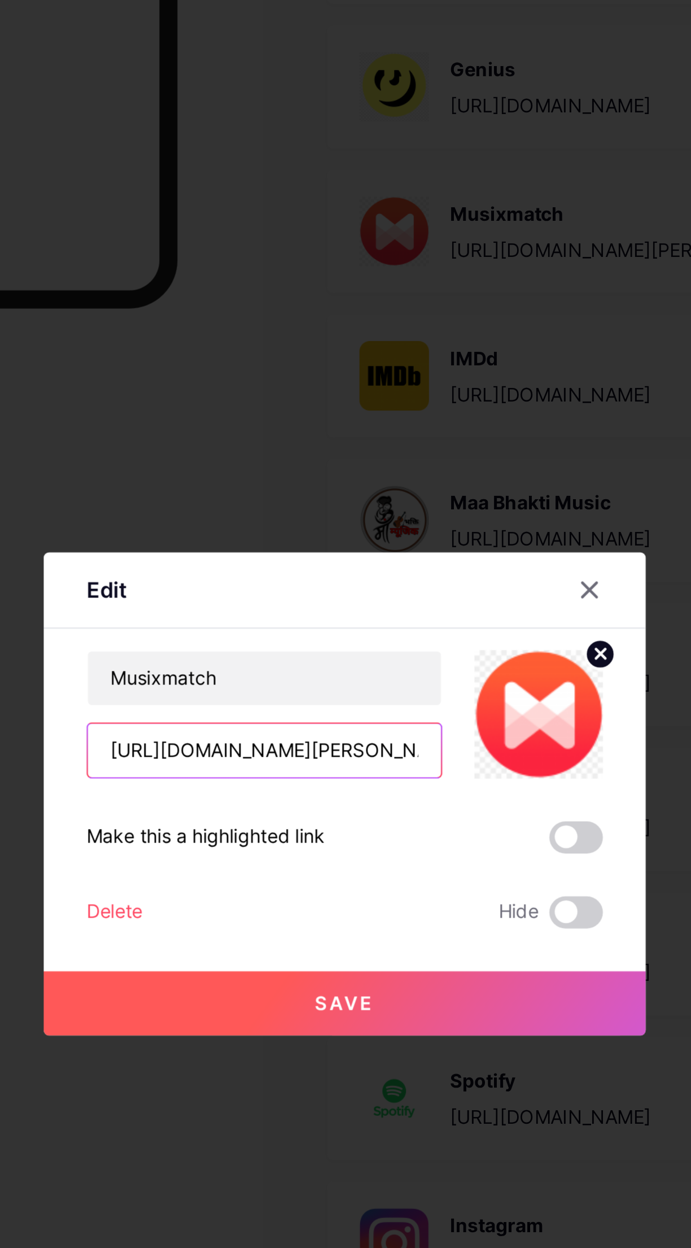
click at [354, 617] on input "[URL][DOMAIN_NAME][PERSON_NAME]" at bounding box center [311, 606] width 149 height 23
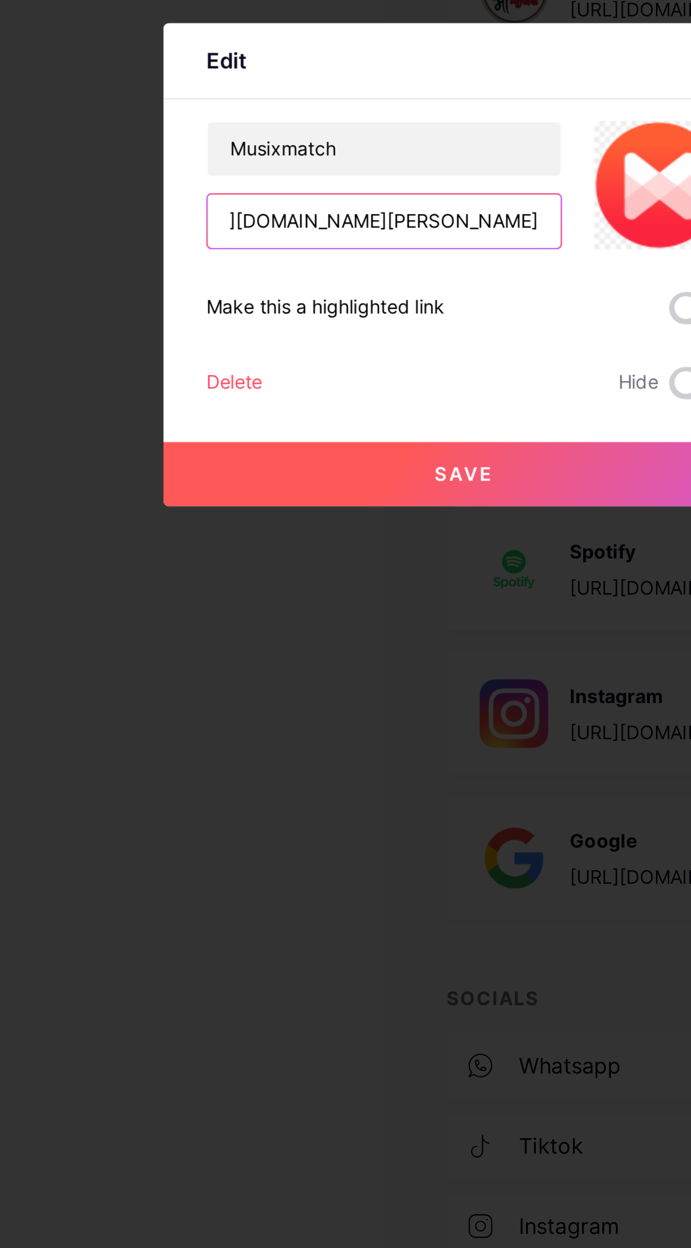
scroll to position [0, 47]
type input "https:"
paste input "[URL][DOMAIN_NAME][PERSON_NAME]"
type input "[URL][DOMAIN_NAME][PERSON_NAME]"
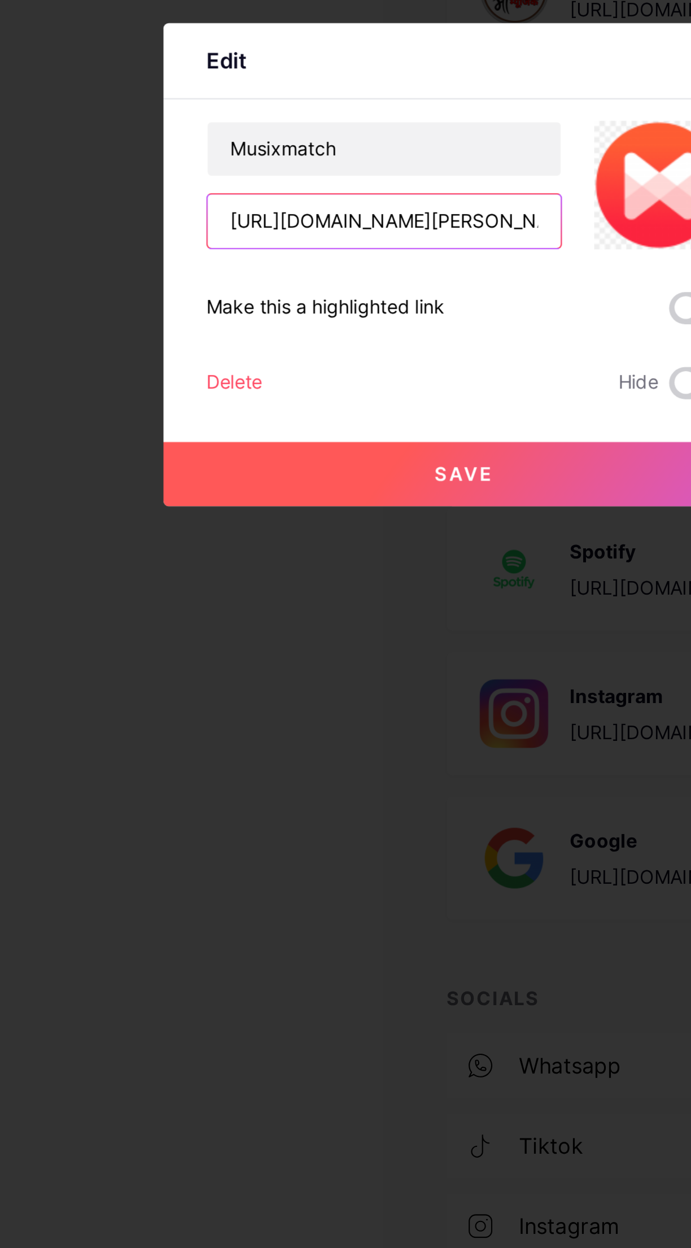
scroll to position [0, 75]
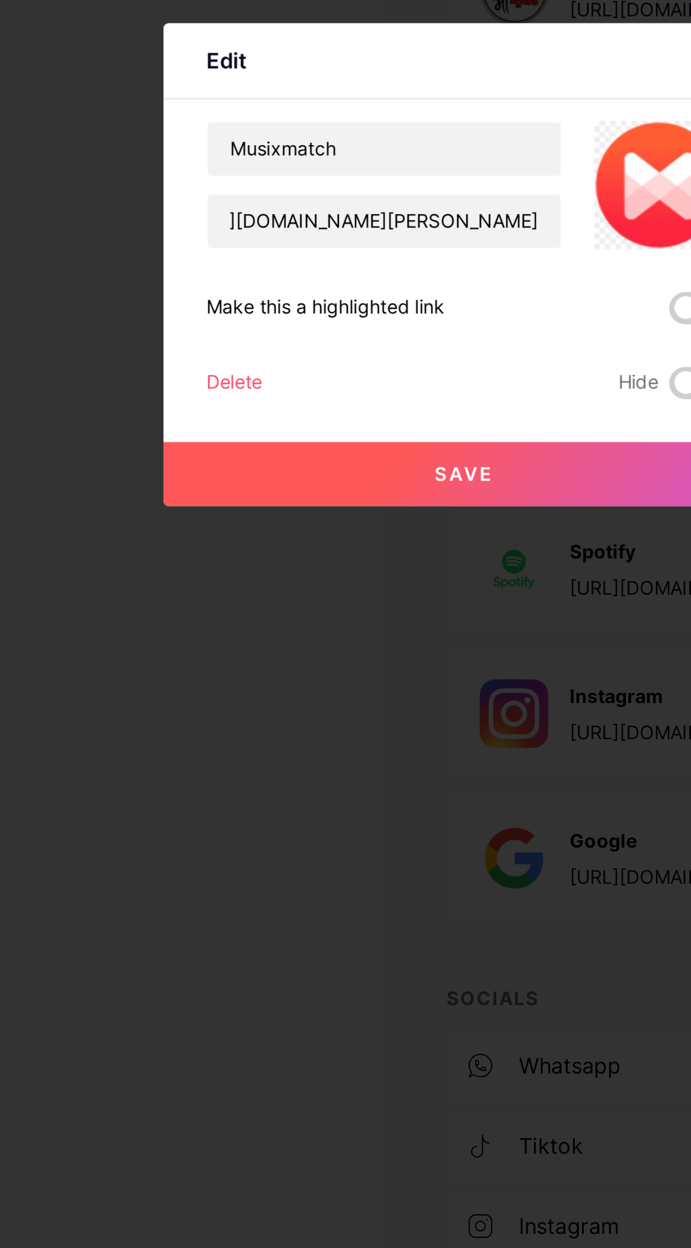
click at [192, 706] on div at bounding box center [345, 624] width 691 height 1248
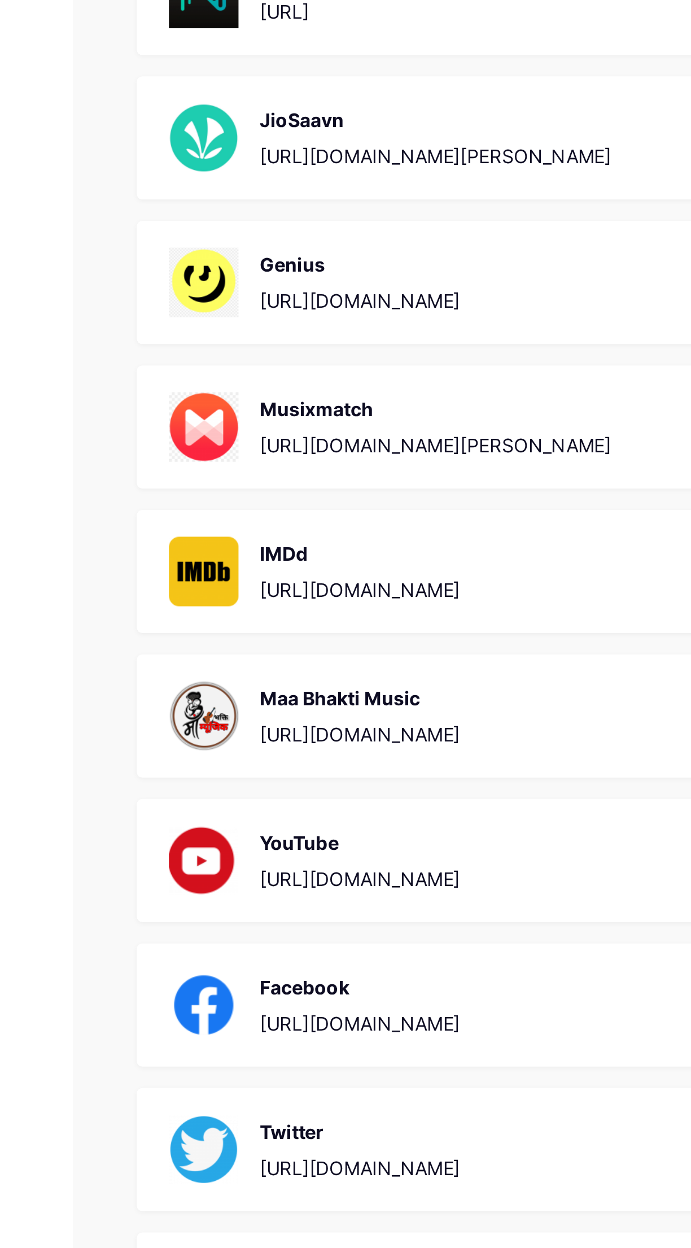
click at [546, 370] on div "Musixmatch [URL][DOMAIN_NAME][PERSON_NAME] 0" at bounding box center [513, 387] width 351 height 52
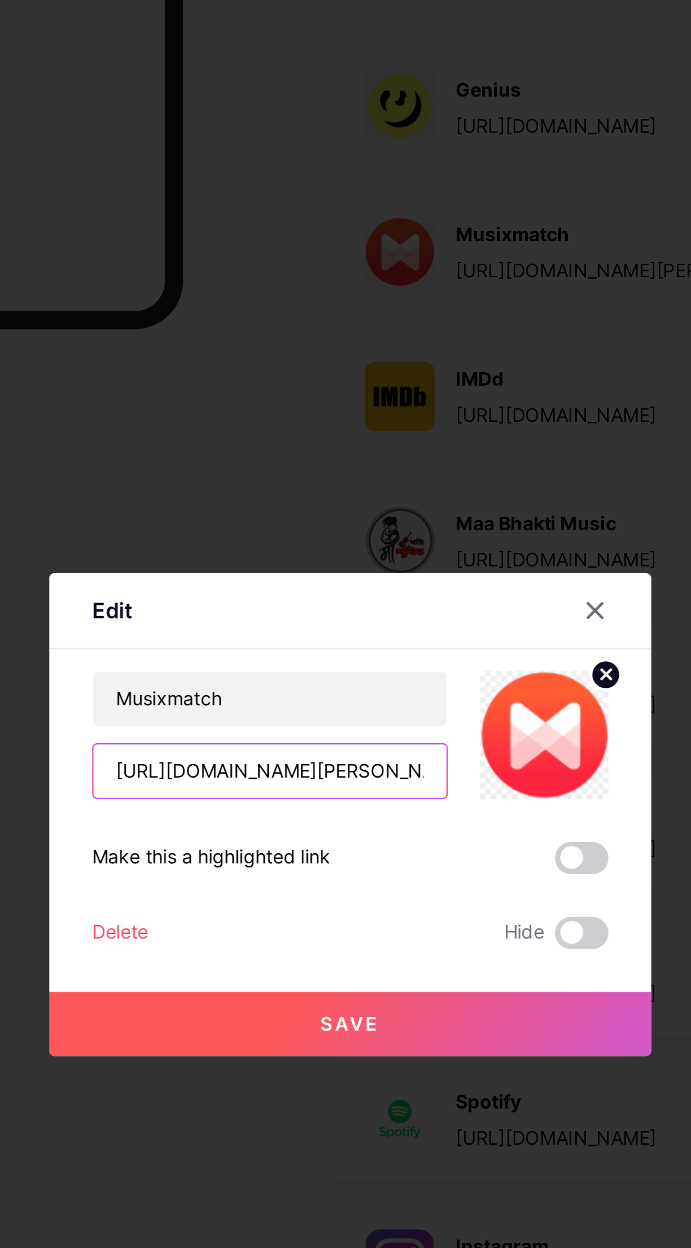
click at [346, 617] on input "[URL][DOMAIN_NAME][PERSON_NAME]" at bounding box center [311, 606] width 149 height 23
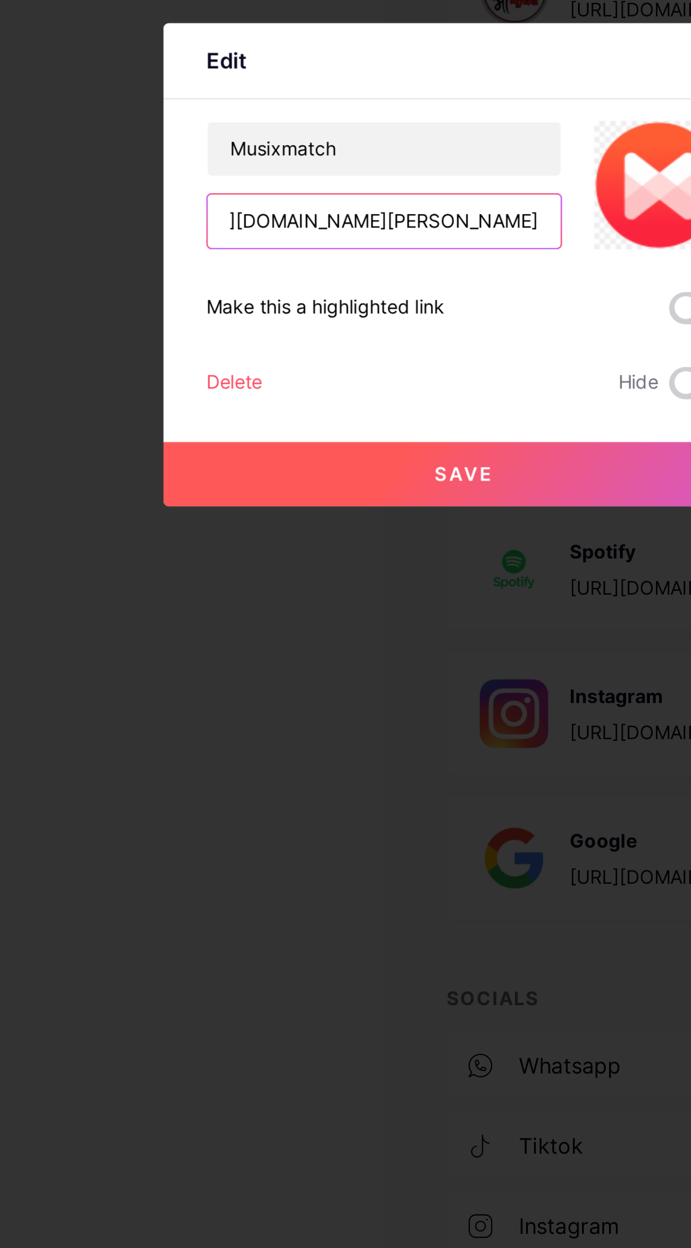
scroll to position [0, 43]
type input "https:"
paste input "[URL][DOMAIN_NAME][PERSON_NAME]"
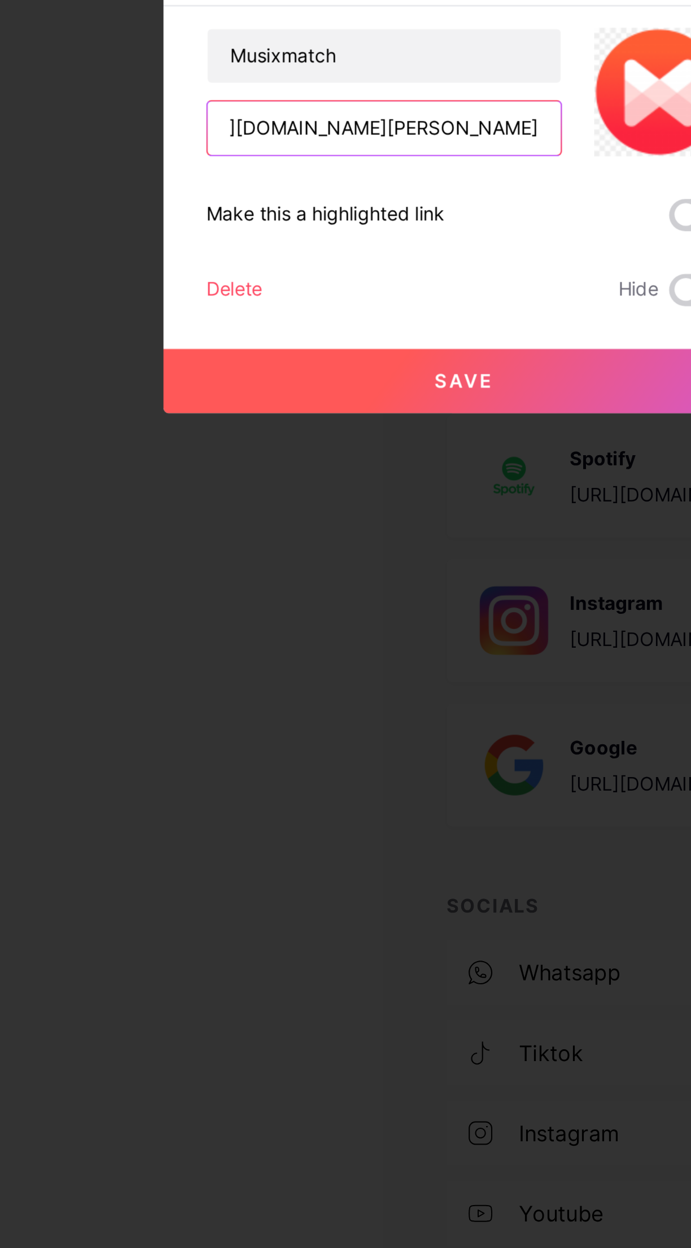
type input "[URL][DOMAIN_NAME][PERSON_NAME]"
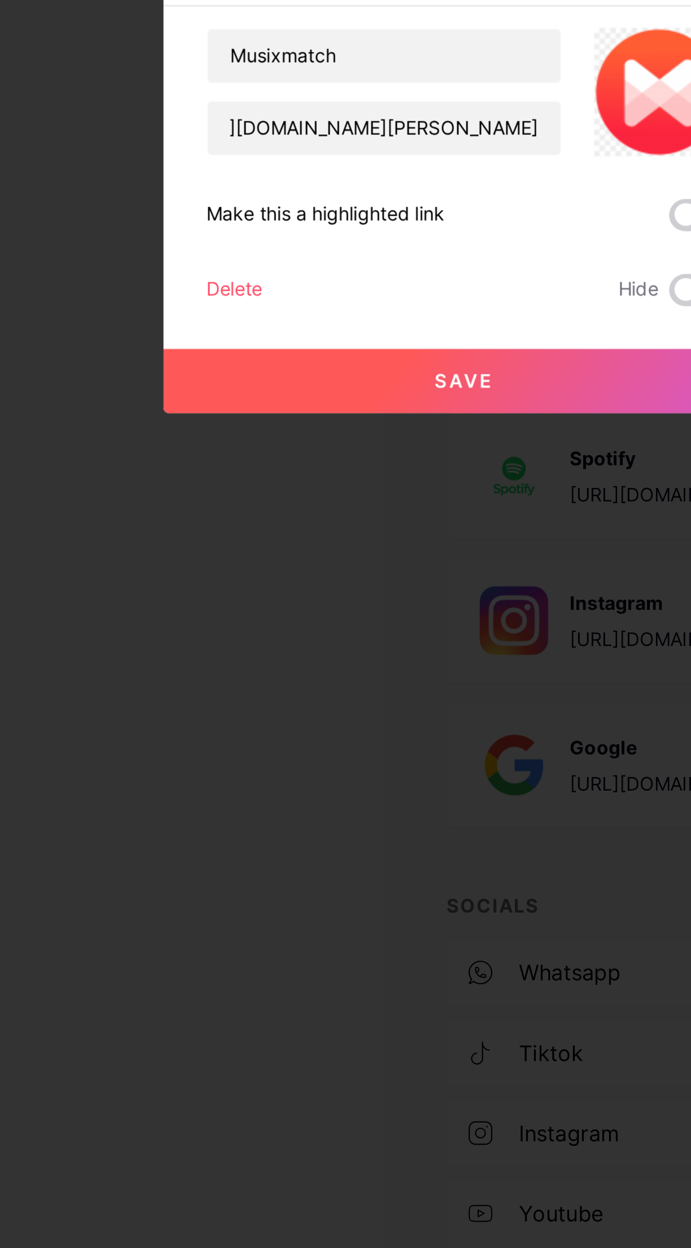
click at [347, 717] on span "Save" at bounding box center [345, 713] width 25 height 10
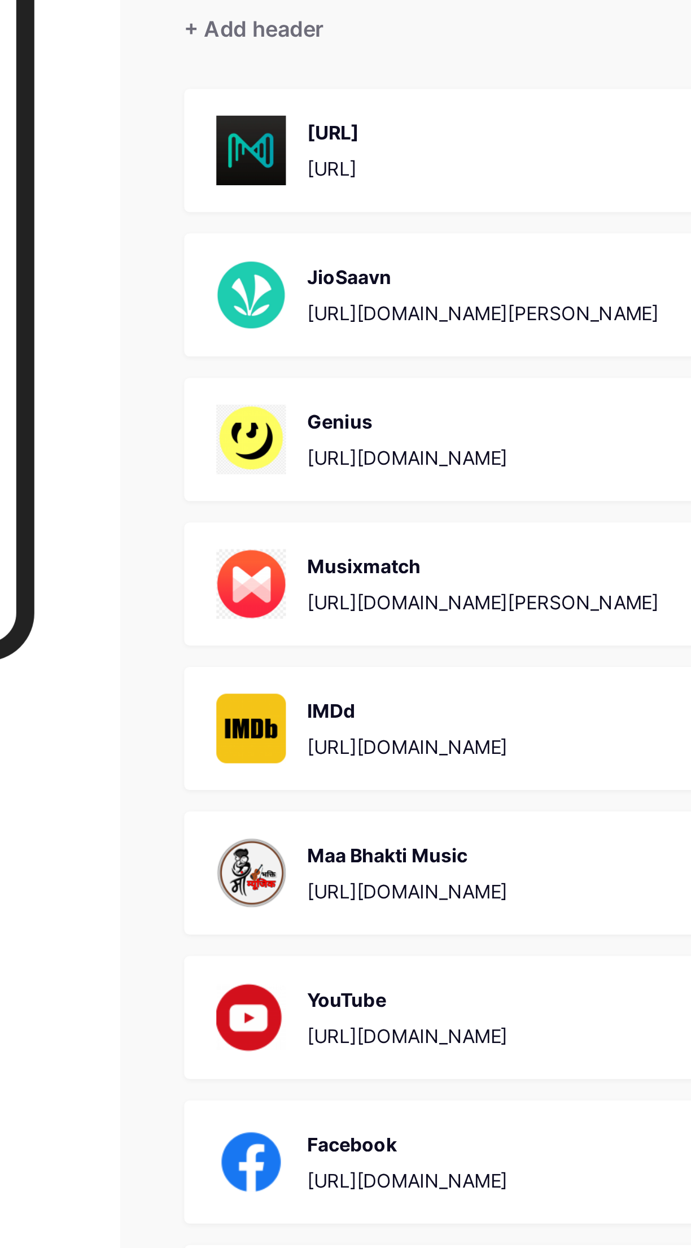
click at [492, 389] on div "[URL][DOMAIN_NAME][PERSON_NAME]" at bounding box center [464, 395] width 149 height 12
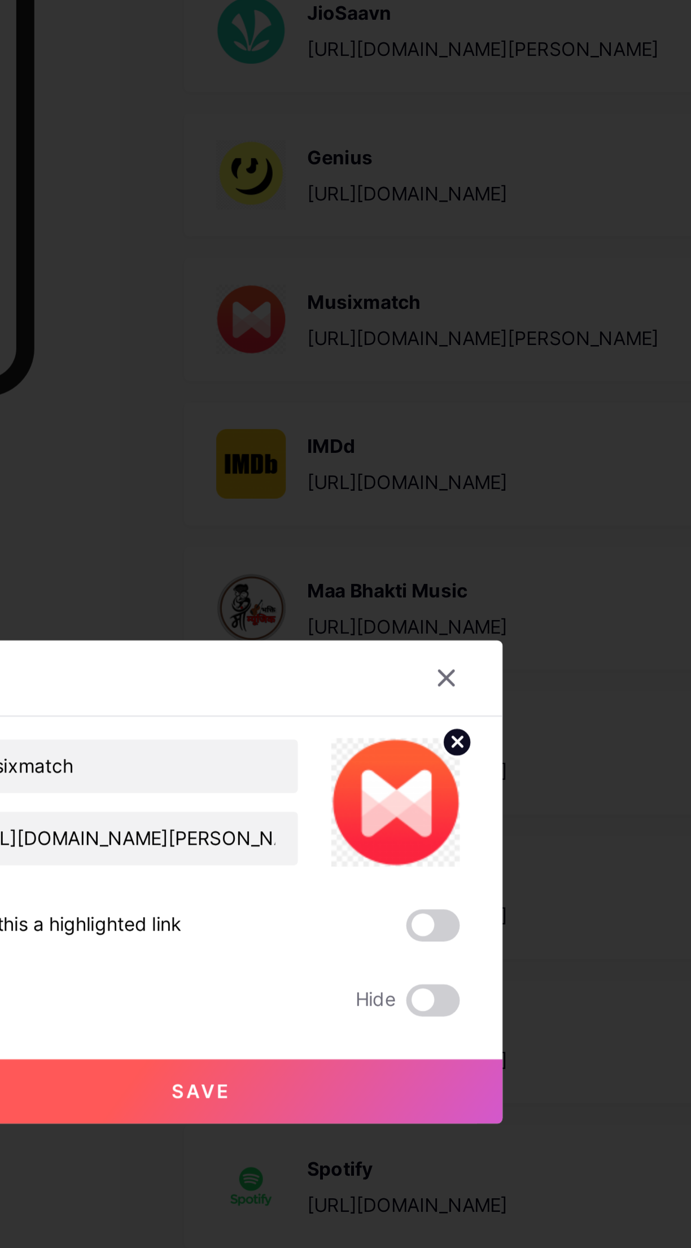
click at [453, 567] on icon at bounding box center [454, 565] width 4 height 4
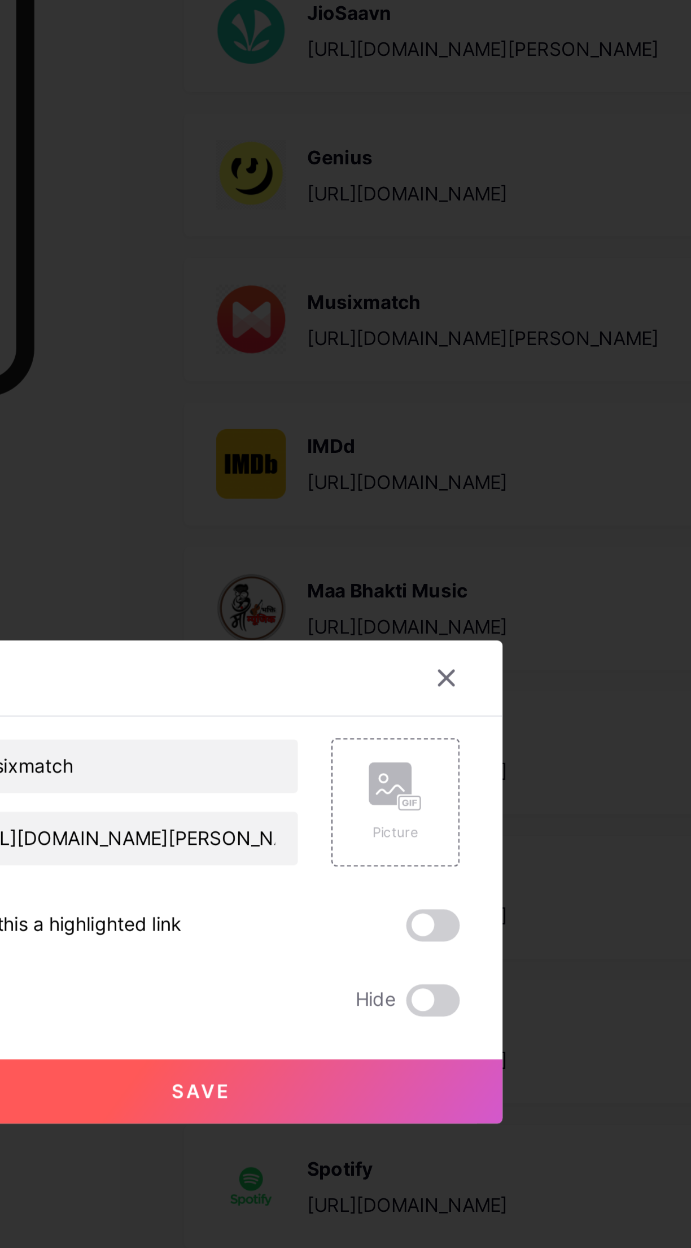
click at [430, 608] on div "Picture" at bounding box center [427, 603] width 23 height 8
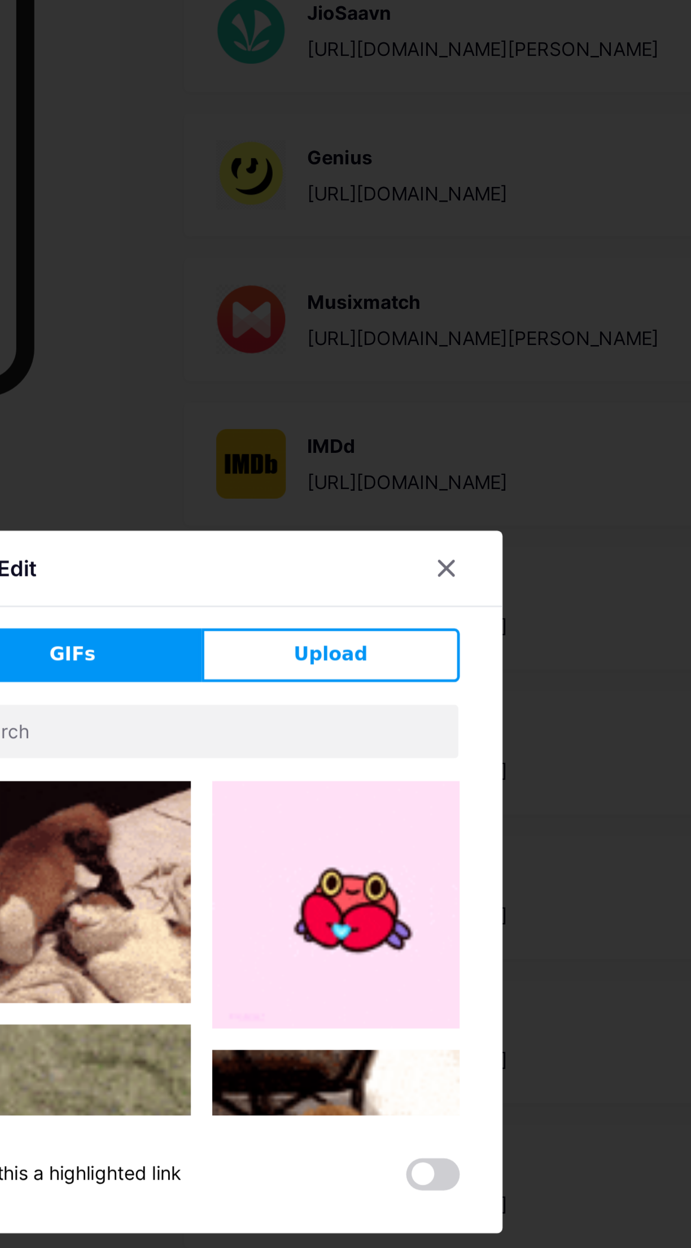
click at [427, 540] on button "Upload" at bounding box center [400, 528] width 109 height 23
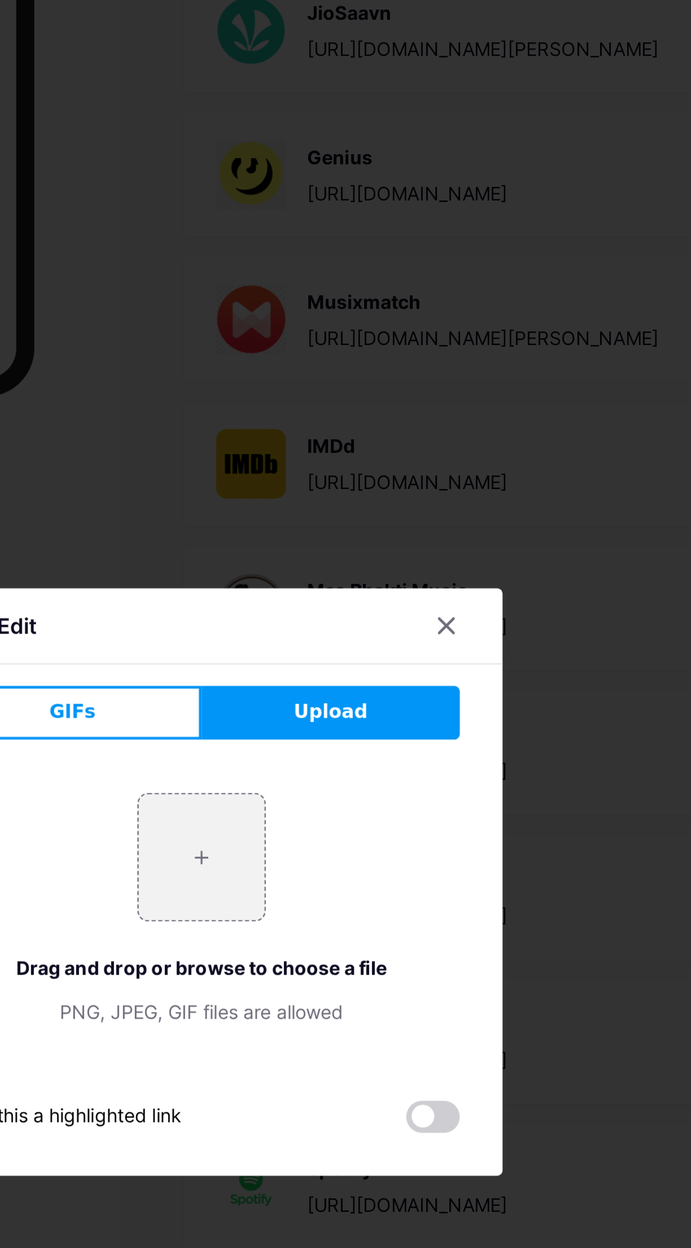
click at [358, 640] on input "file" at bounding box center [345, 613] width 53 height 53
type input "C:\fakepath\InShot_20251012_010147934.jpg"
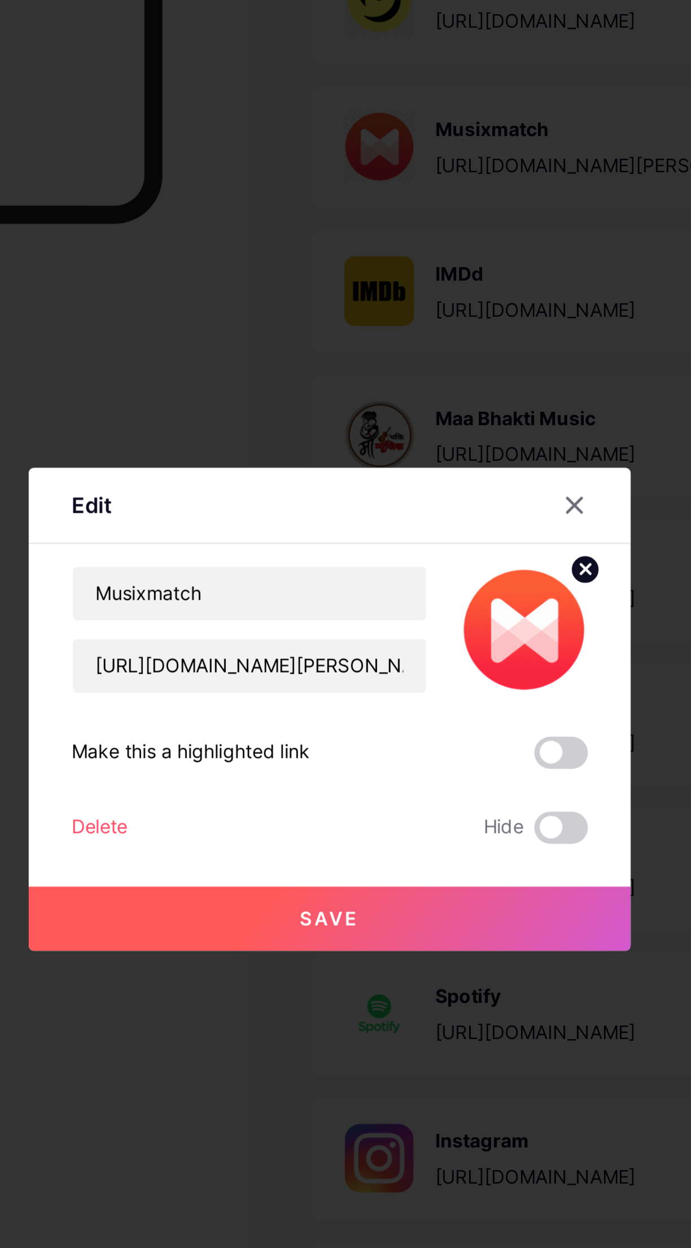
click at [399, 726] on button "Save" at bounding box center [346, 712] width 254 height 27
